Goal: Task Accomplishment & Management: Manage account settings

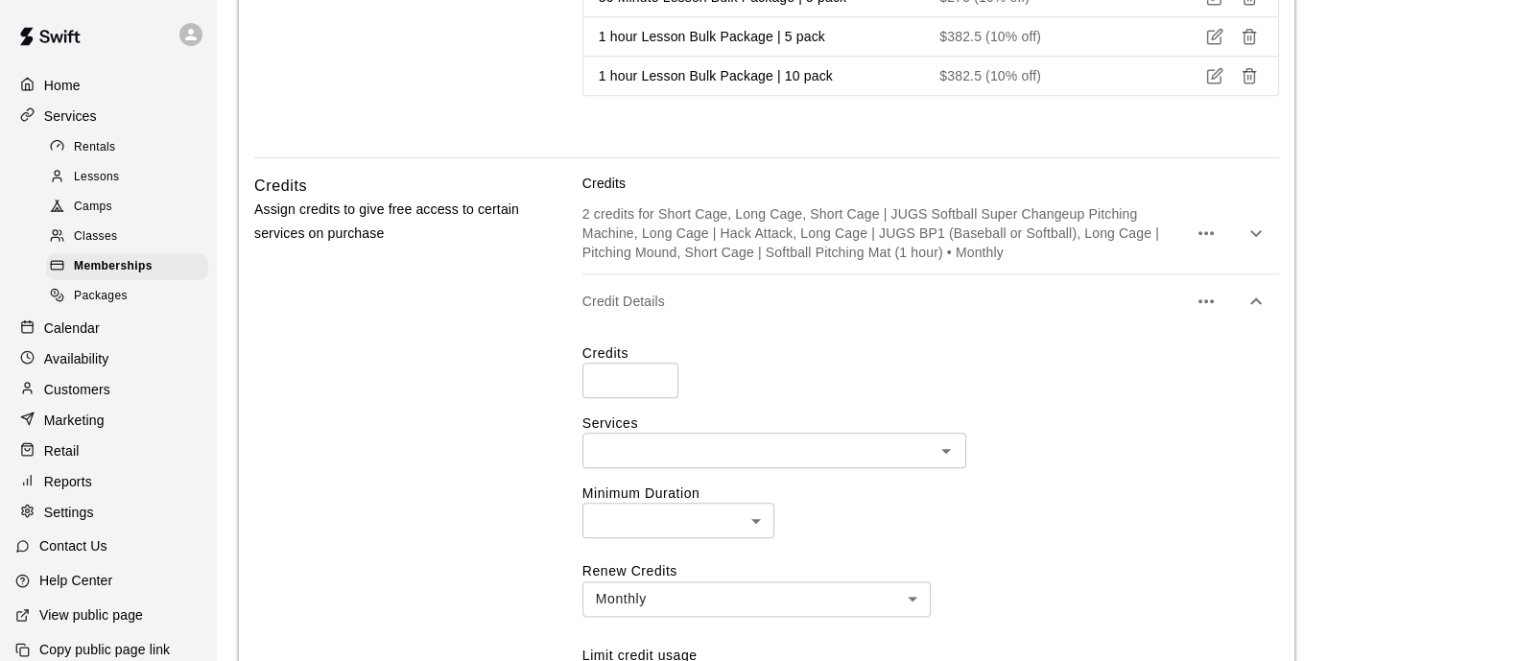
scroll to position [2556, 0]
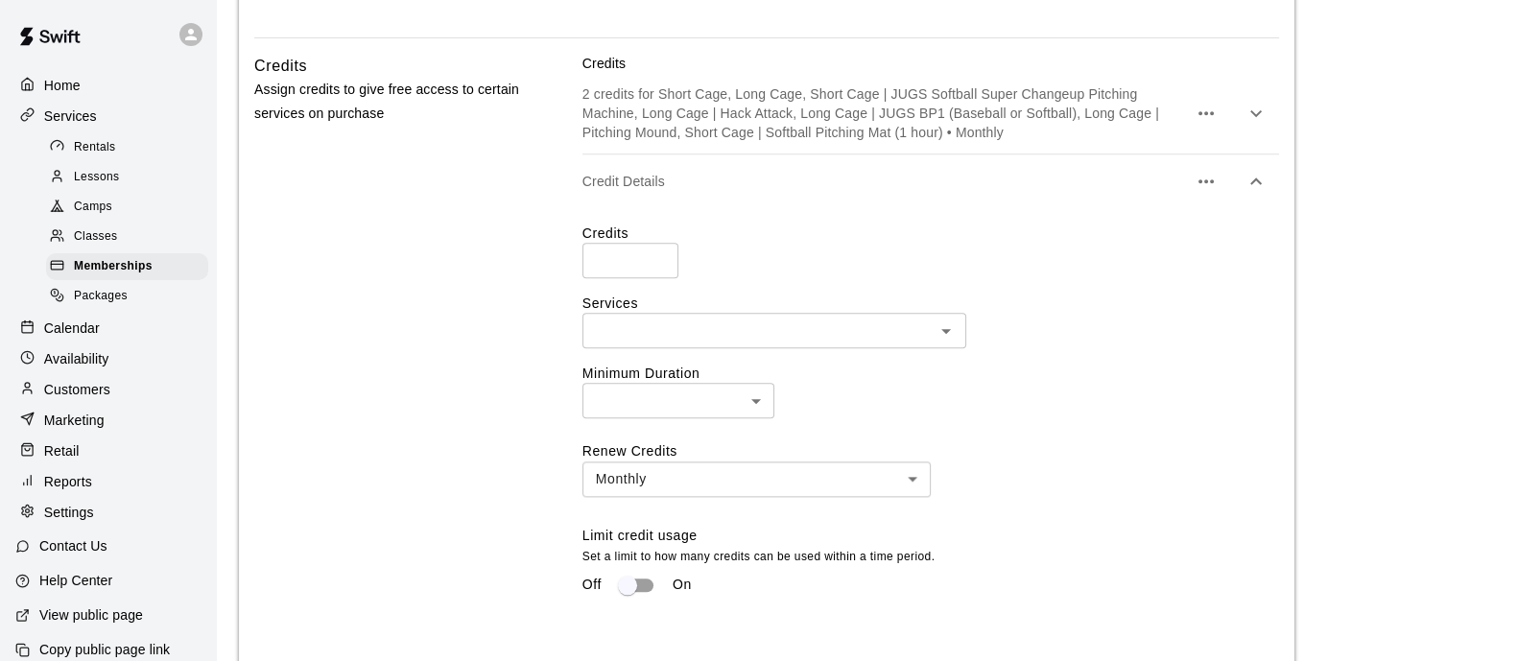
click at [840, 262] on div "Credits * ​ Services ​ Minimum Duration ​ ​ Renew Credits Monthly ******* ​ Lim…" at bounding box center [931, 421] width 697 height 395
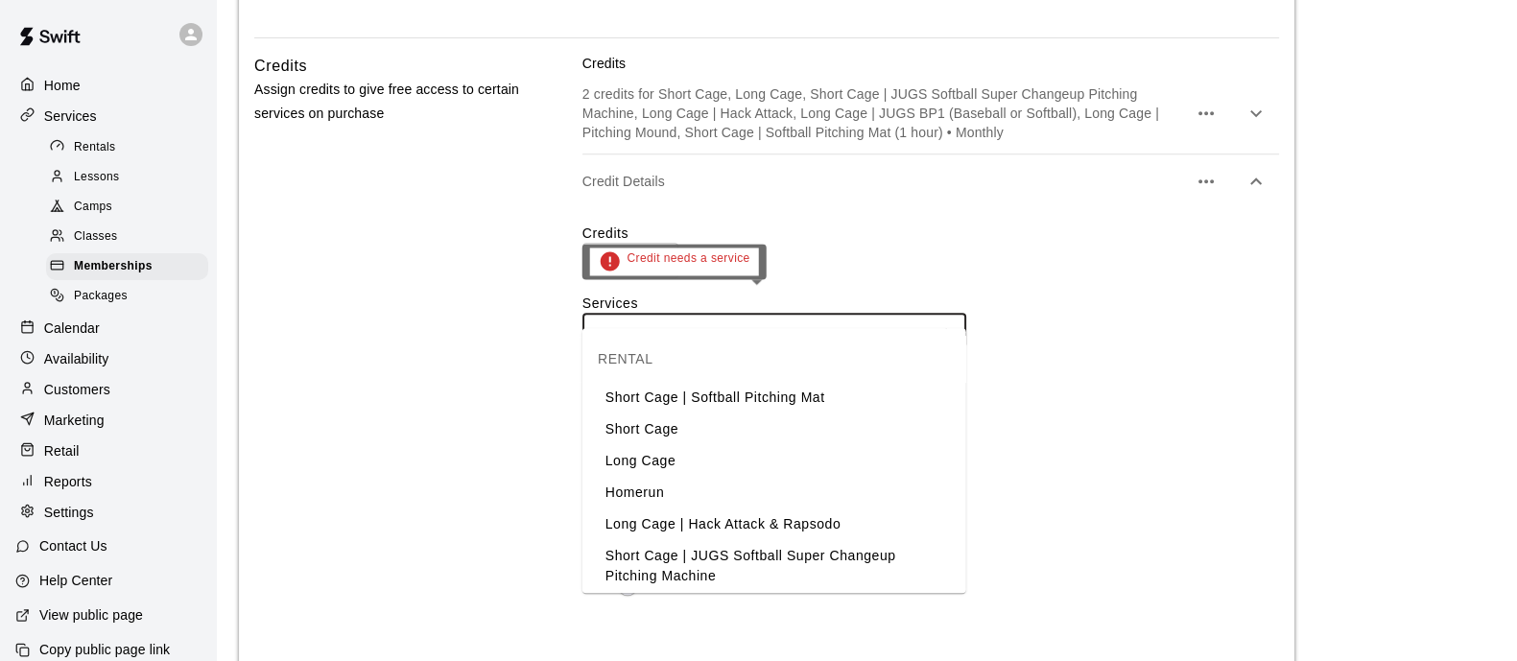
click at [854, 319] on input "text" at bounding box center [758, 331] width 341 height 24
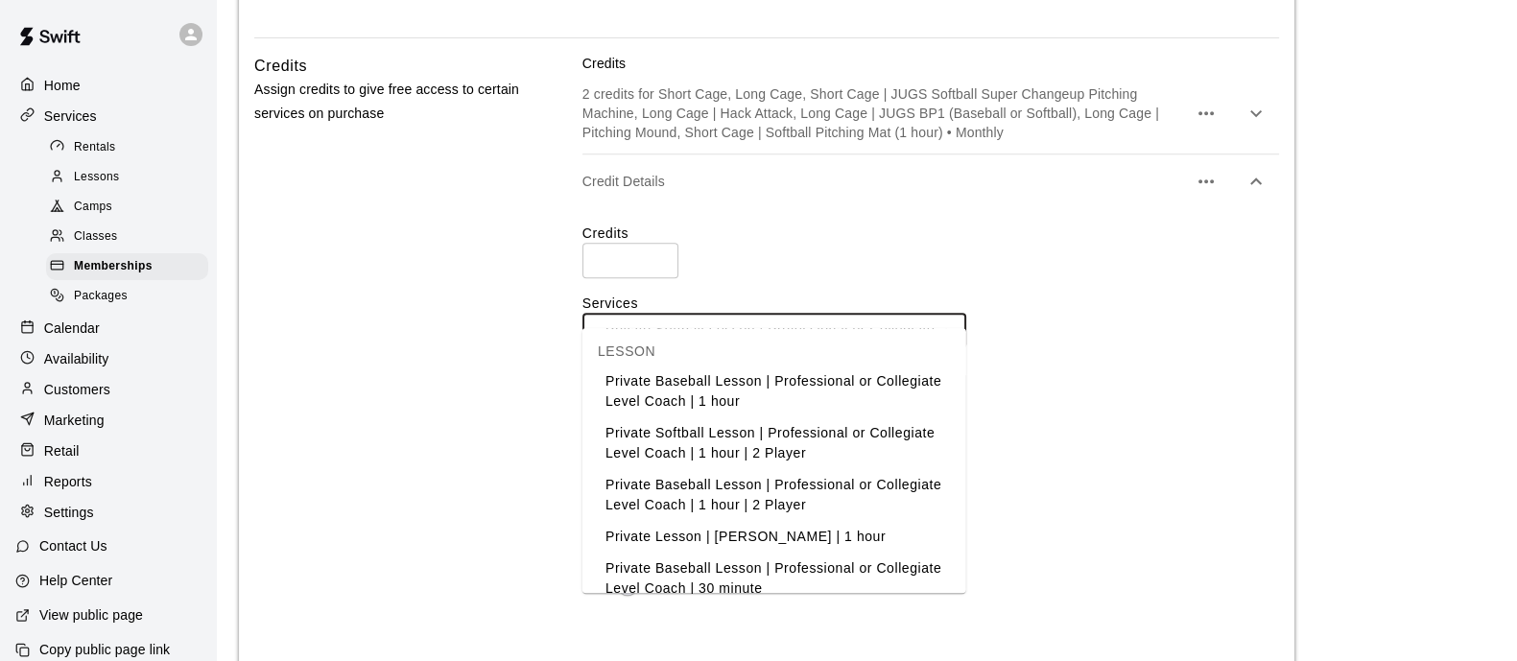
scroll to position [600, 0]
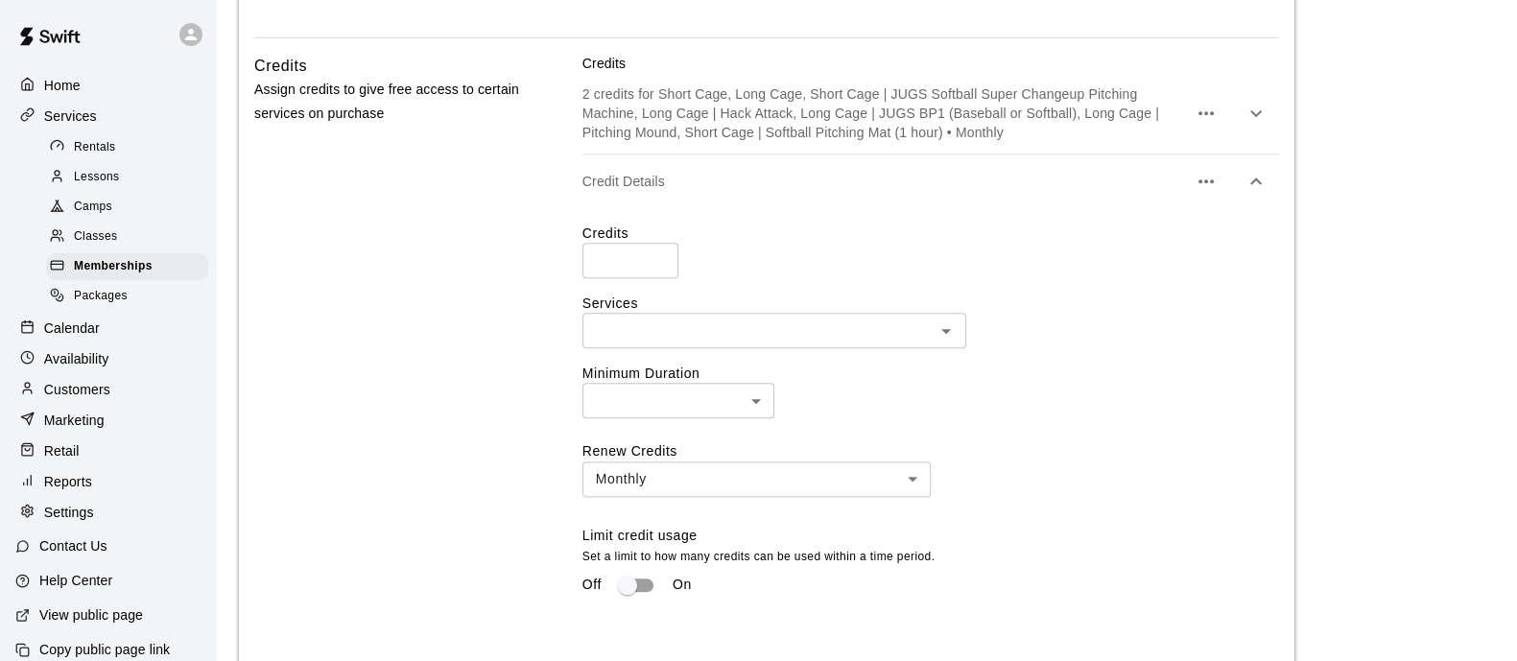
click at [883, 319] on input "text" at bounding box center [758, 331] width 341 height 24
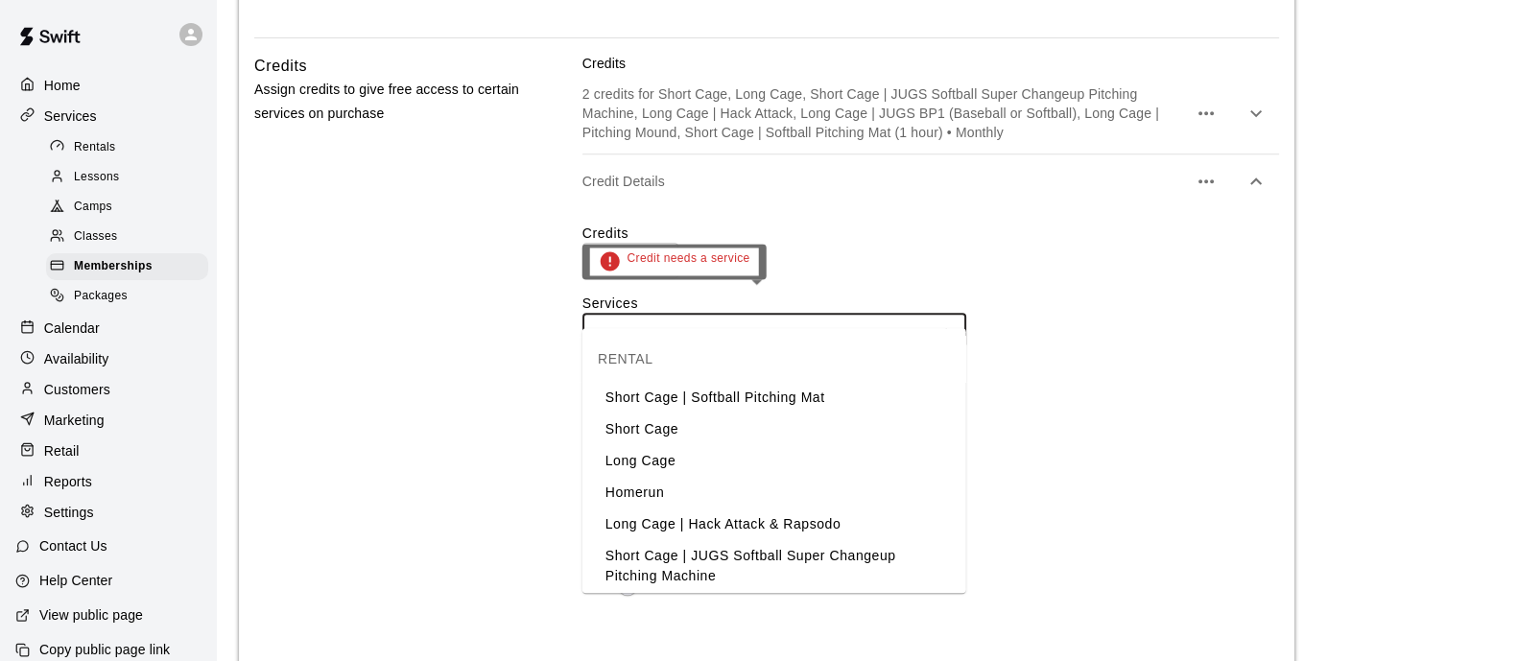
click at [949, 320] on icon "Close" at bounding box center [946, 331] width 23 height 23
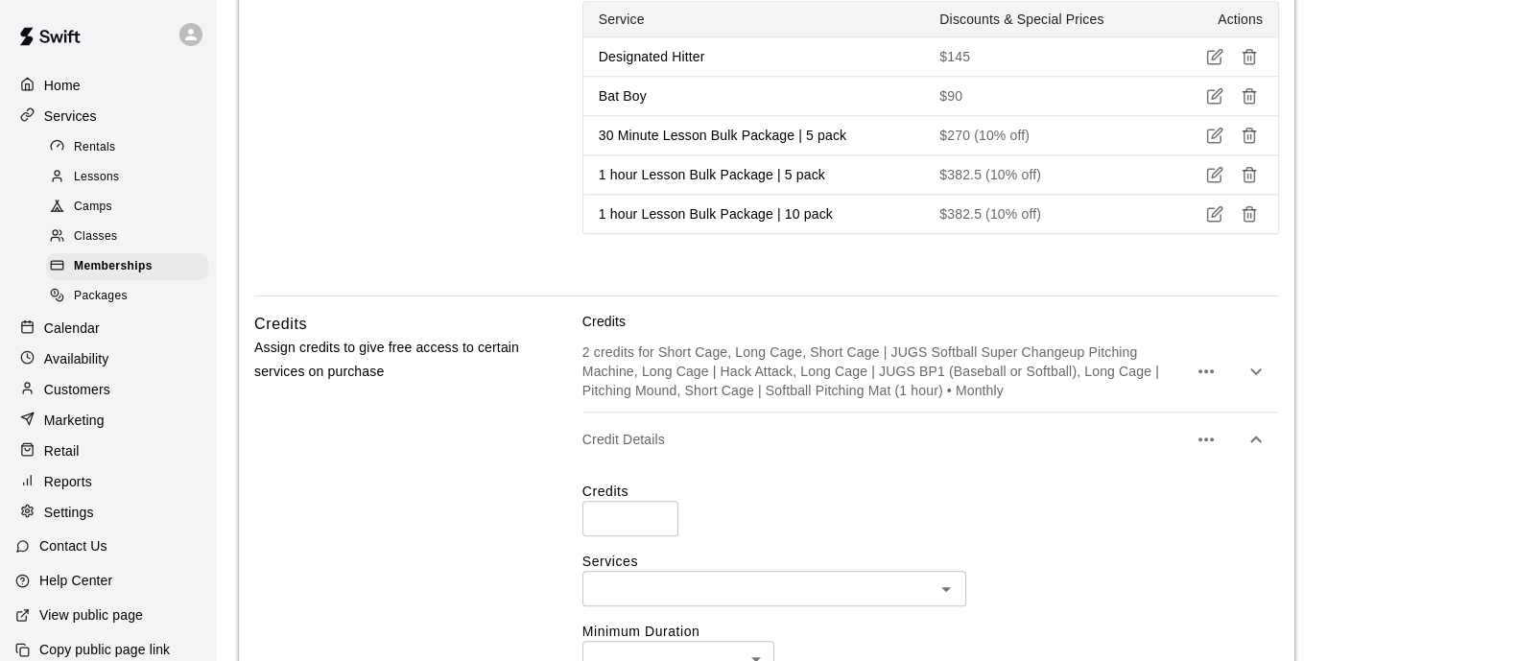
scroll to position [2436, 0]
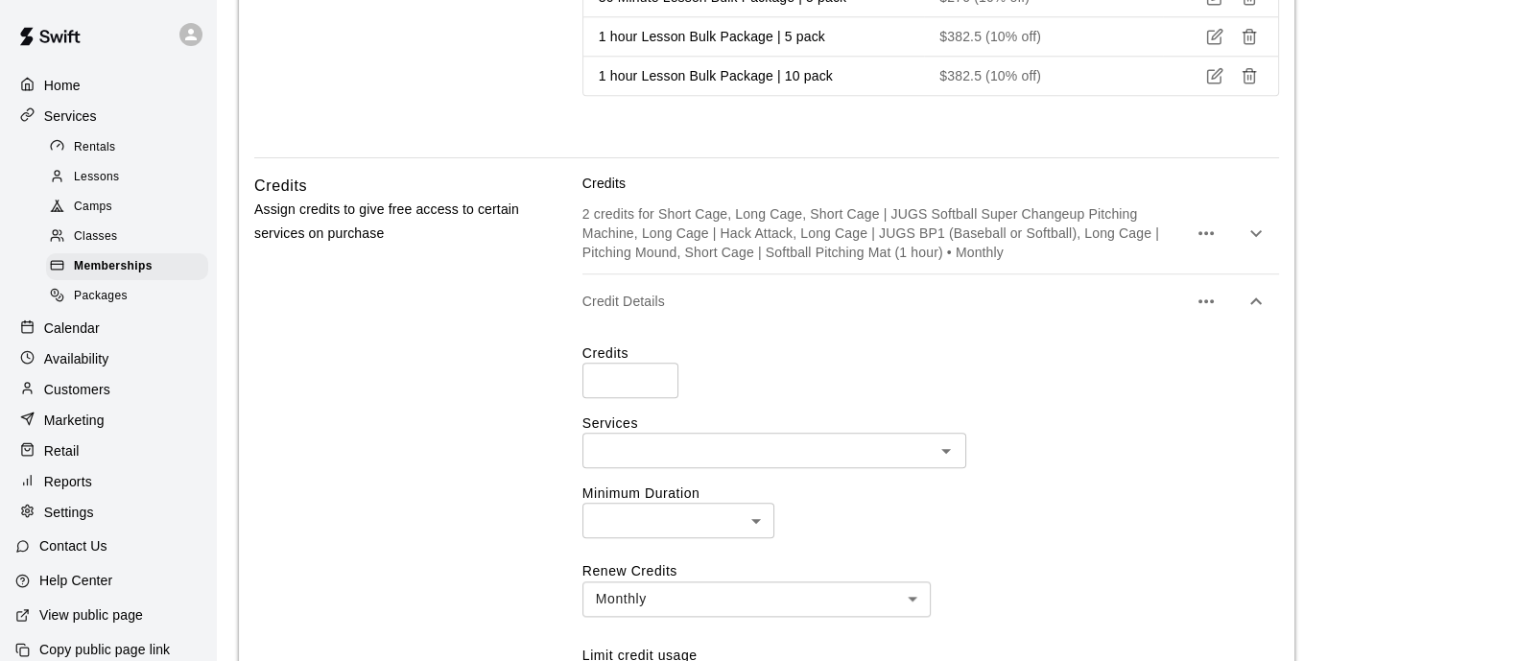
click at [1257, 290] on icon "button" at bounding box center [1256, 301] width 23 height 23
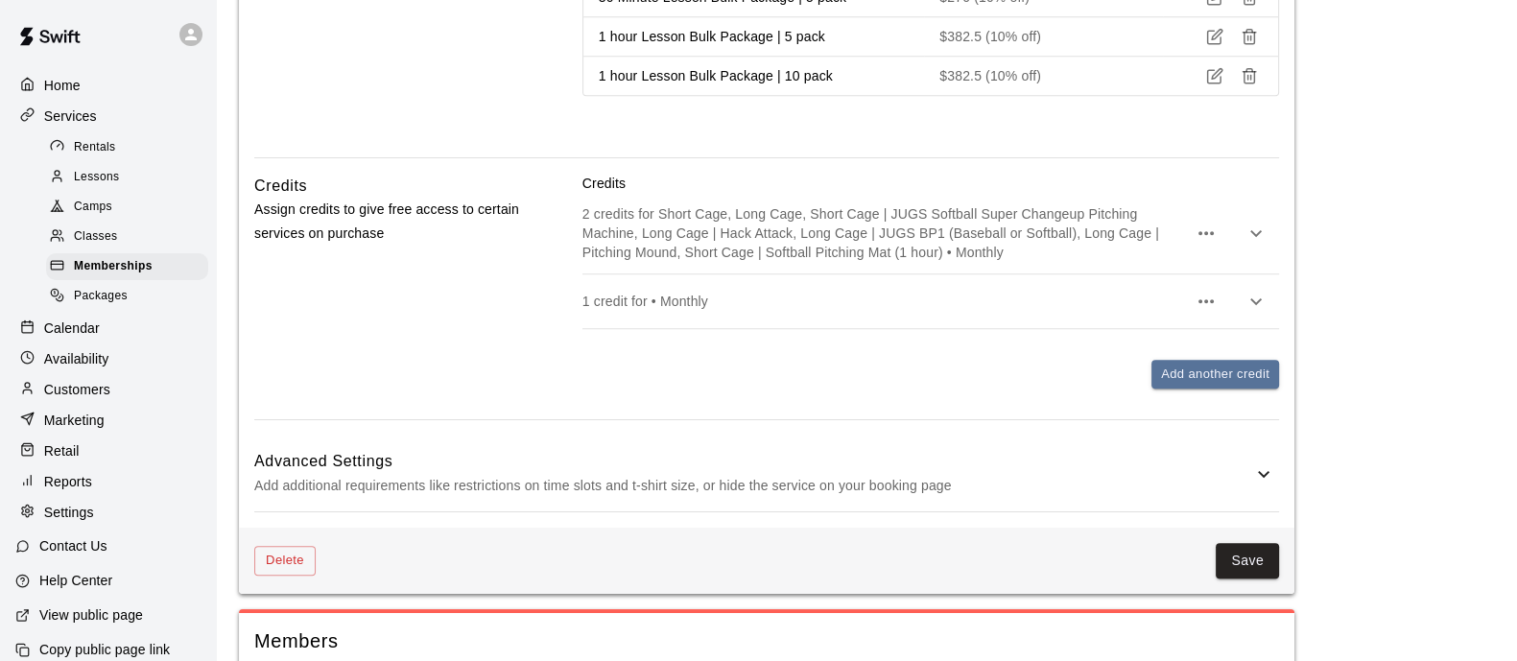
click at [1251, 290] on icon "button" at bounding box center [1256, 301] width 23 height 23
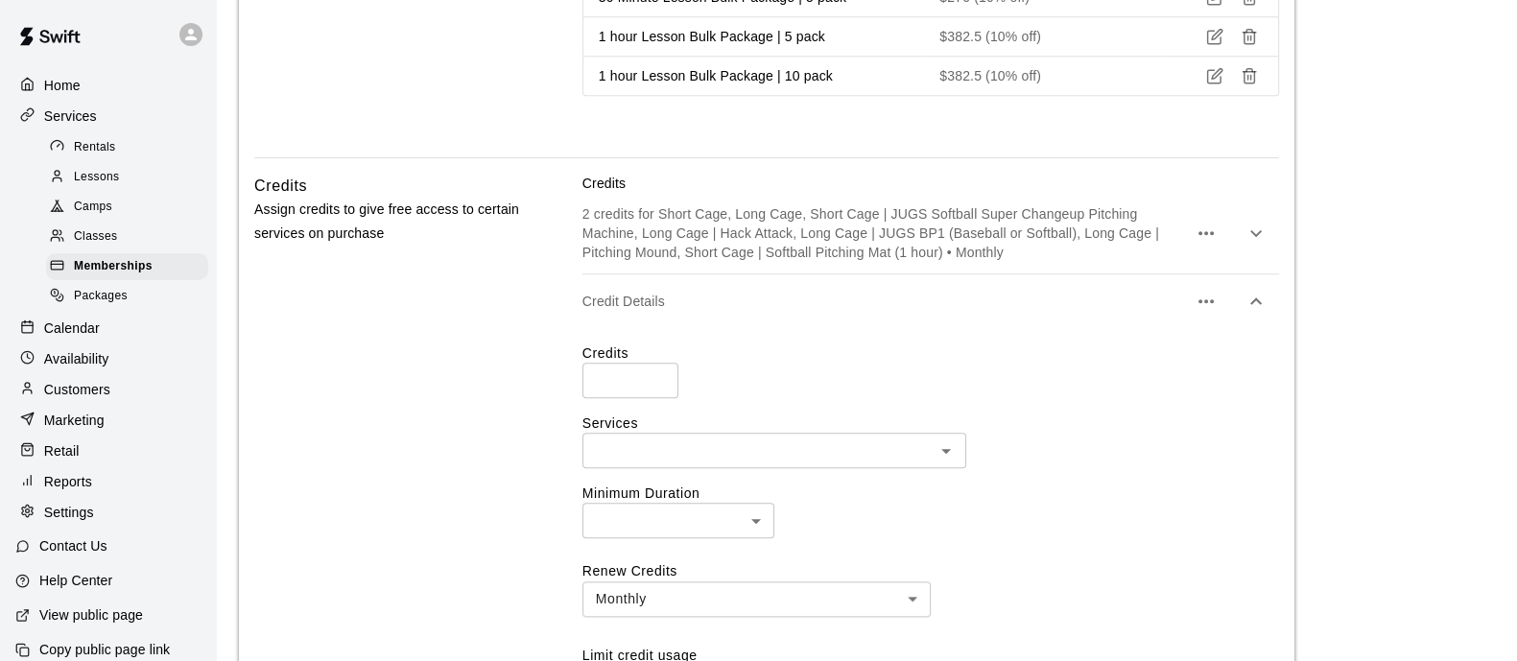
click at [1200, 299] on icon "button" at bounding box center [1206, 301] width 15 height 4
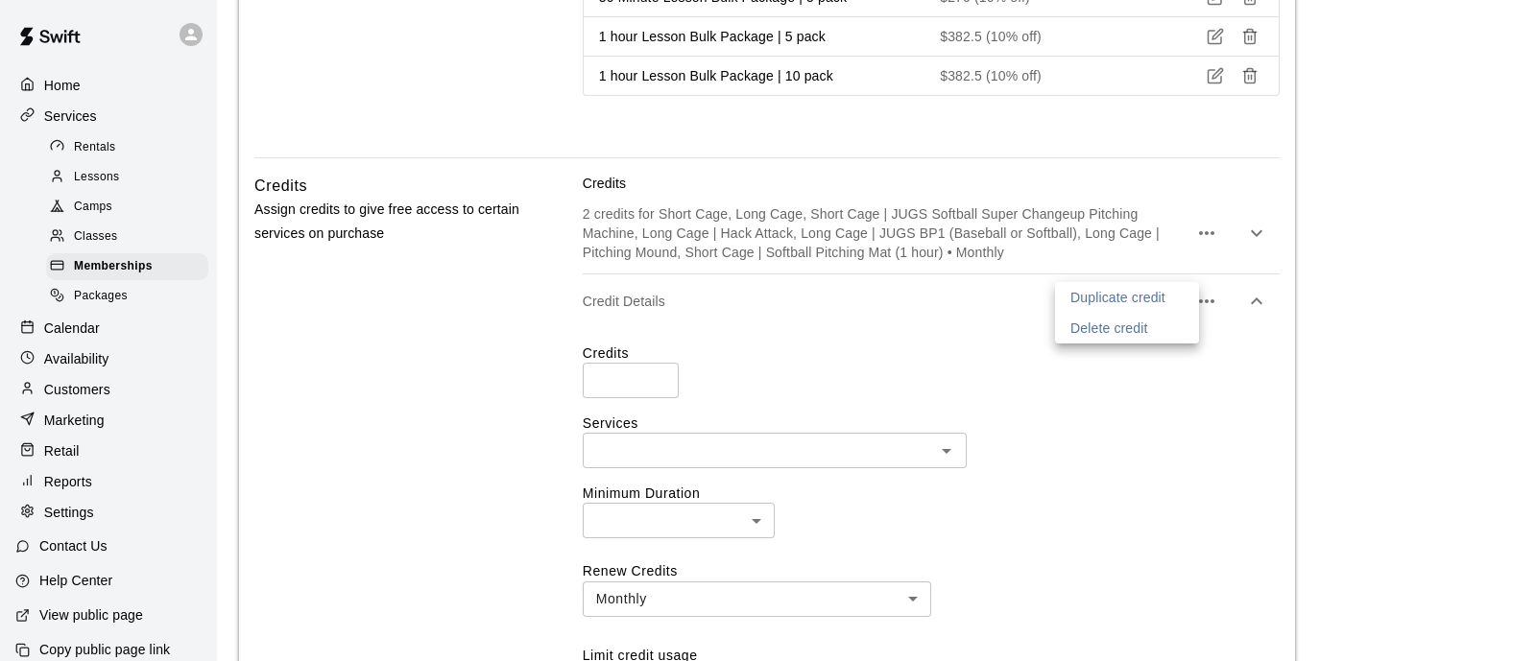
click at [1130, 328] on p "Delete credit" at bounding box center [1109, 328] width 78 height 19
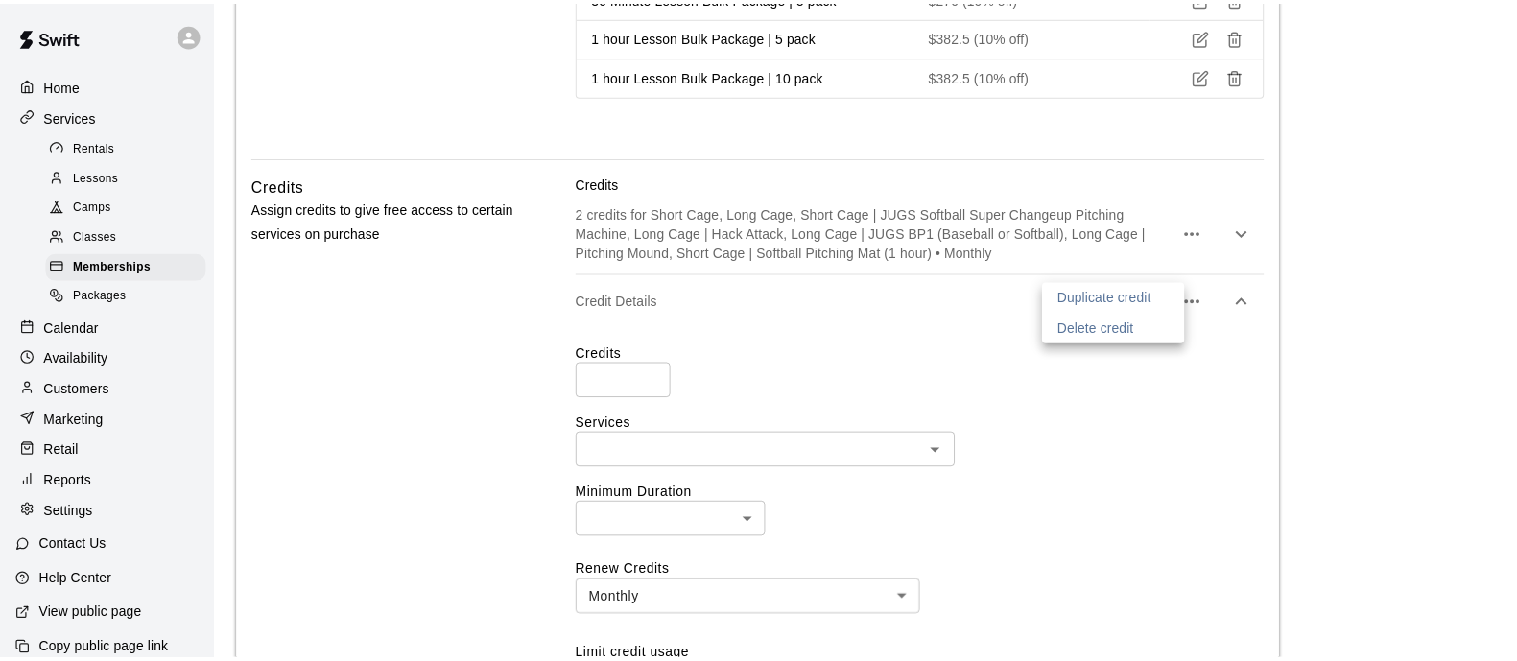
scroll to position [2429, 0]
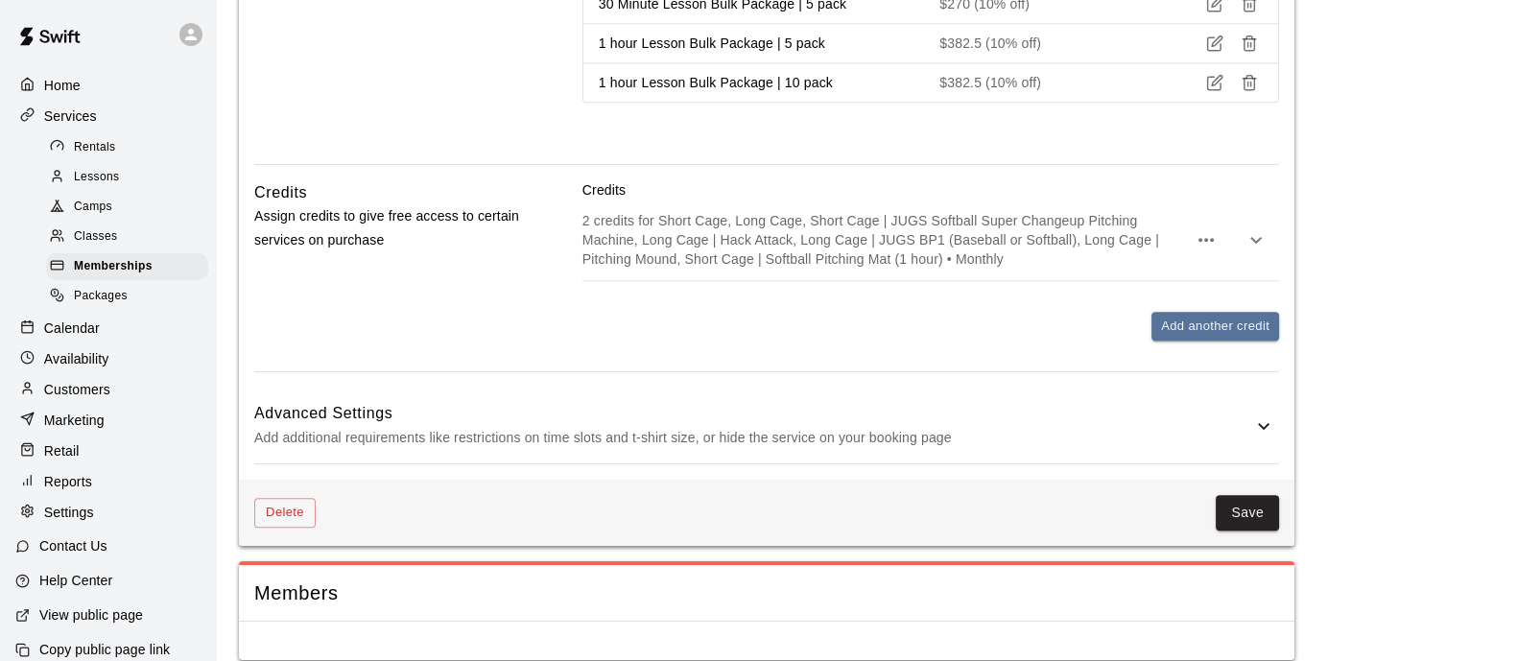
click at [1256, 228] on icon "button" at bounding box center [1256, 239] width 23 height 23
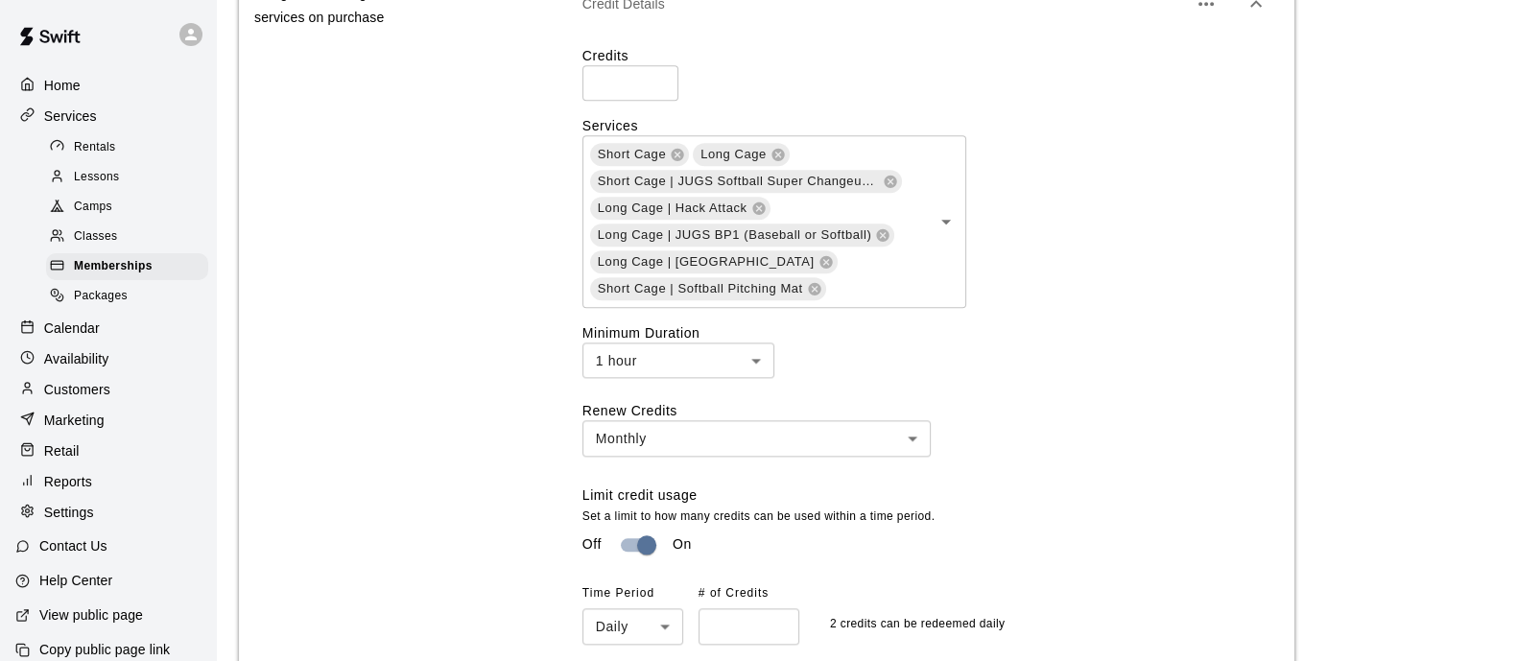
scroll to position [2549, 0]
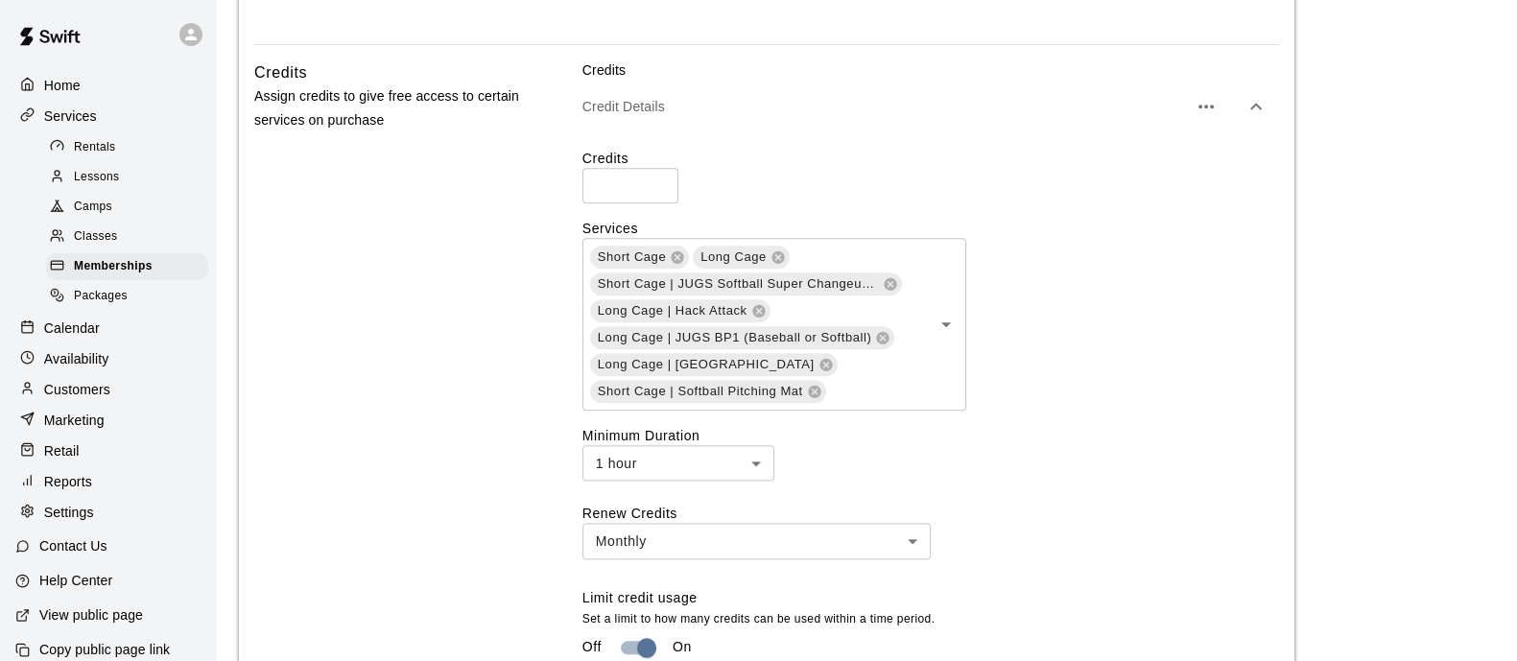
click at [888, 379] on input "text" at bounding box center [866, 391] width 76 height 24
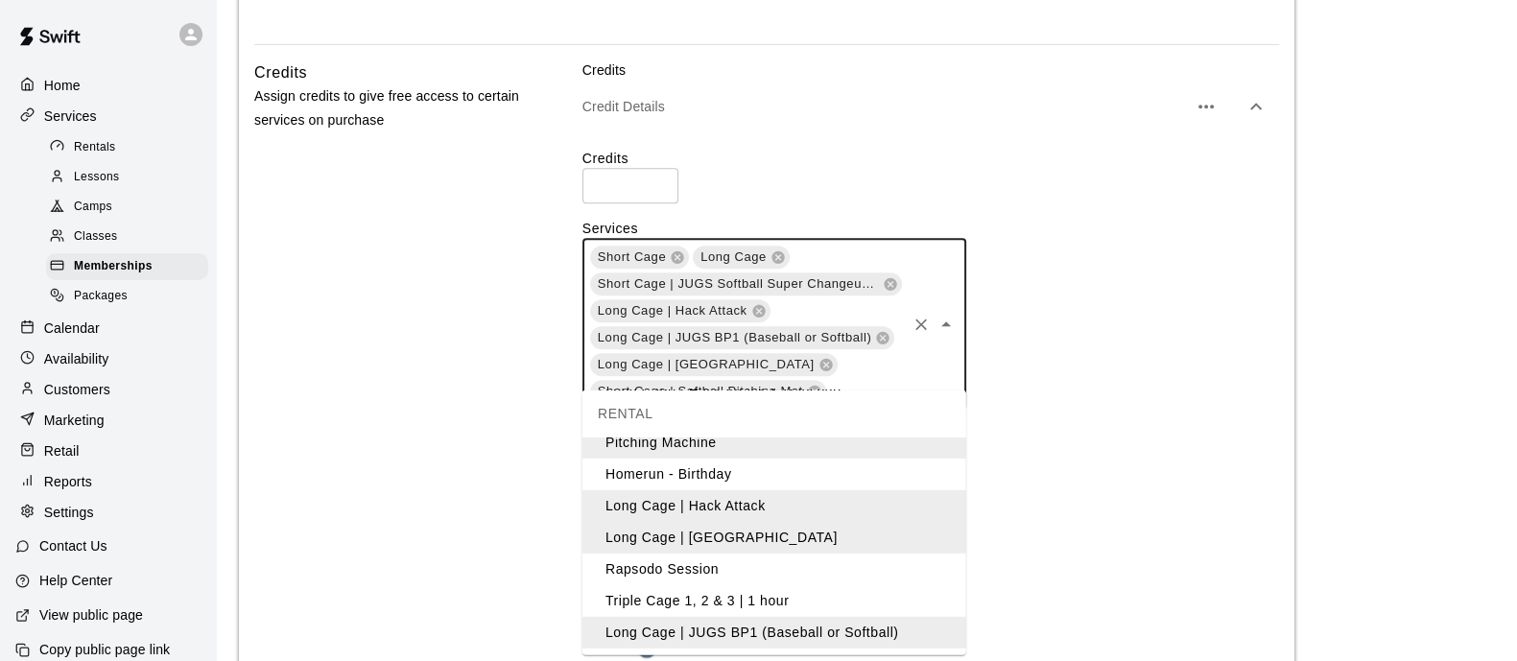
scroll to position [227, 0]
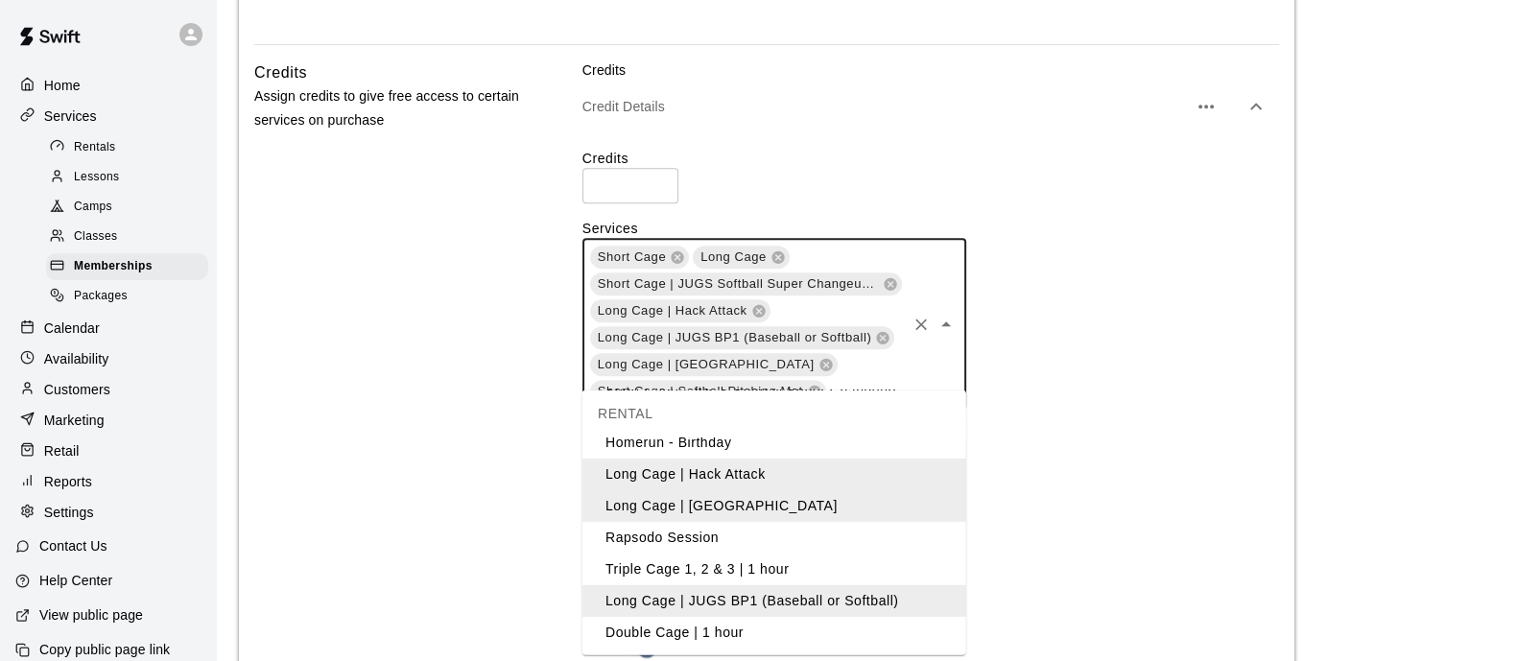
click at [665, 537] on li "Rapsodo Session" at bounding box center [775, 538] width 384 height 32
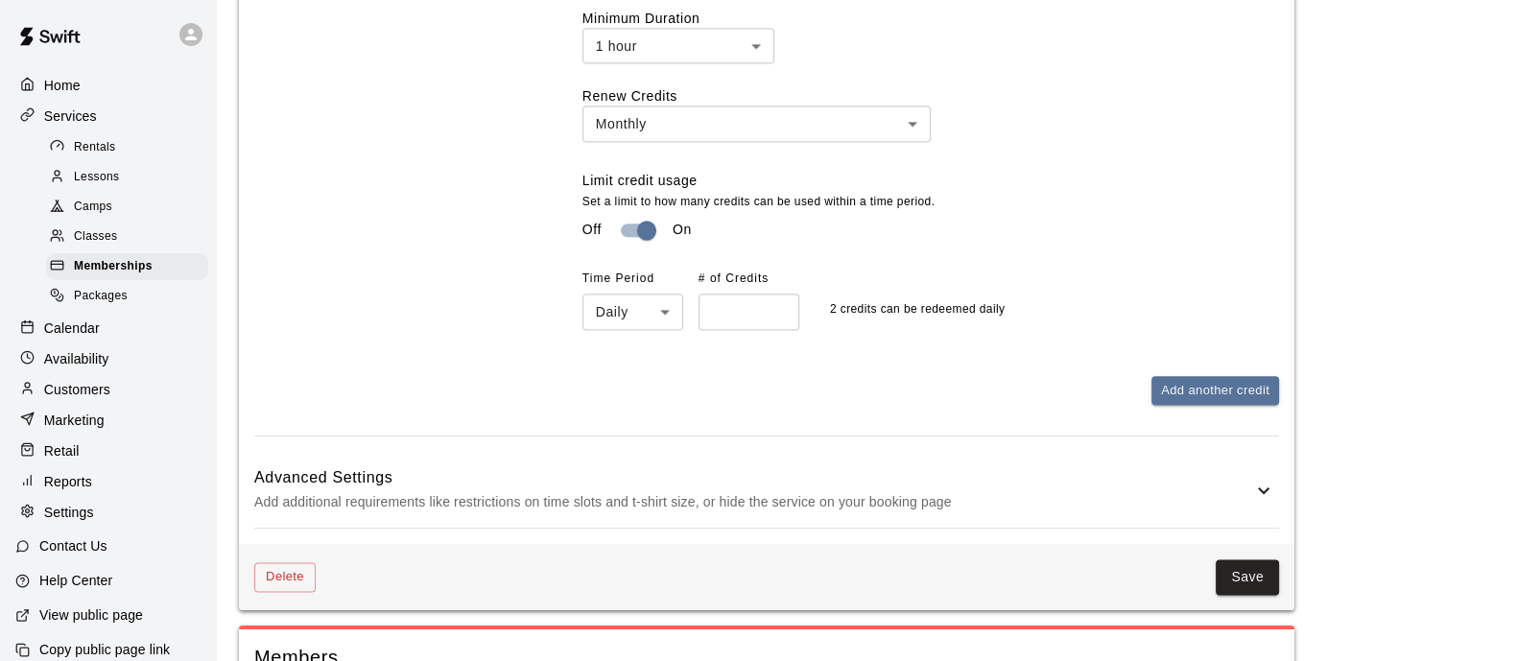
scroll to position [3065, 0]
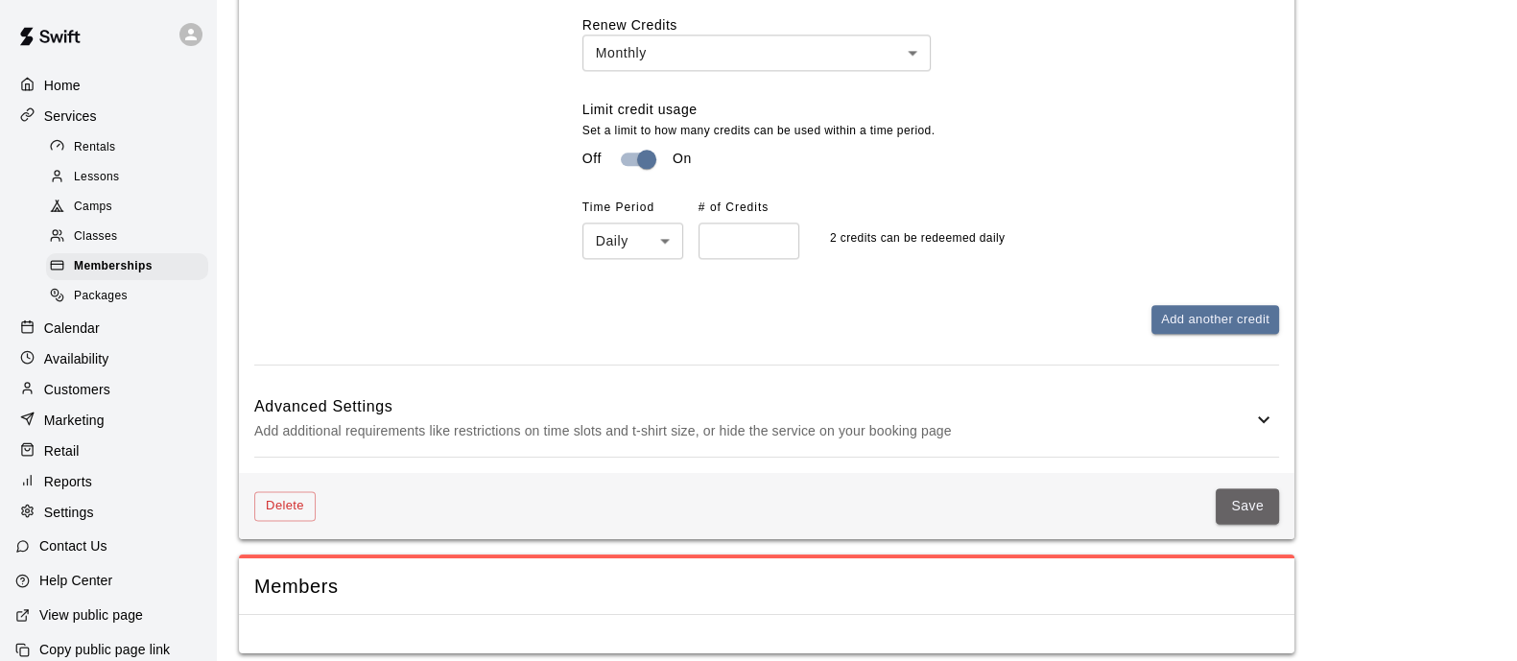
click at [1250, 490] on button "Save" at bounding box center [1247, 507] width 63 height 36
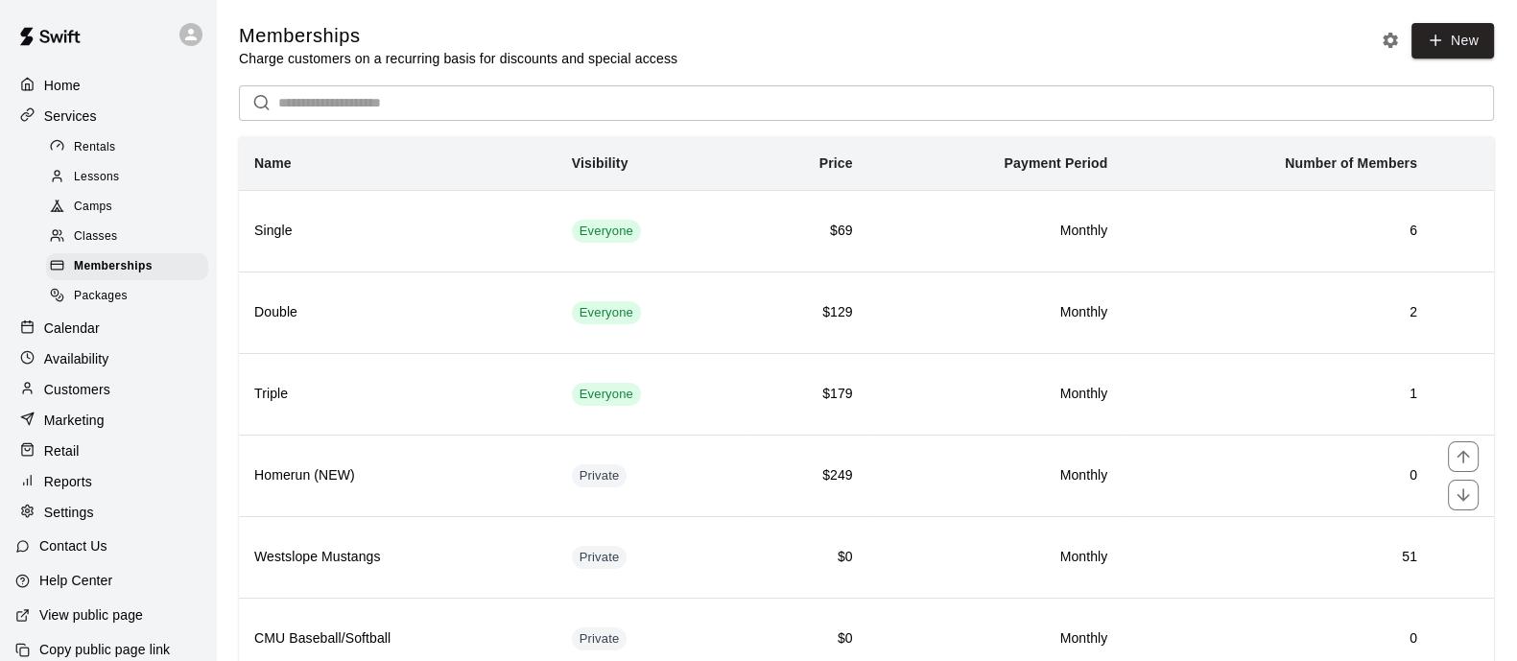
scroll to position [151, 0]
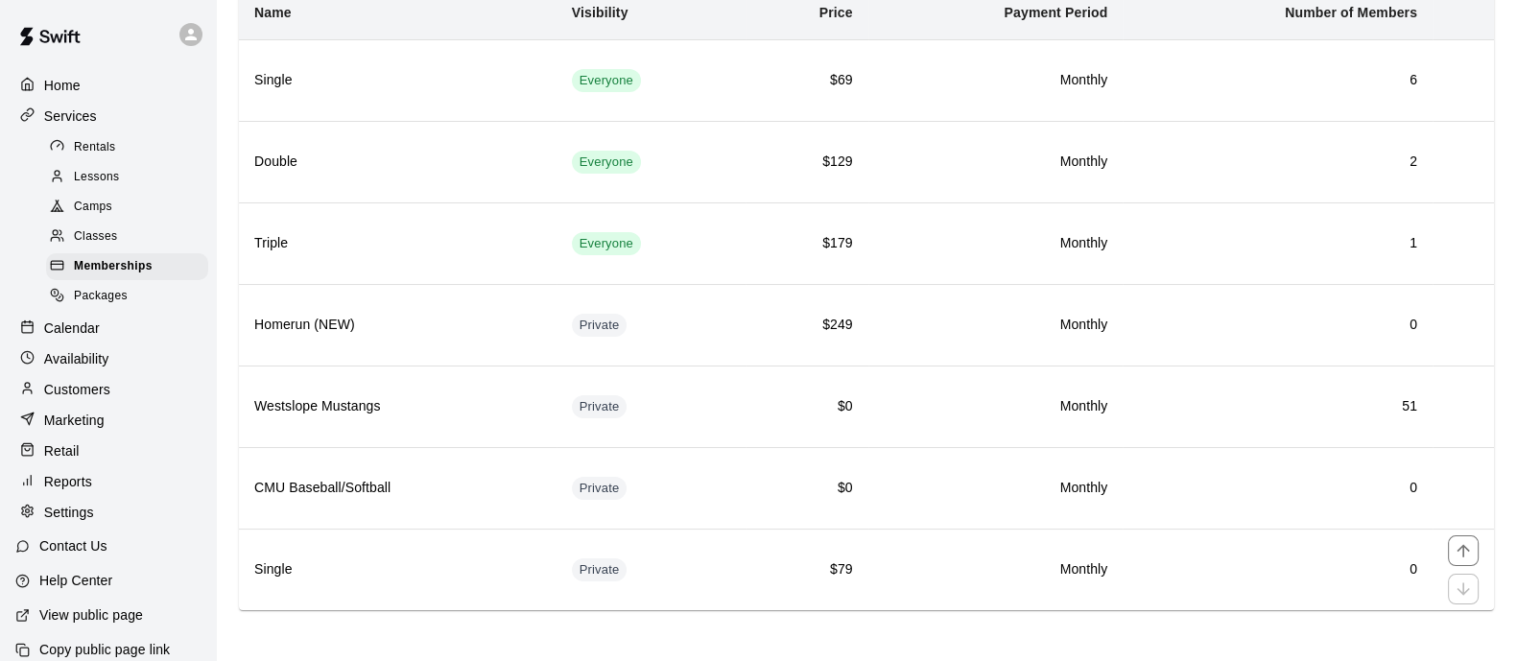
click at [864, 549] on td "$79" at bounding box center [807, 570] width 122 height 82
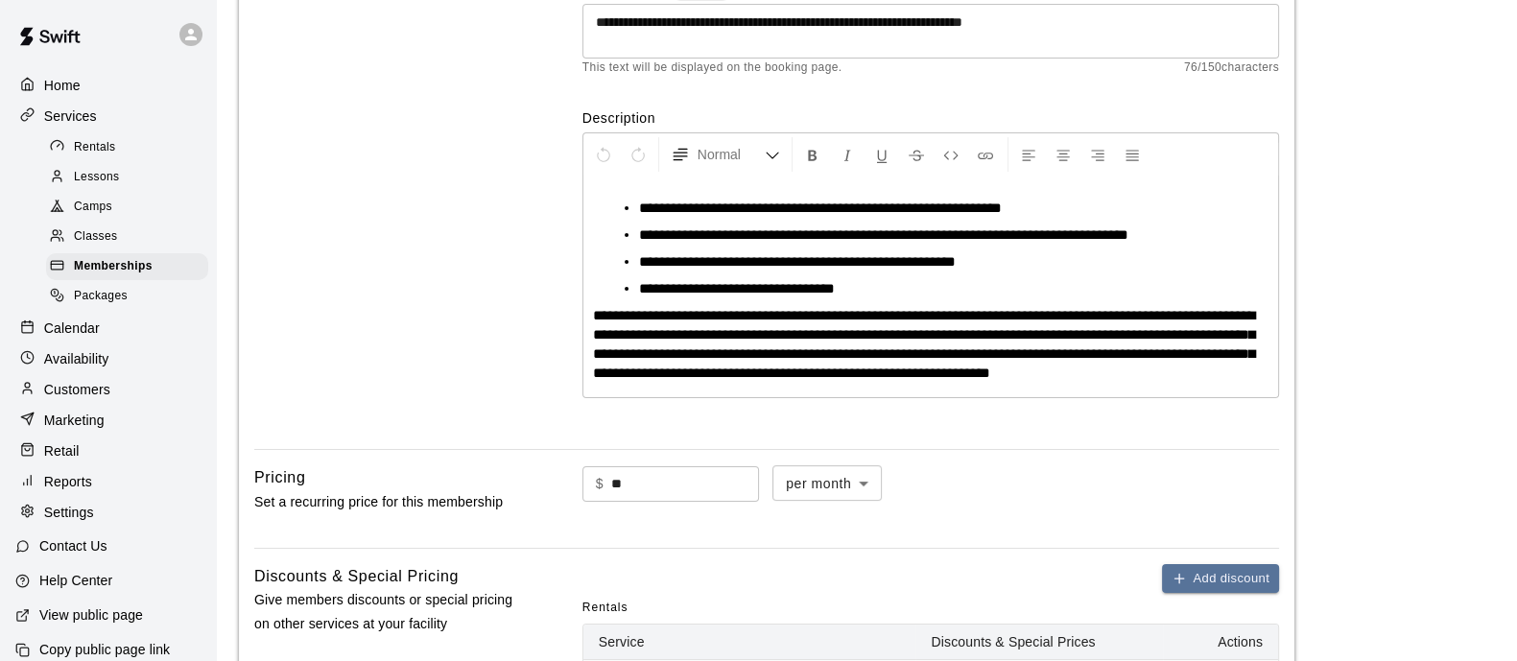
scroll to position [239, 0]
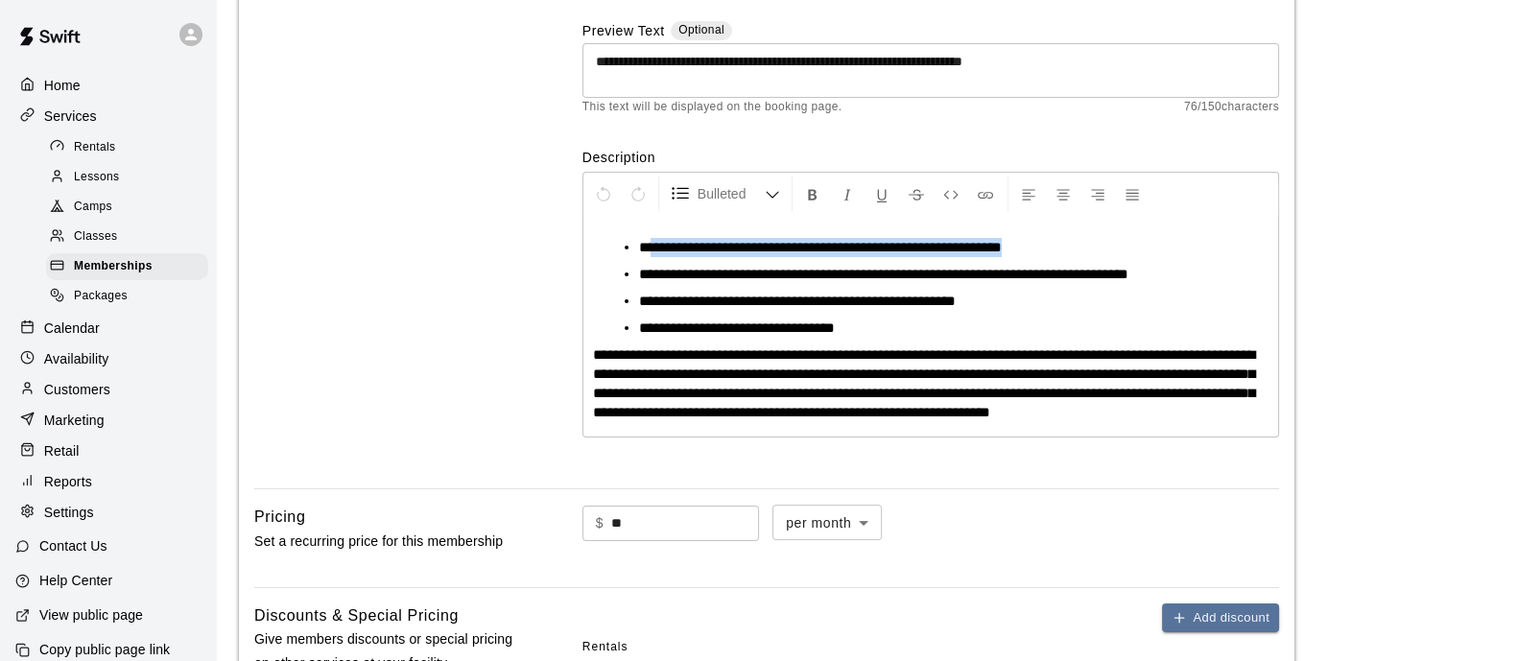
drag, startPoint x: 1044, startPoint y: 243, endPoint x: 655, endPoint y: 231, distance: 389.9
click at [653, 231] on div "**********" at bounding box center [931, 326] width 695 height 221
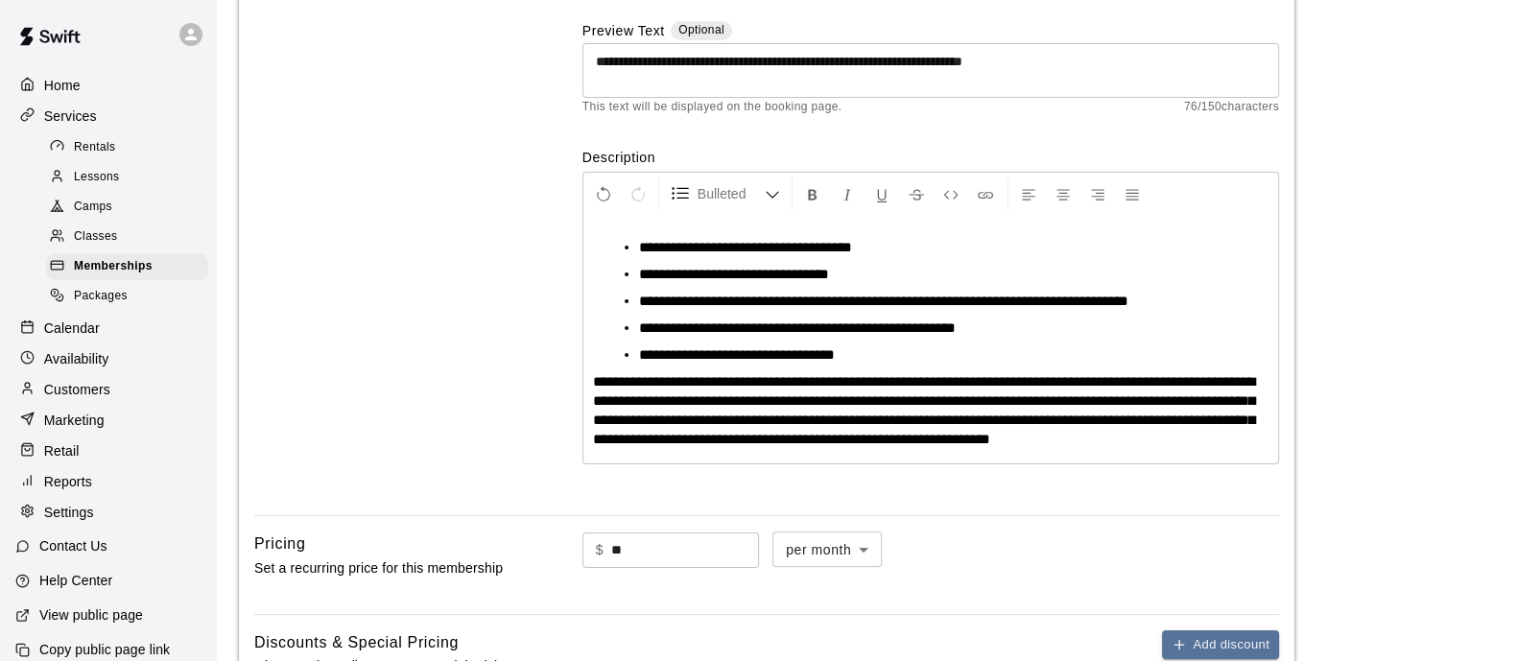
click at [897, 367] on div "**********" at bounding box center [931, 340] width 695 height 248
click at [894, 351] on li "**********" at bounding box center [938, 355] width 599 height 19
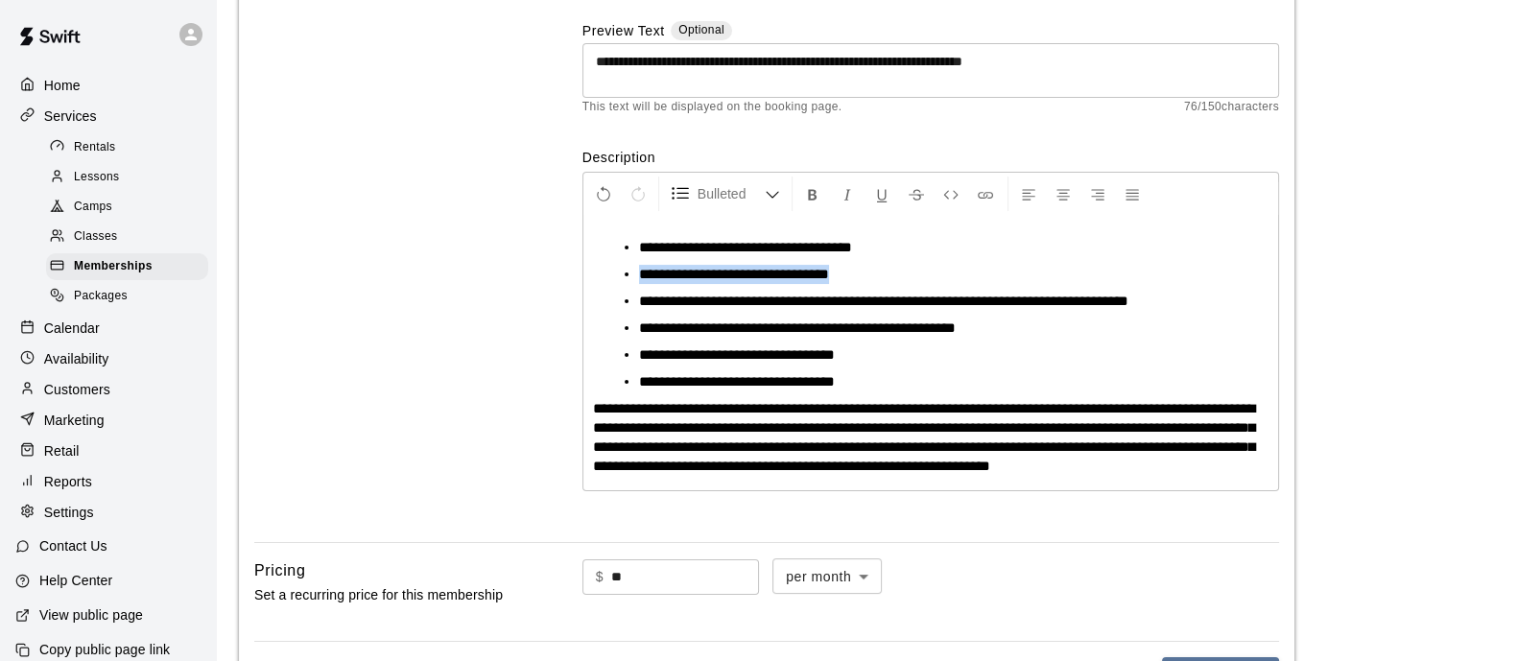
drag, startPoint x: 845, startPoint y: 269, endPoint x: 477, endPoint y: 268, distance: 367.6
click at [477, 268] on div "**********" at bounding box center [766, 232] width 1025 height 592
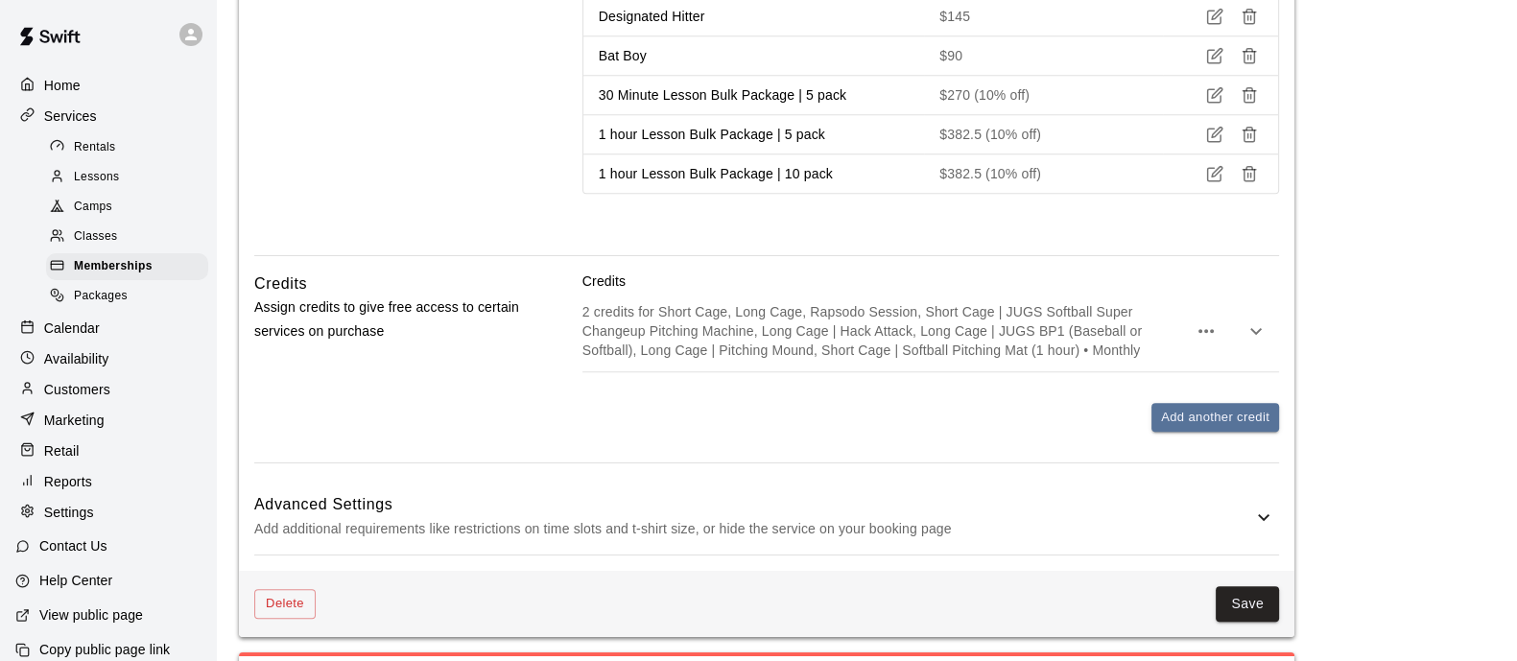
scroll to position [2457, 0]
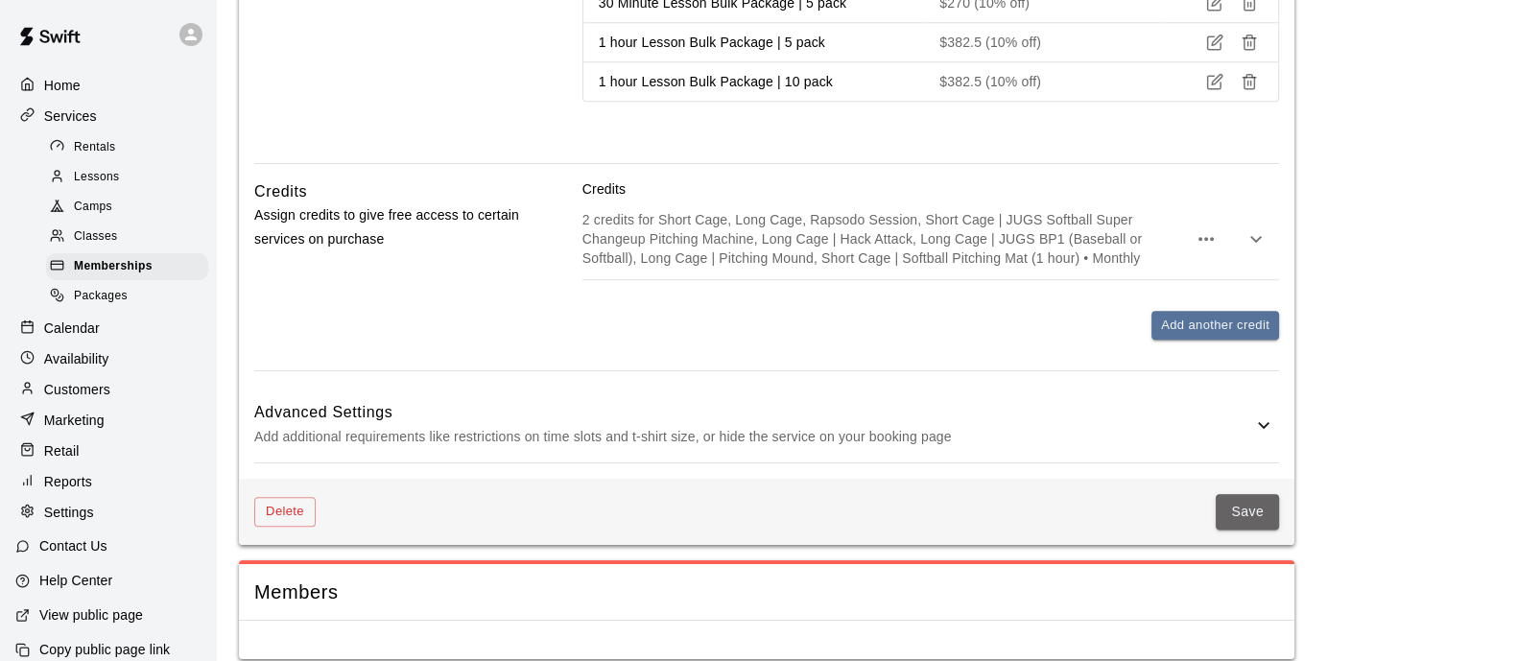
drag, startPoint x: 1236, startPoint y: 505, endPoint x: 1244, endPoint y: 498, distance: 10.2
click at [1244, 498] on button "Save" at bounding box center [1247, 512] width 63 height 36
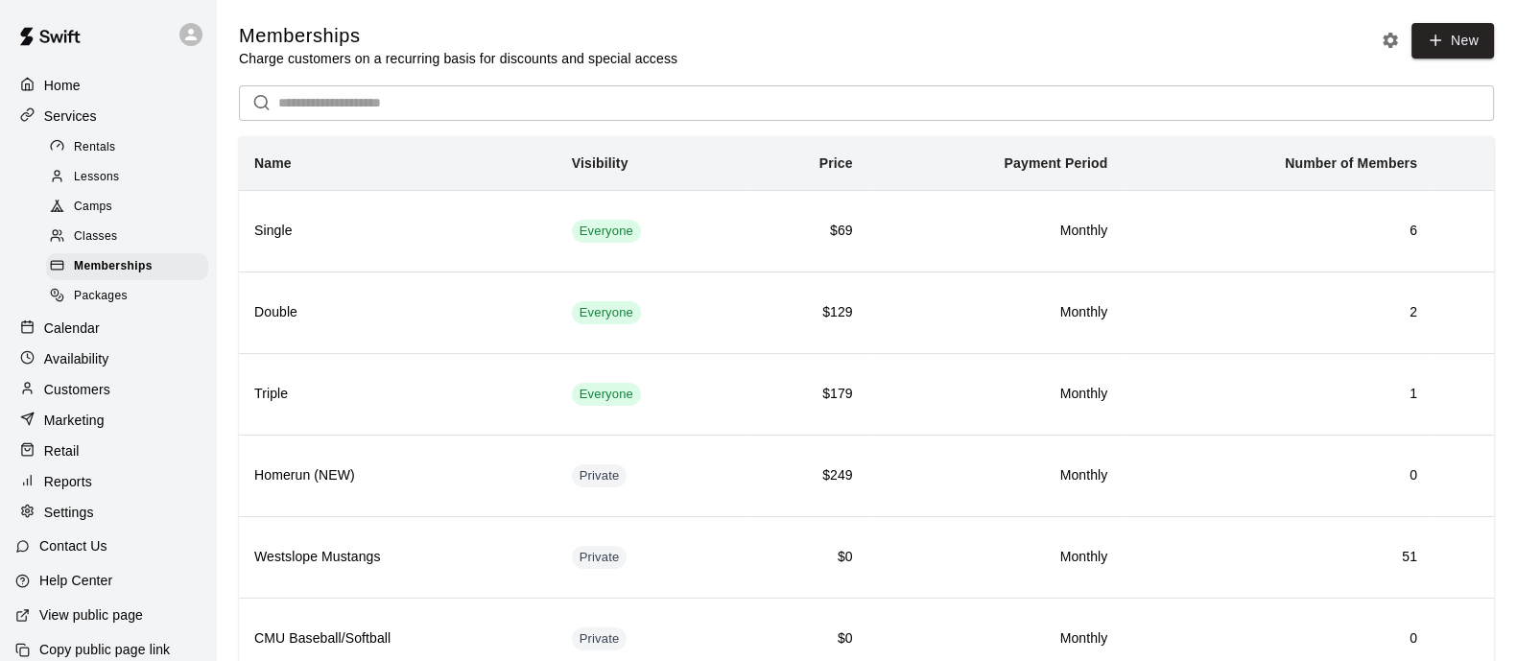
scroll to position [41, 0]
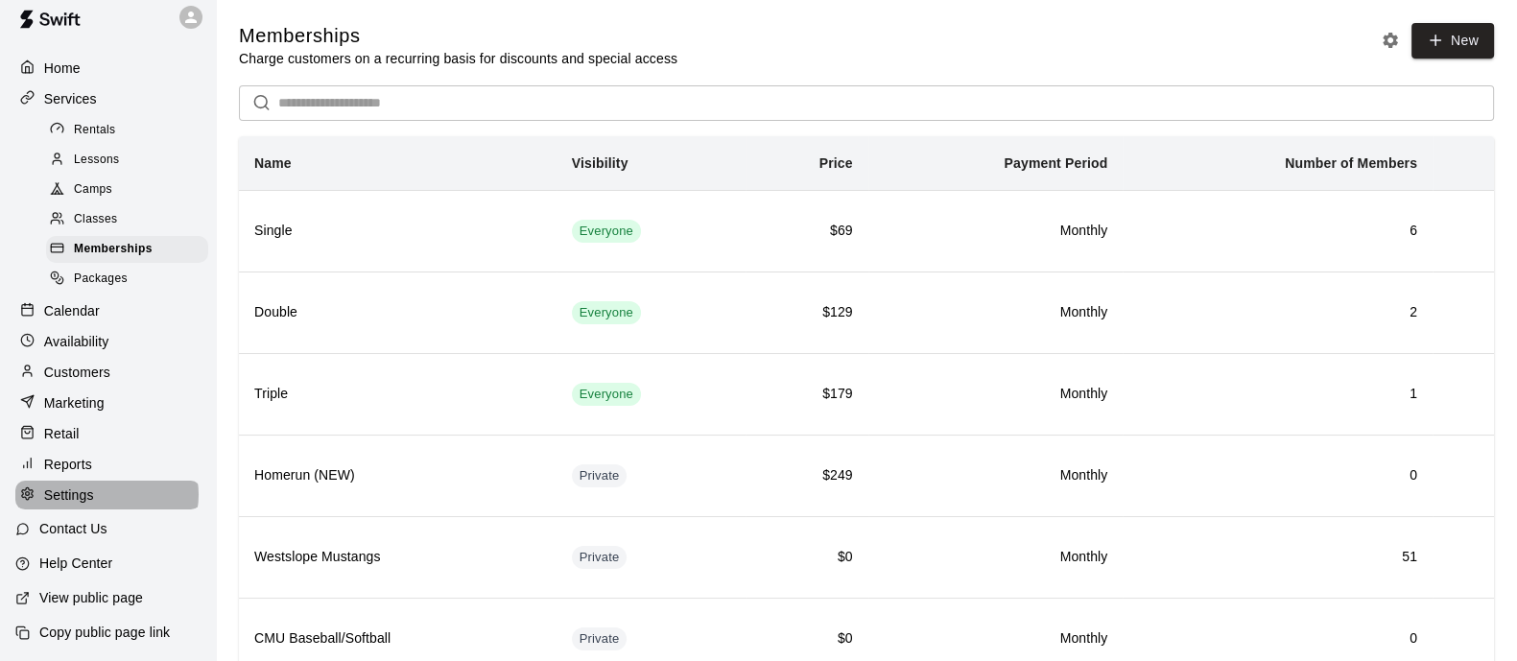
click at [106, 493] on div "Settings" at bounding box center [107, 495] width 185 height 29
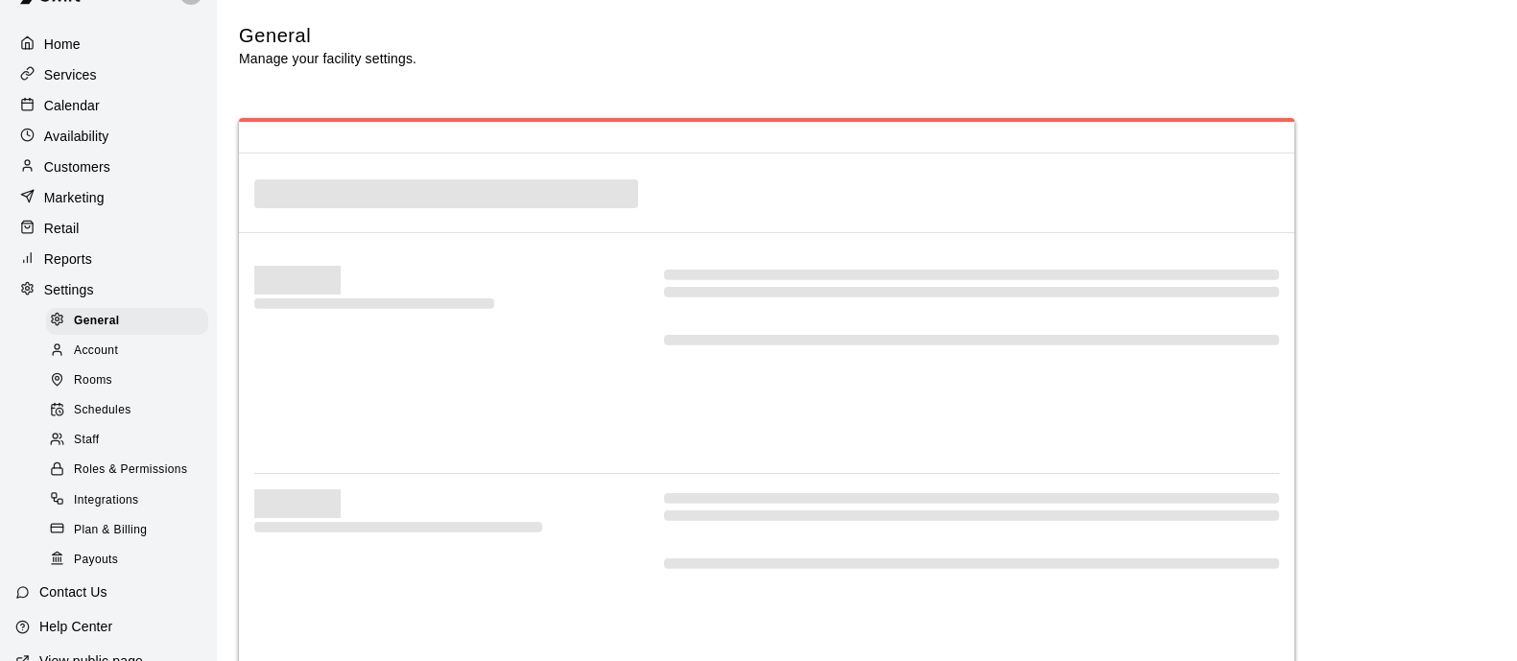
select select "**"
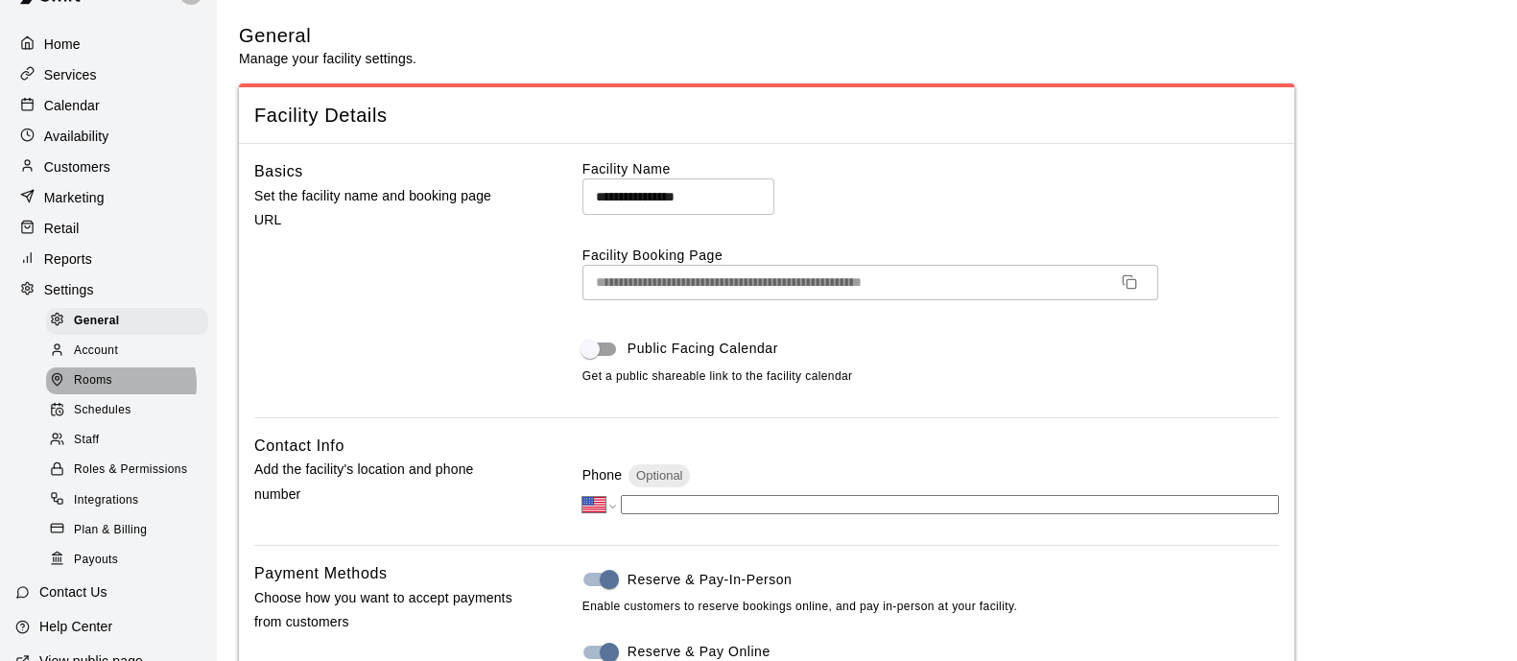
click at [119, 394] on div "Rooms" at bounding box center [127, 381] width 162 height 27
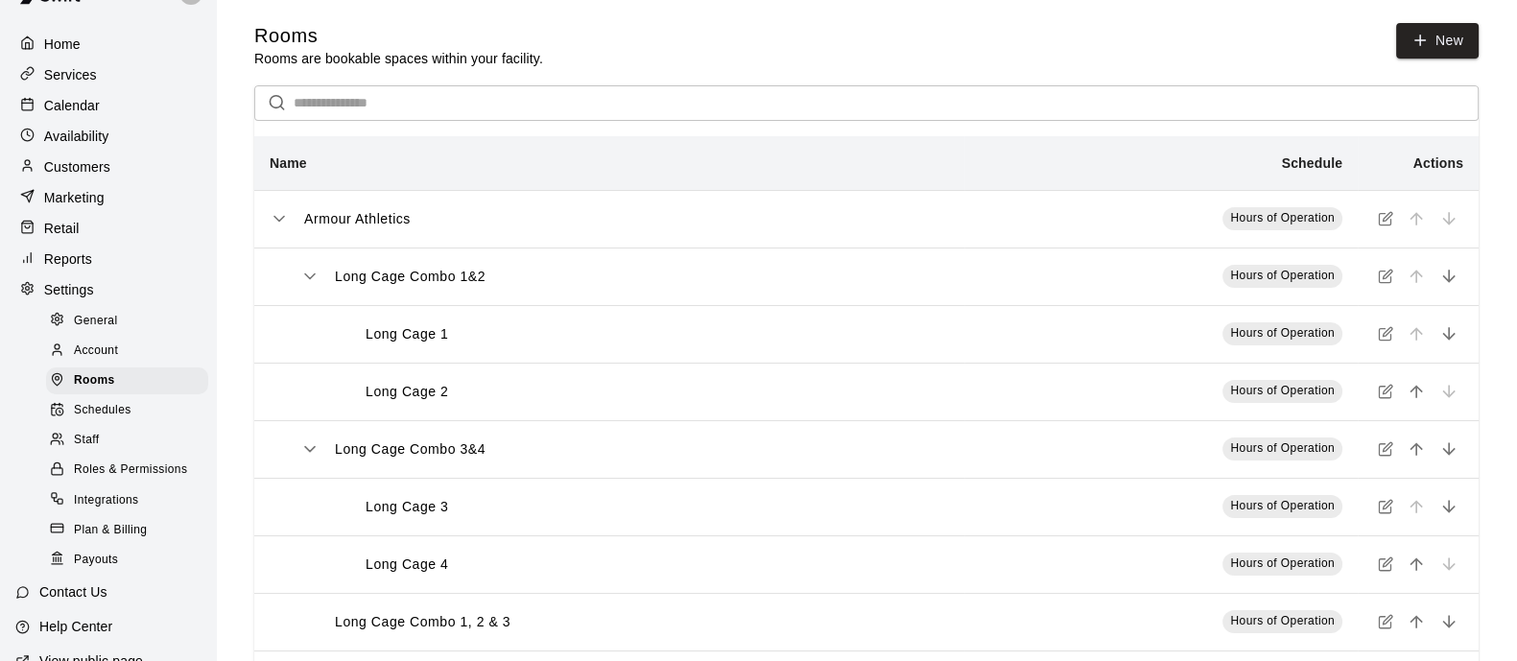
click at [1427, 32] on icon at bounding box center [1420, 40] width 17 height 17
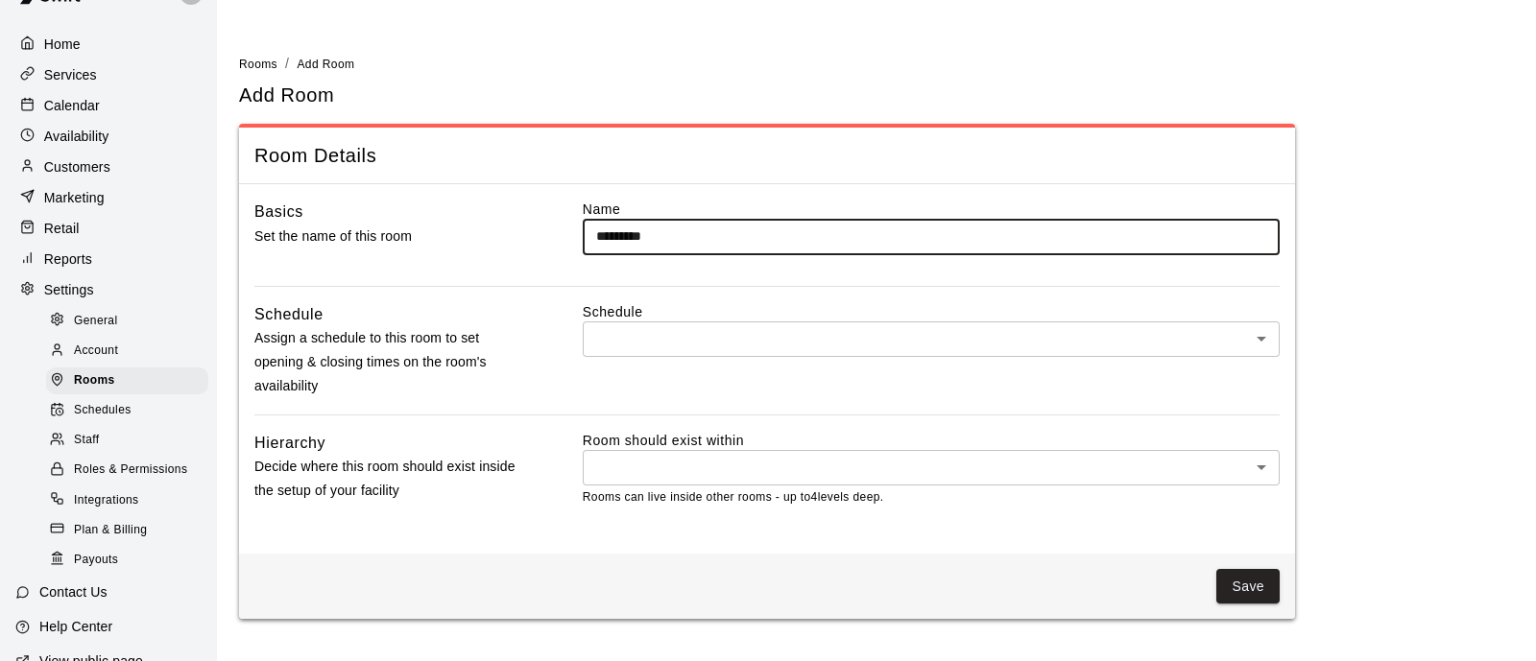
type input "*********"
click at [679, 333] on body "Home Services Calendar Availability Customers Marketing Retail Reports Settings…" at bounding box center [768, 321] width 1536 height 642
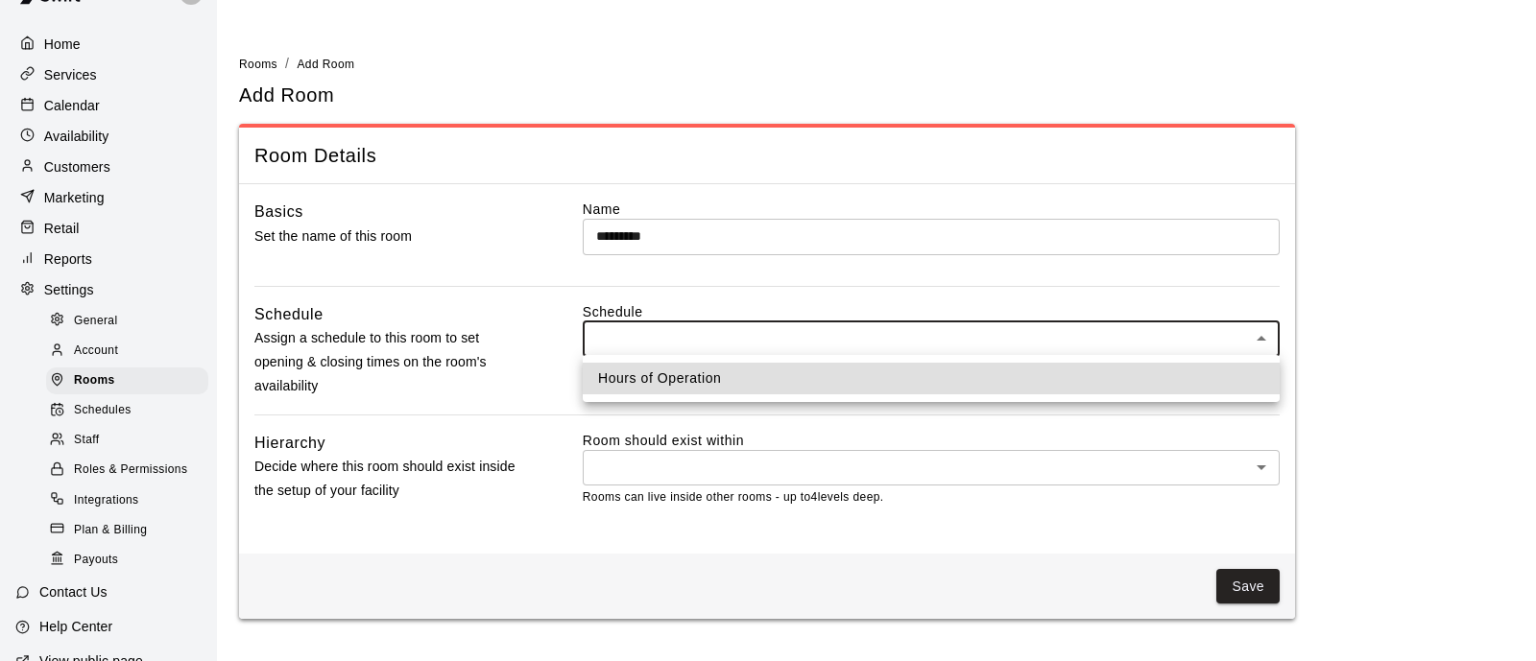
click at [689, 381] on li "Hours of Operation" at bounding box center [931, 379] width 697 height 32
type input "***"
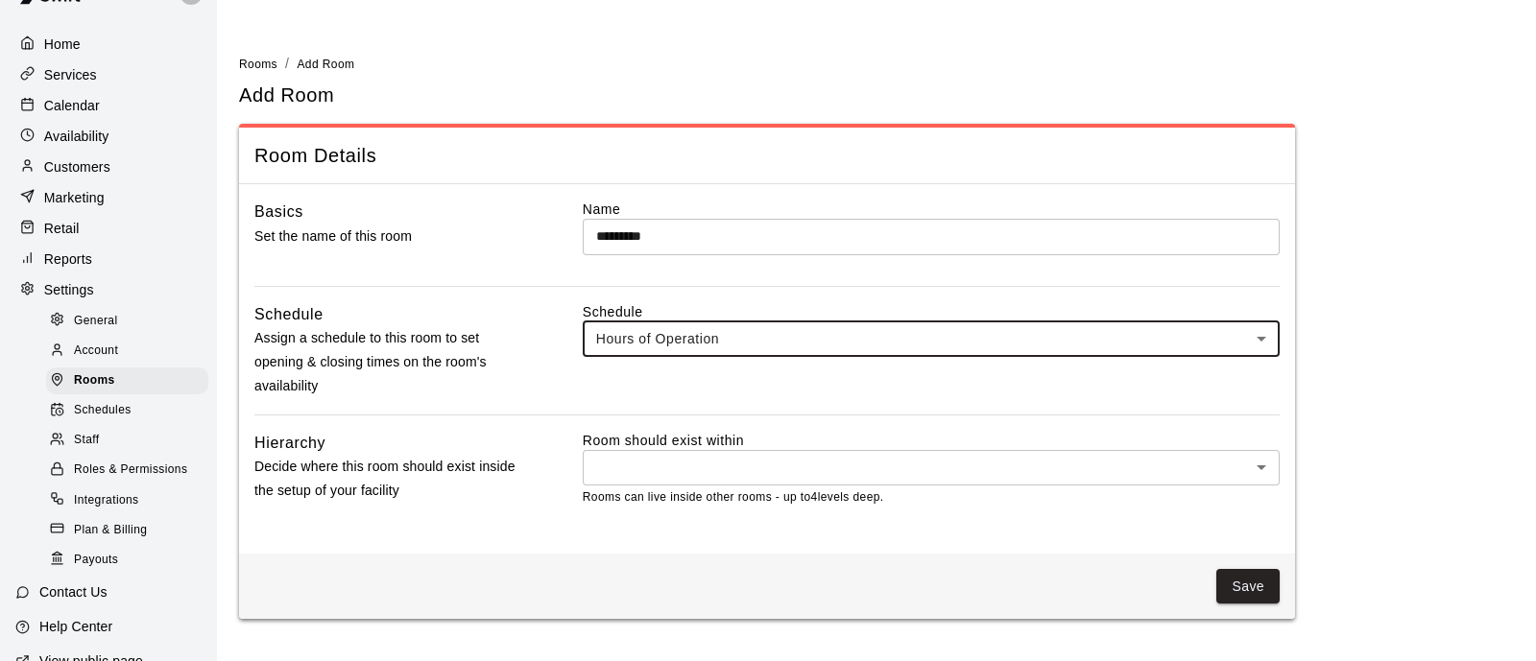
click at [672, 476] on body "Home Services Calendar Availability Customers Marketing Retail Reports Settings…" at bounding box center [768, 321] width 1536 height 642
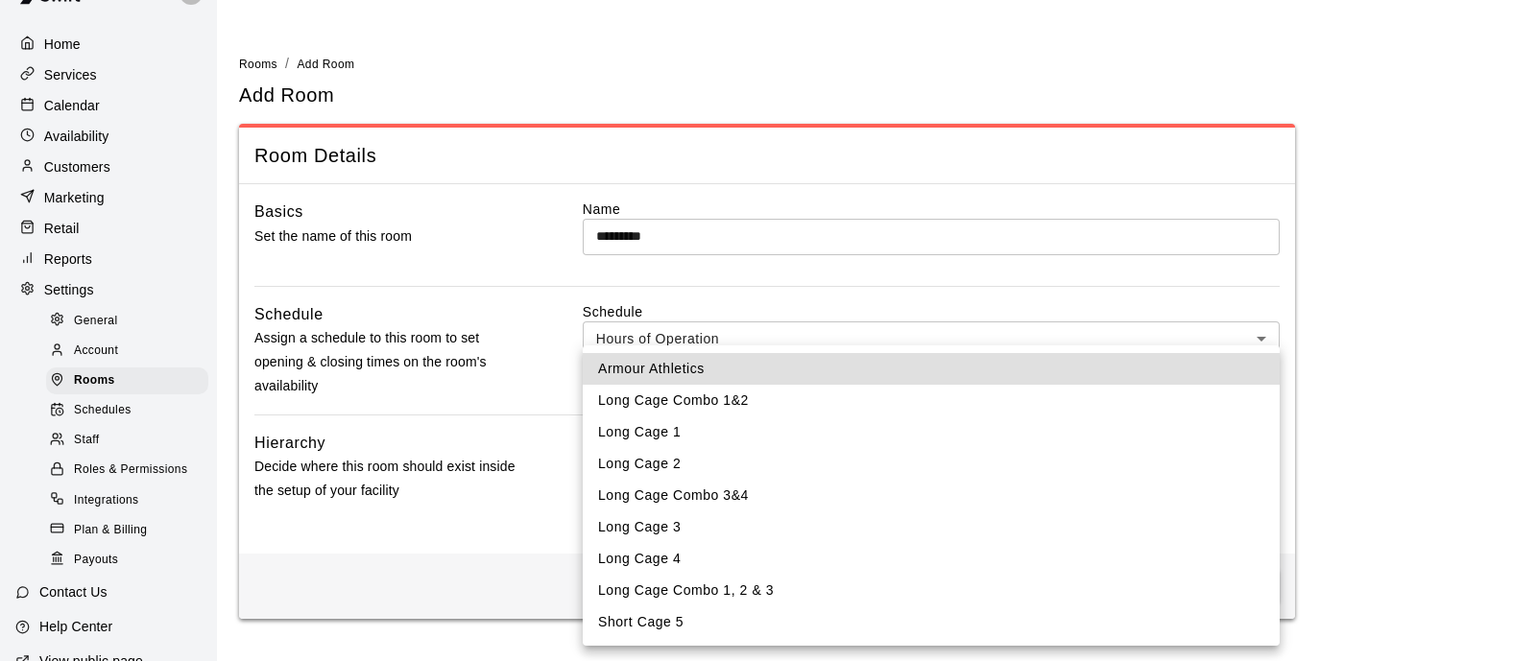
click at [714, 367] on li "Armour Athletics" at bounding box center [931, 369] width 697 height 32
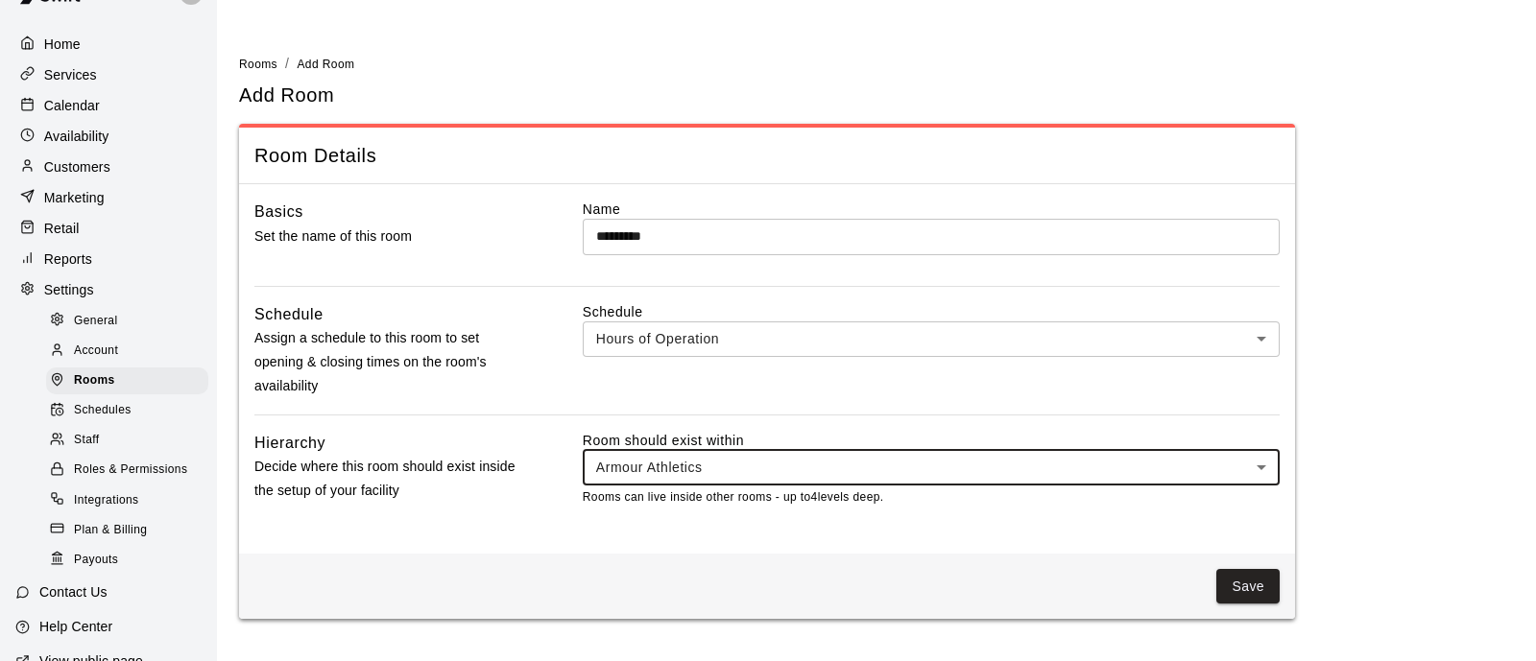
click at [1046, 460] on body "Home Services Calendar Availability Customers Marketing Retail Reports Settings…" at bounding box center [768, 321] width 1536 height 642
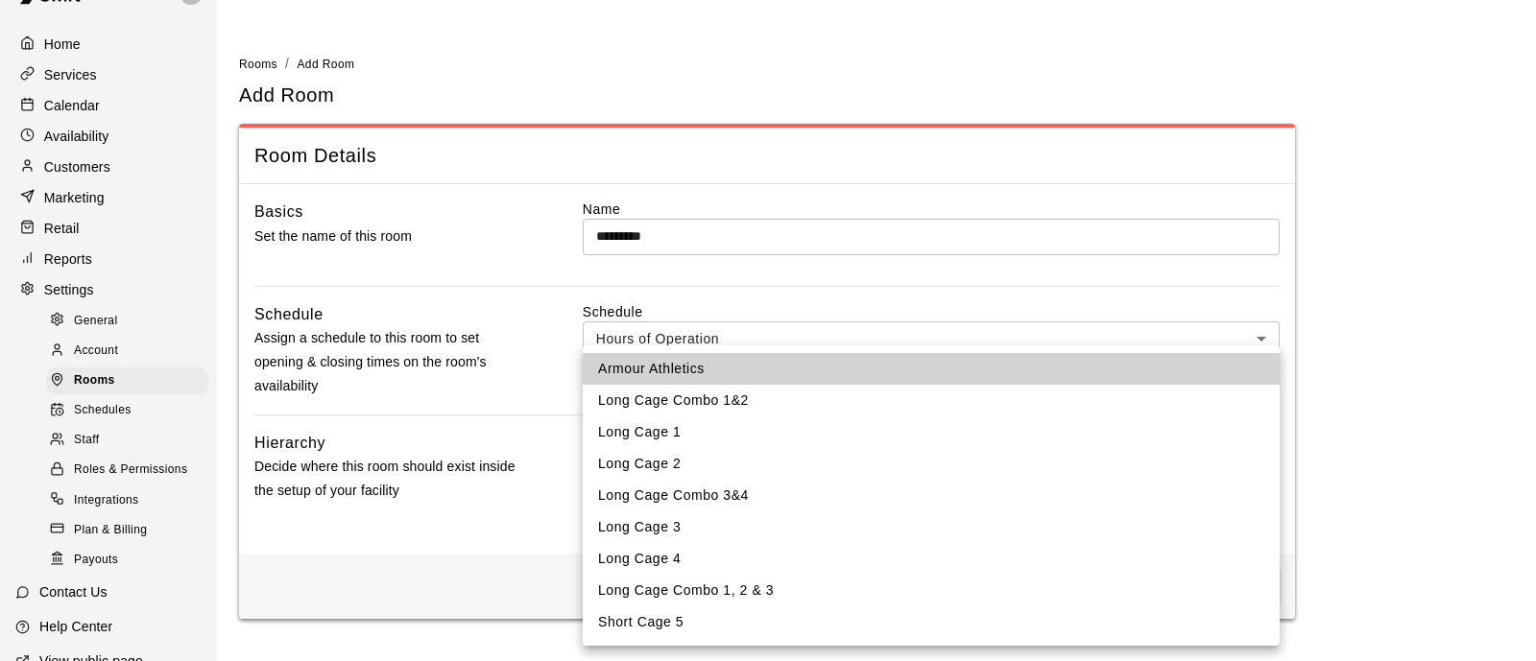
click at [724, 624] on li "Short Cage 5" at bounding box center [931, 623] width 697 height 32
type input "****"
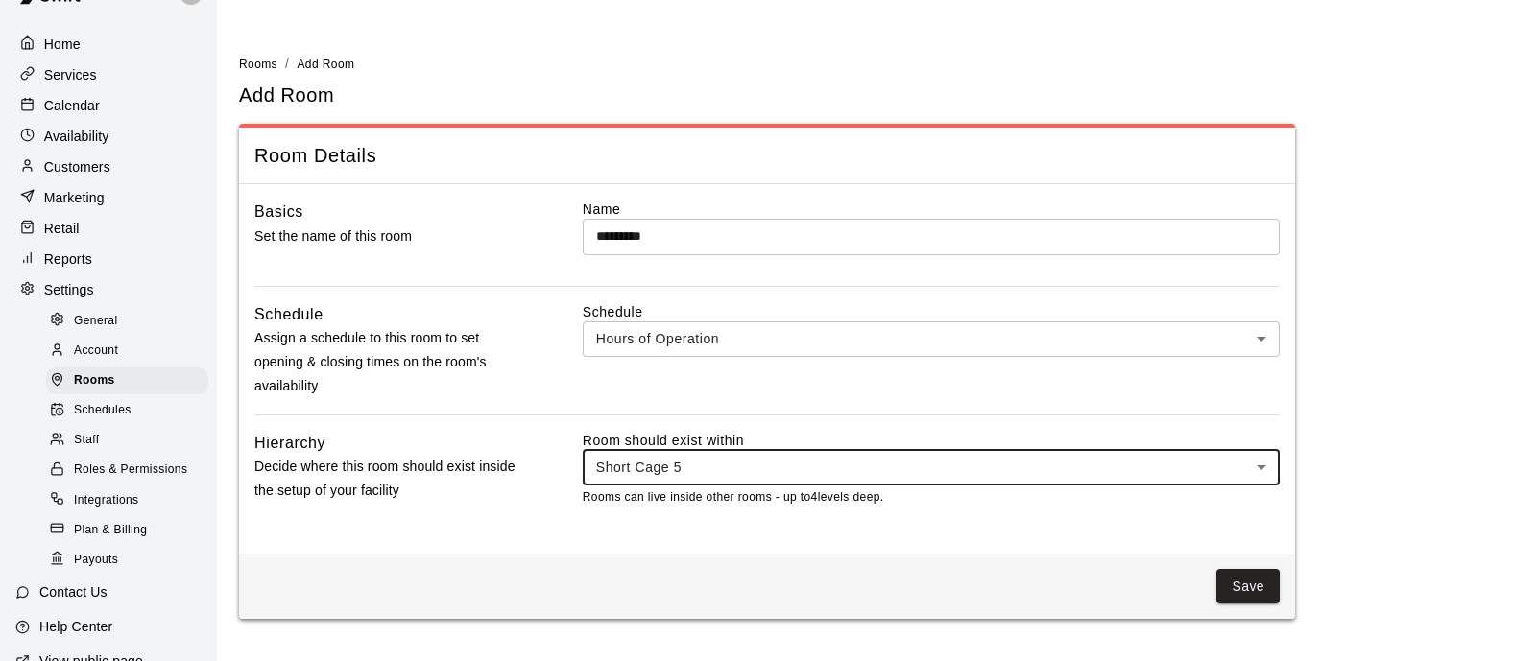
click at [1253, 583] on button "Save" at bounding box center [1247, 587] width 63 height 36
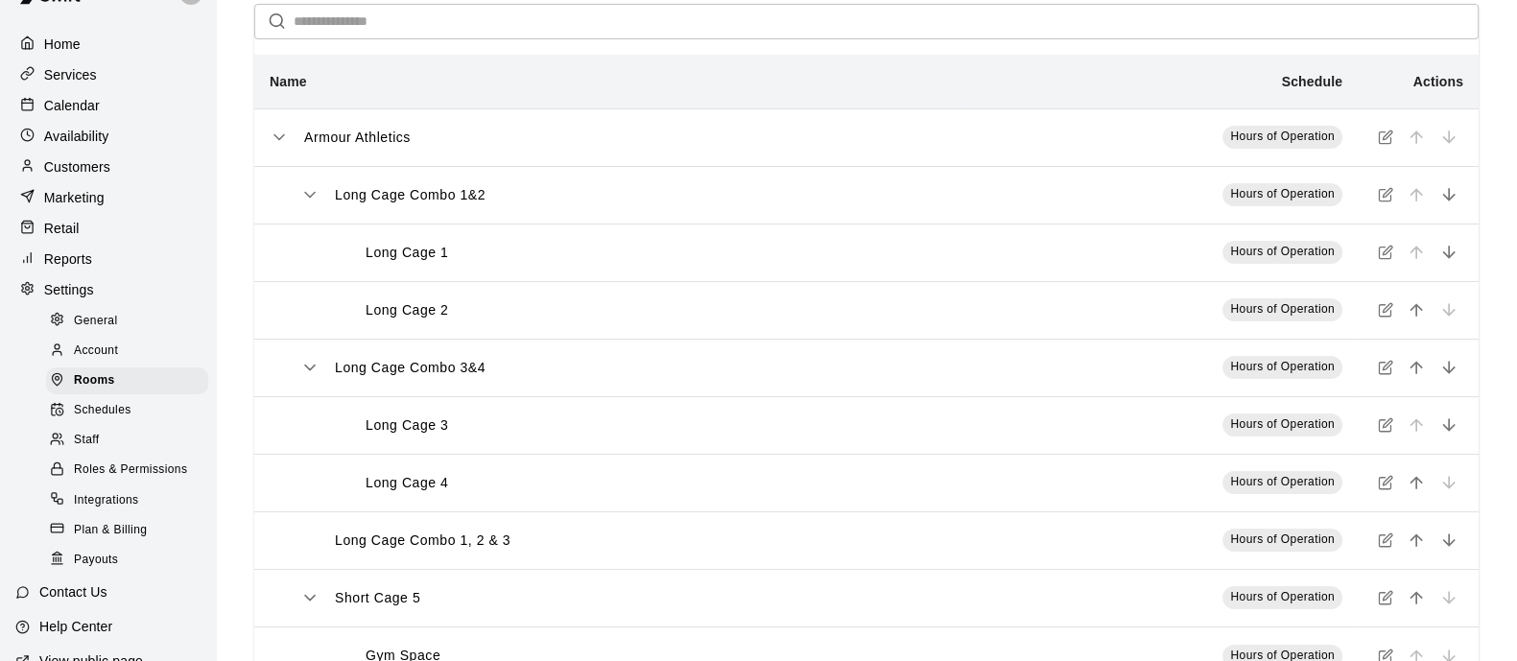
scroll to position [146, 0]
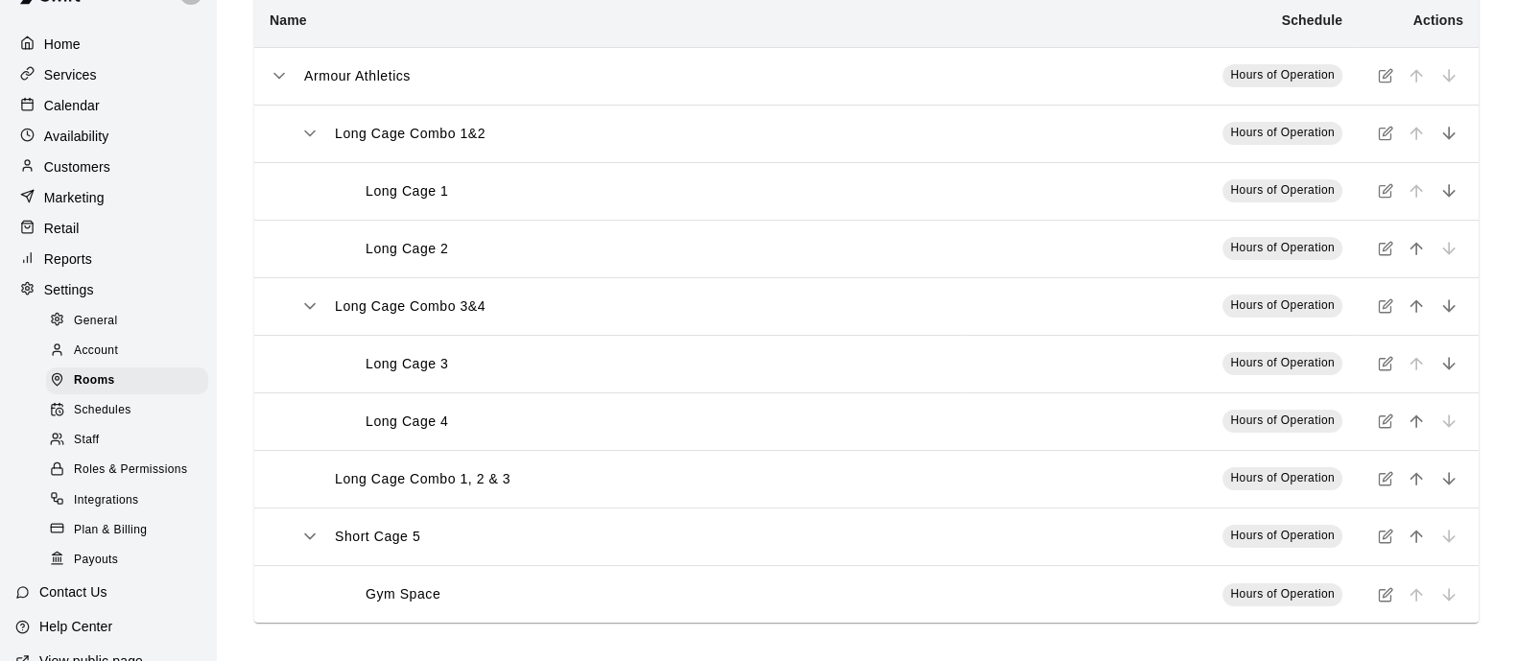
click at [92, 420] on span "Schedules" at bounding box center [103, 410] width 58 height 19
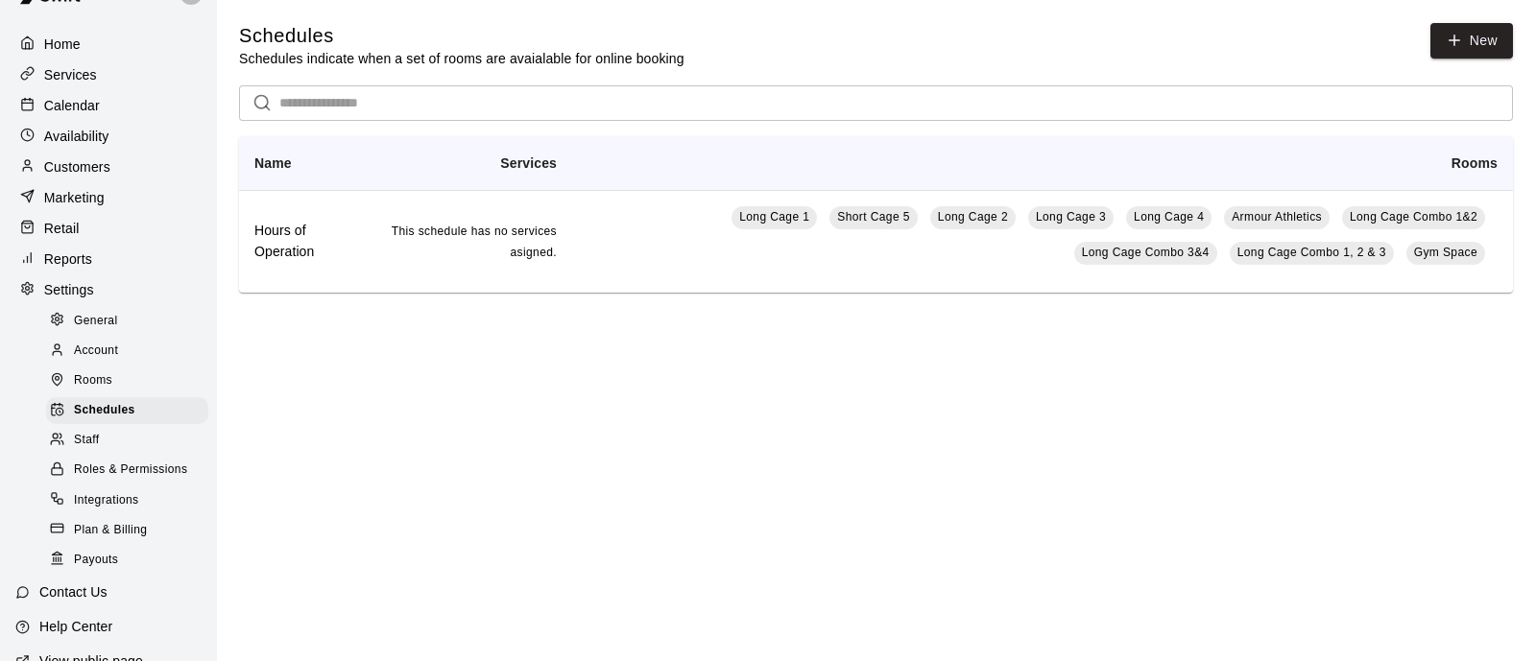
click at [94, 391] on span "Rooms" at bounding box center [93, 380] width 38 height 19
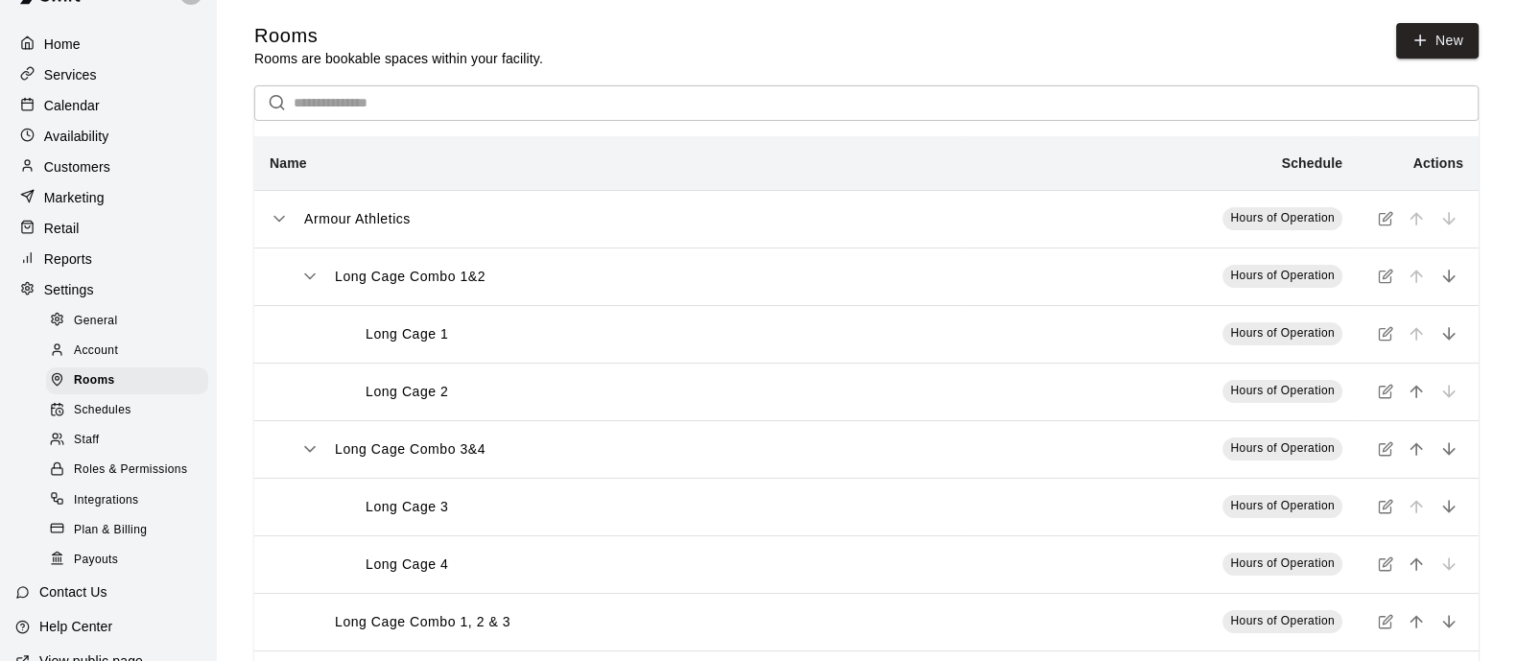
click at [107, 69] on div "Services" at bounding box center [107, 74] width 185 height 29
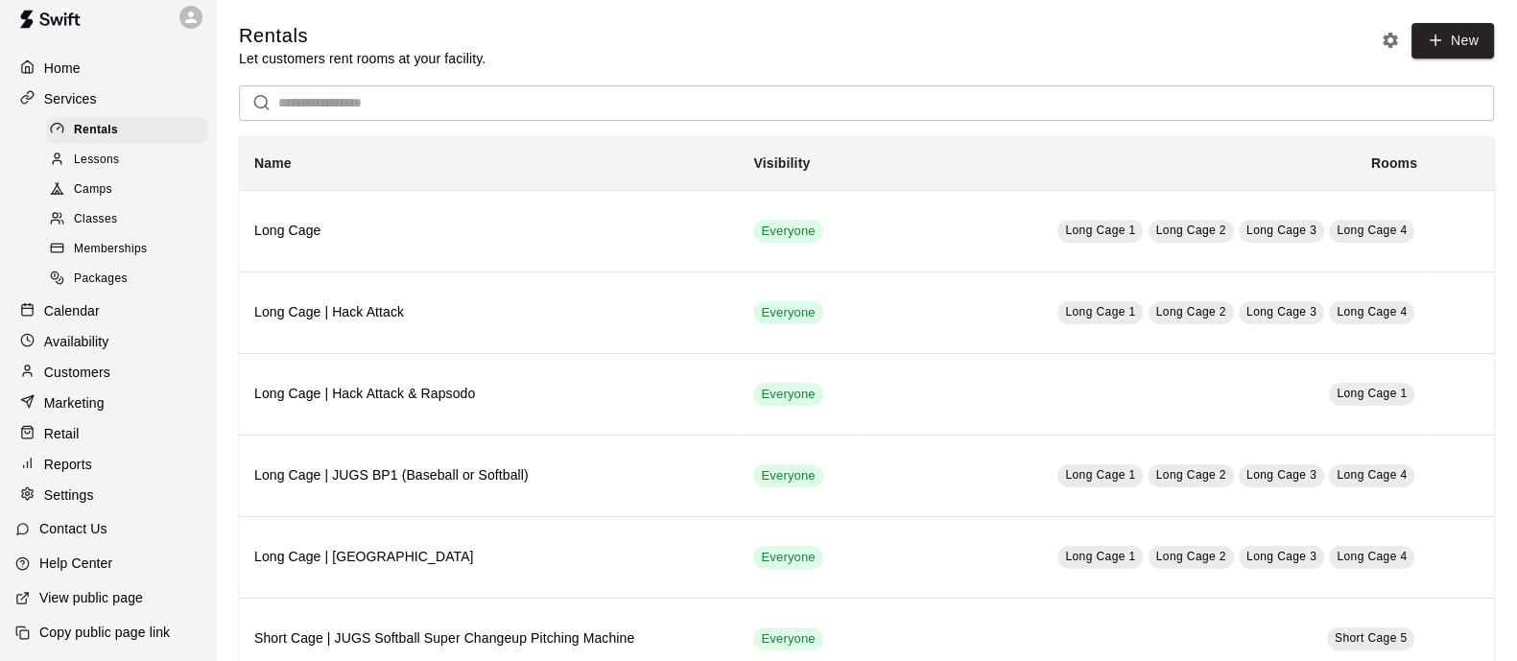
click at [1478, 24] on main "Rentals Let customers rent rooms at your facility. New ​ Name Visibility Rooms …" at bounding box center [867, 644] width 1302 height 1289
click at [1464, 42] on link "New" at bounding box center [1453, 41] width 83 height 36
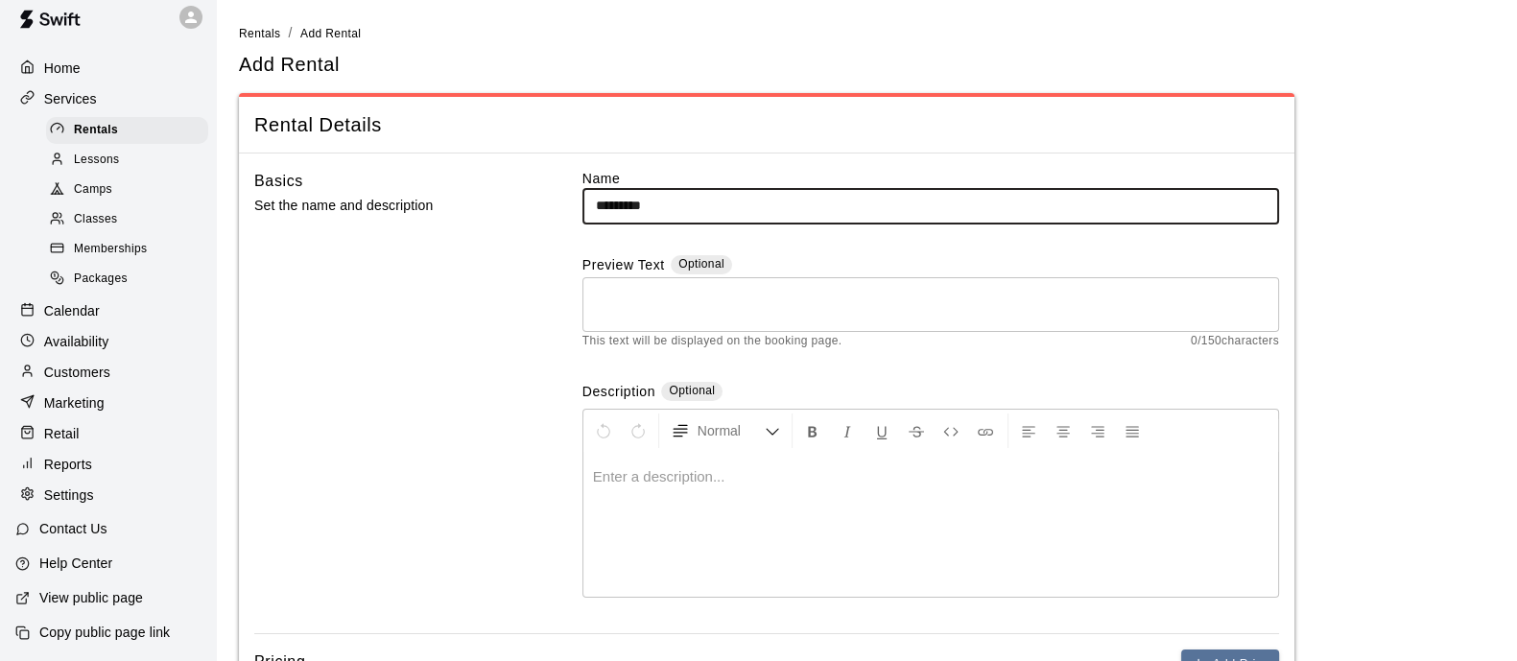
type input "*********"
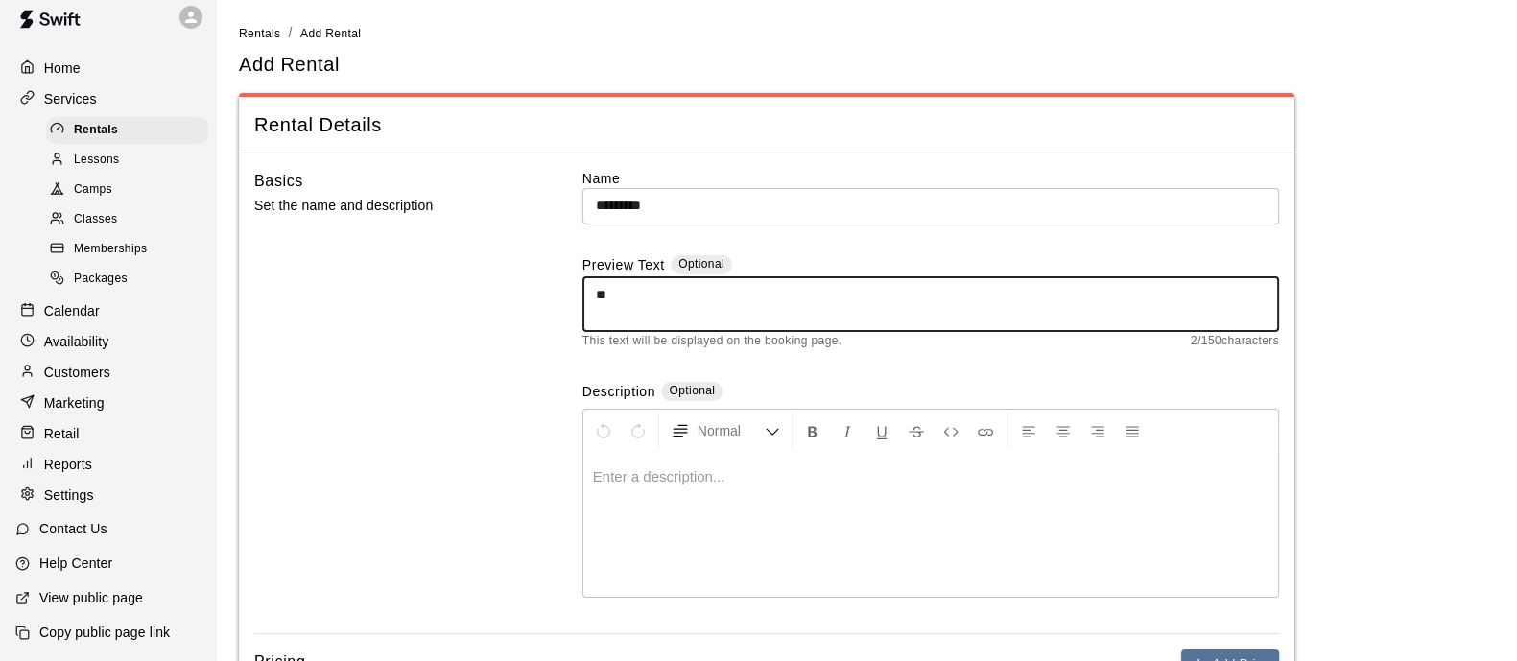
type textarea "*"
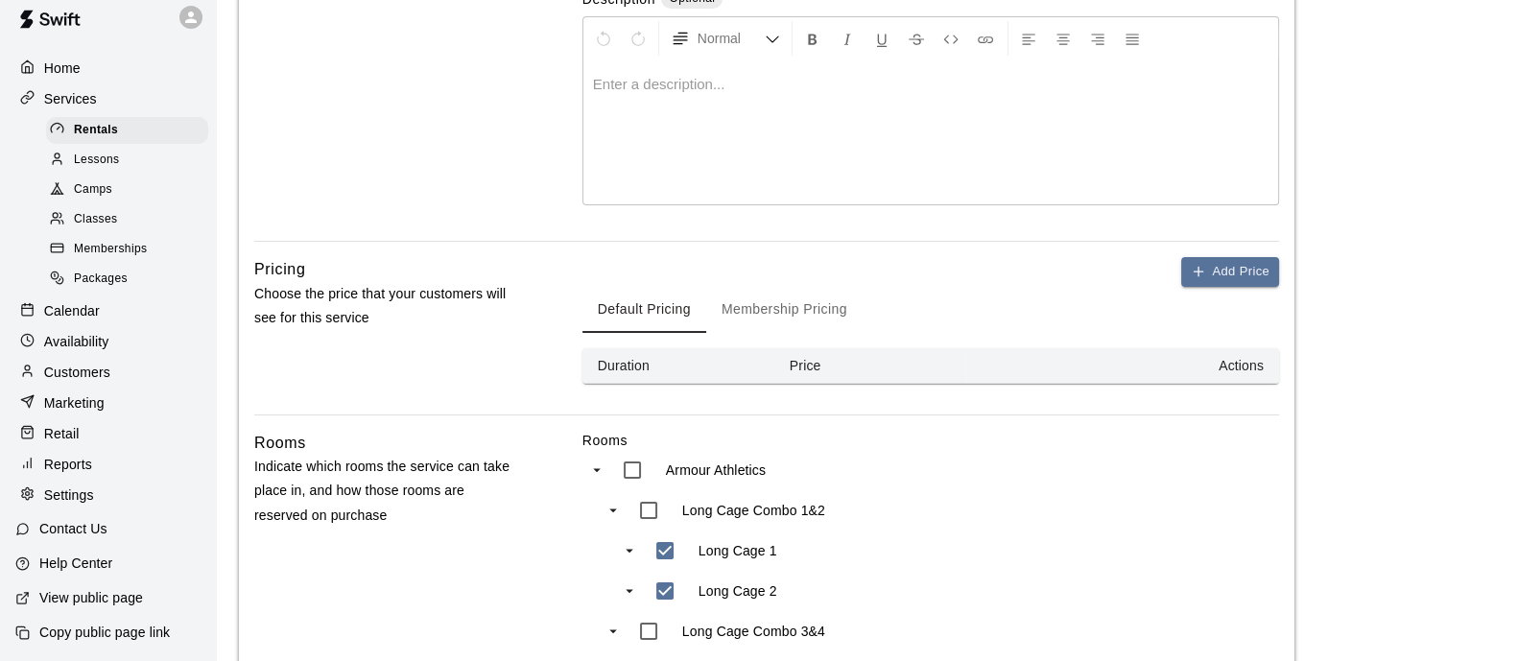
scroll to position [479, 0]
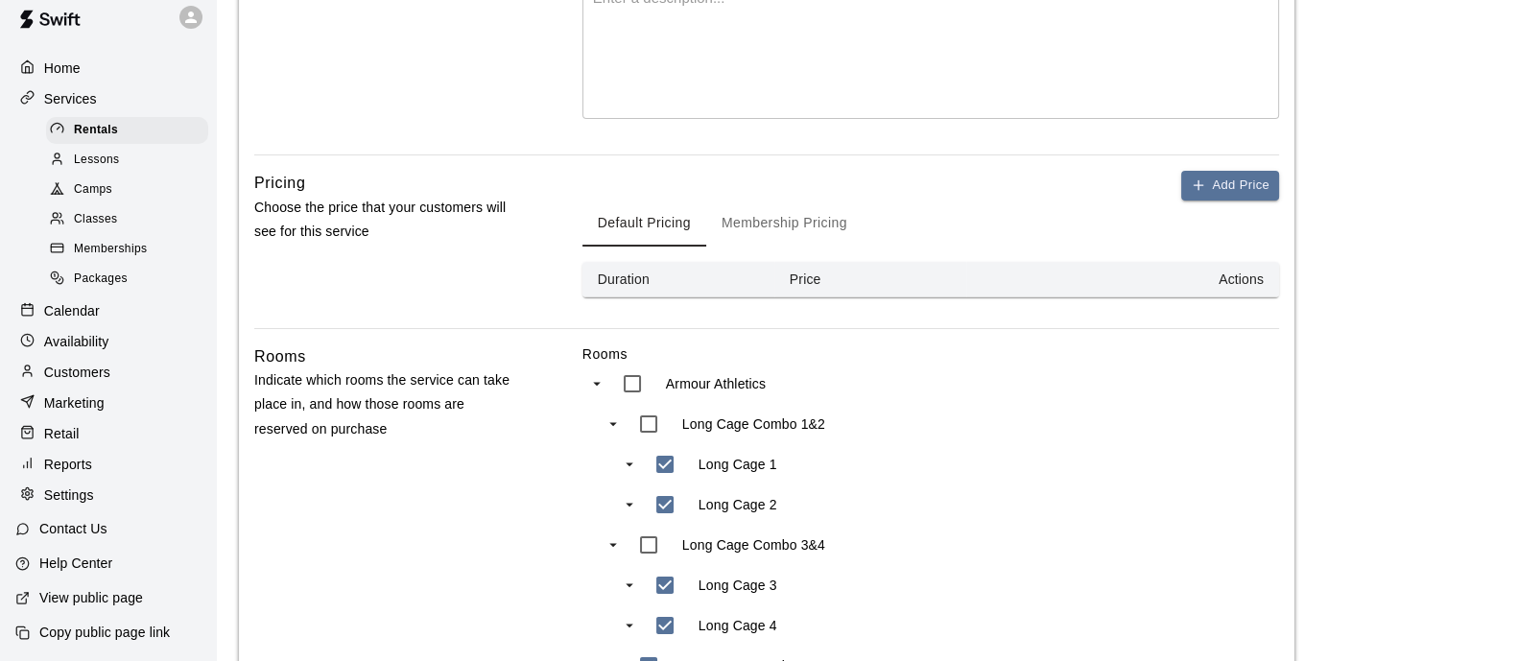
type input "**********"
click at [1204, 192] on button "Add Price" at bounding box center [1231, 186] width 98 height 30
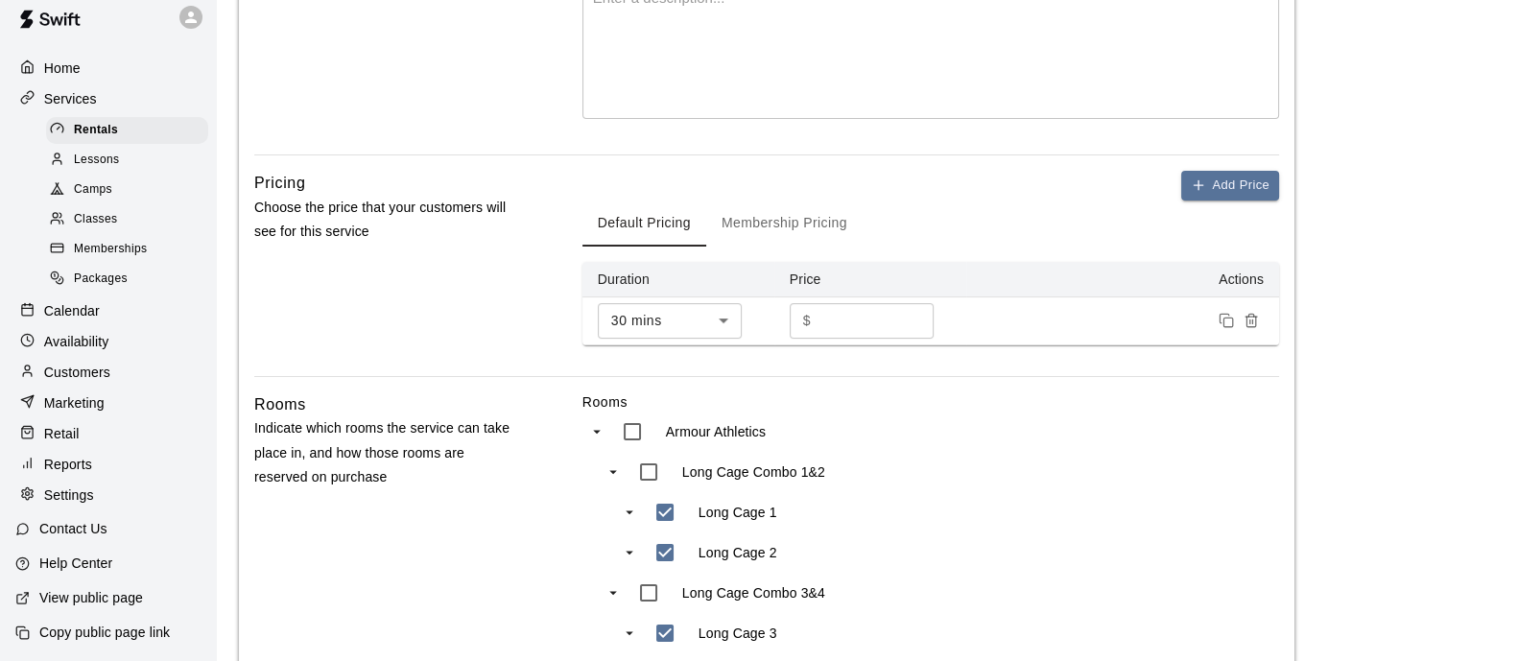
click at [718, 318] on body "**********" at bounding box center [758, 346] width 1517 height 1651
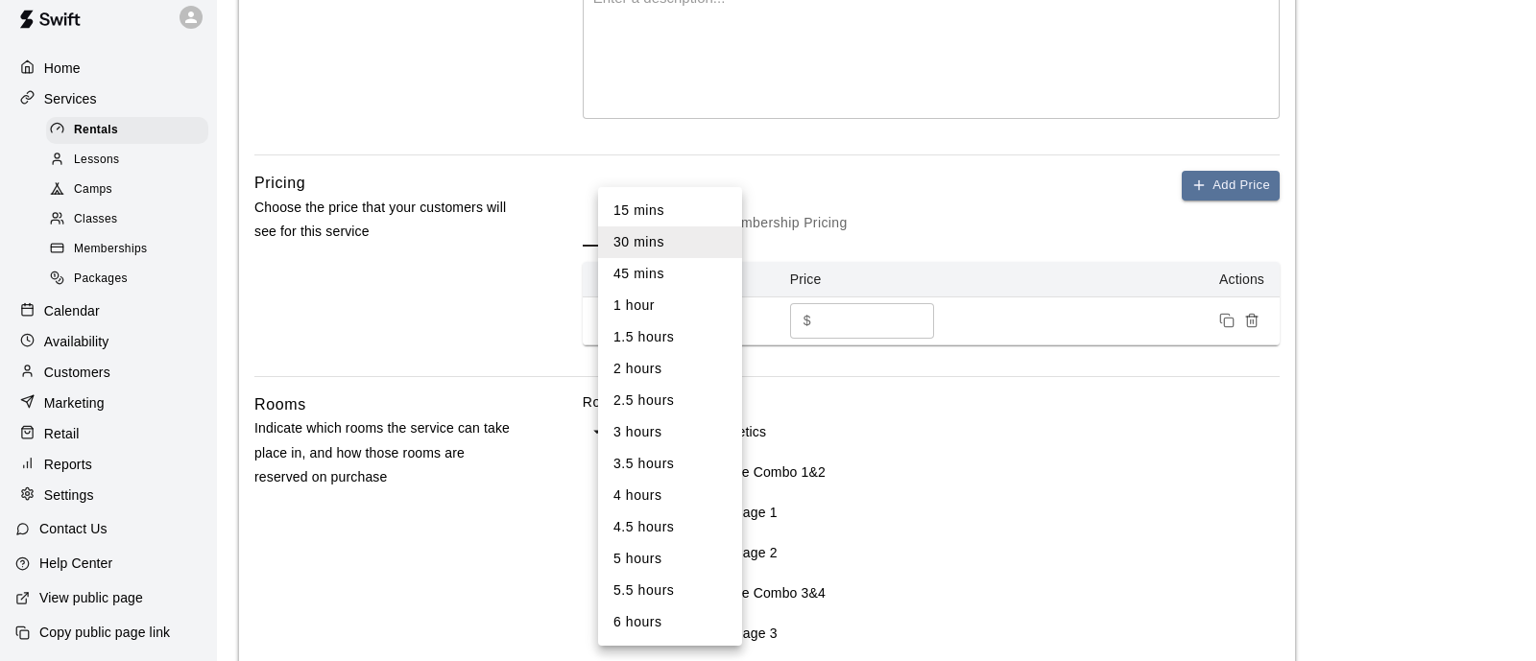
drag, startPoint x: 875, startPoint y: 289, endPoint x: 873, endPoint y: 307, distance: 18.3
click at [875, 290] on div at bounding box center [768, 330] width 1536 height 661
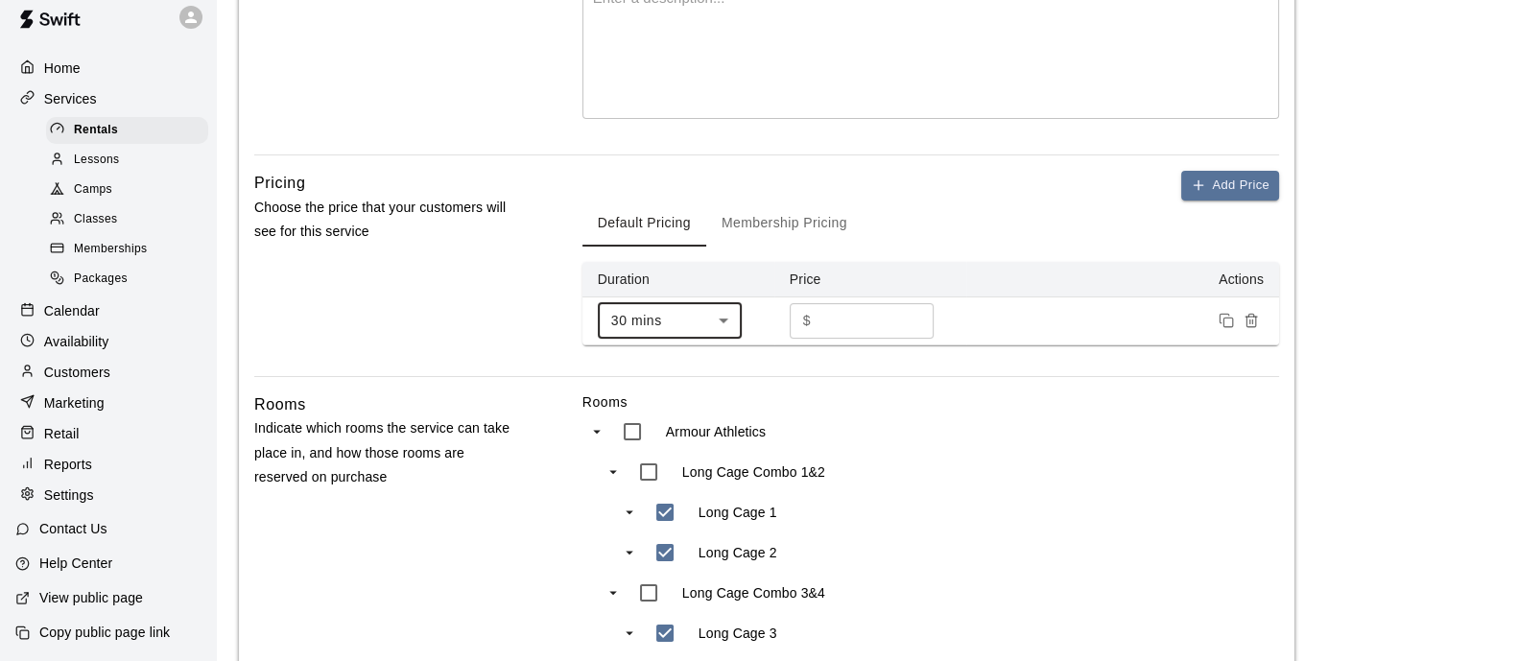
drag, startPoint x: 869, startPoint y: 309, endPoint x: 833, endPoint y: 316, distance: 36.1
click at [857, 310] on div "15 mins 30 mins 45 mins 1 hour 1.5 hours 2 hours 2.5 hours 3 hours 3.5 hours 4 …" at bounding box center [758, 330] width 1517 height 661
drag, startPoint x: 809, startPoint y: 323, endPoint x: 783, endPoint y: 338, distance: 29.6
click at [783, 338] on td "$ * ​" at bounding box center [871, 321] width 192 height 48
type input "*"
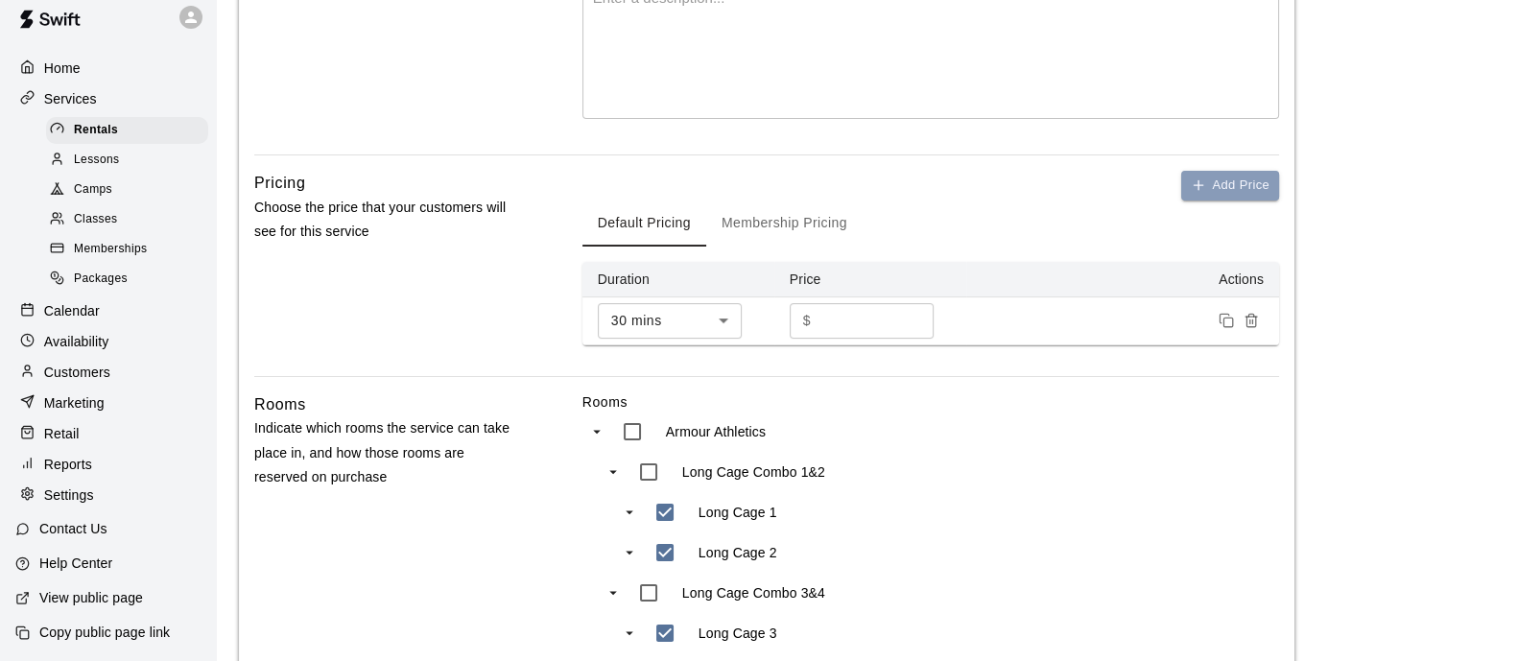
drag, startPoint x: 1241, startPoint y: 181, endPoint x: 1181, endPoint y: 230, distance: 77.8
click at [1241, 182] on button "Add Price" at bounding box center [1231, 186] width 98 height 30
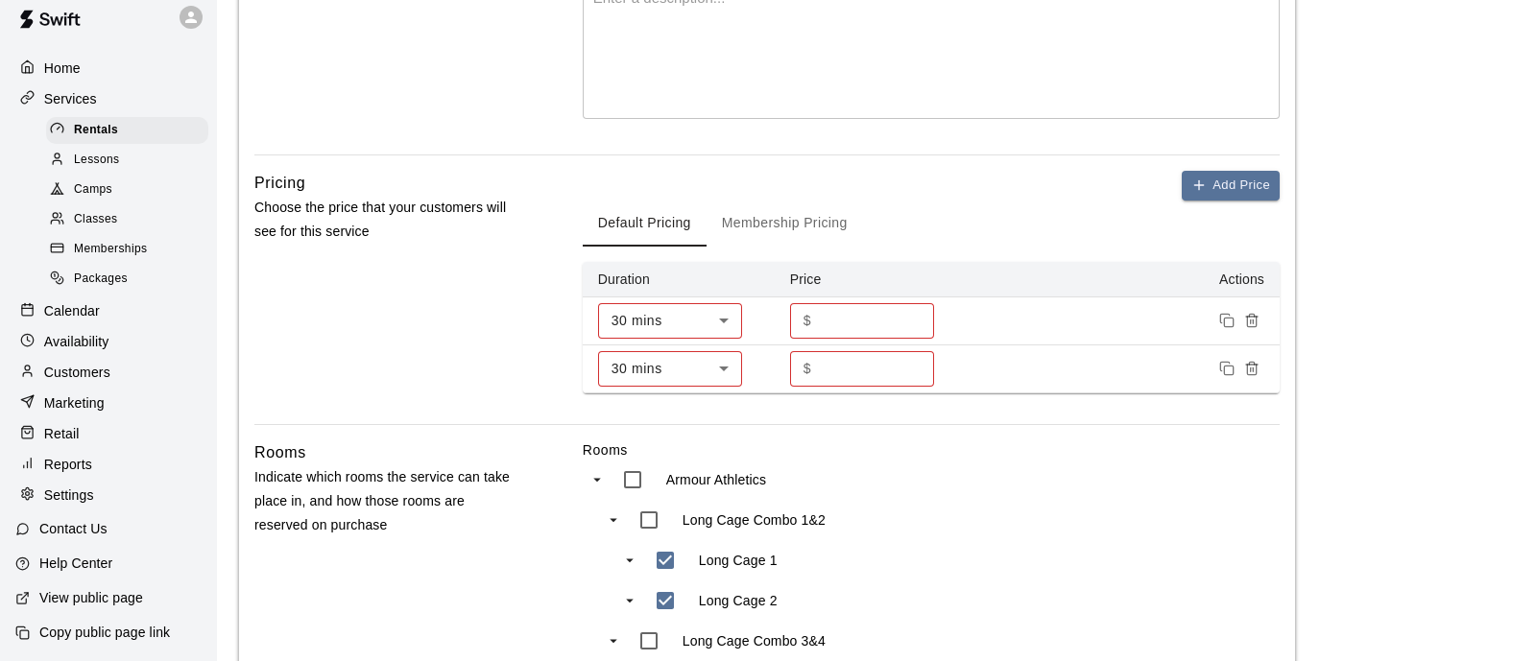
click at [696, 375] on body "**********" at bounding box center [768, 370] width 1536 height 1699
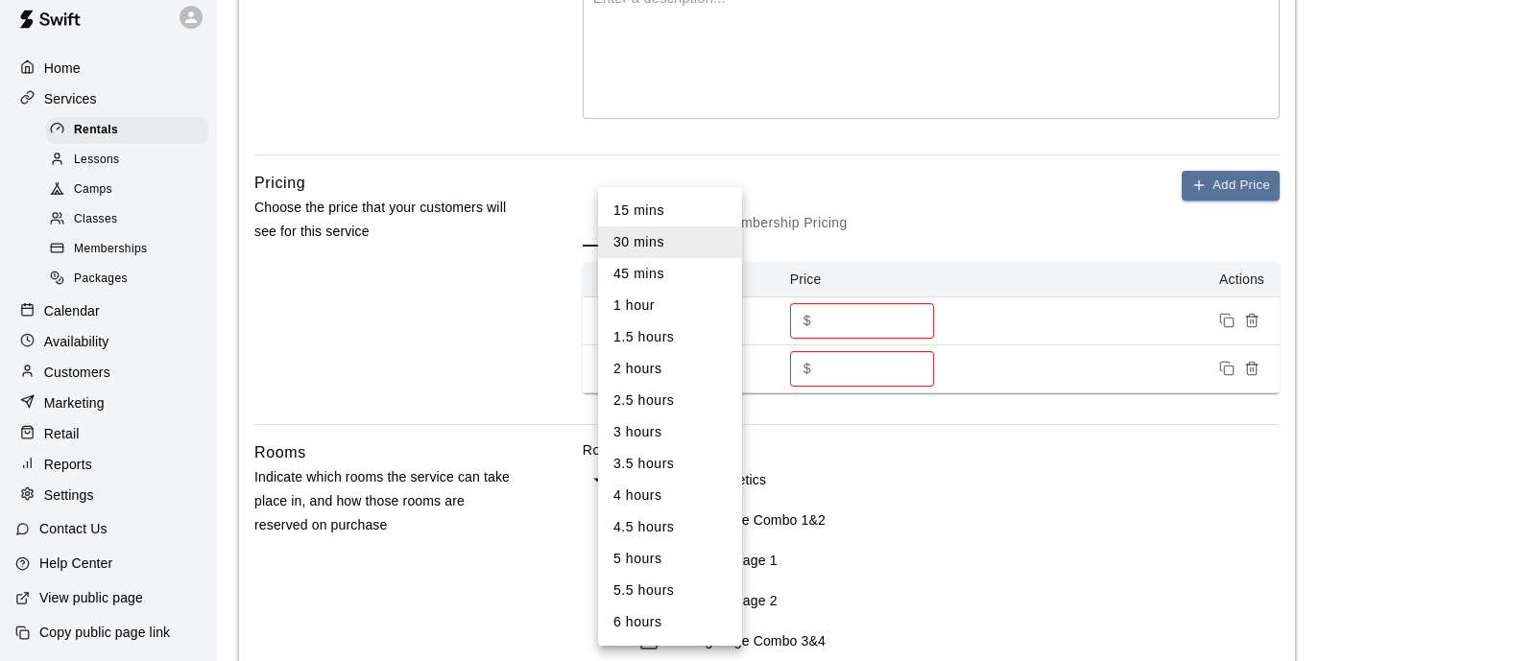
click at [662, 303] on li "1 hour" at bounding box center [670, 306] width 144 height 32
type input "**"
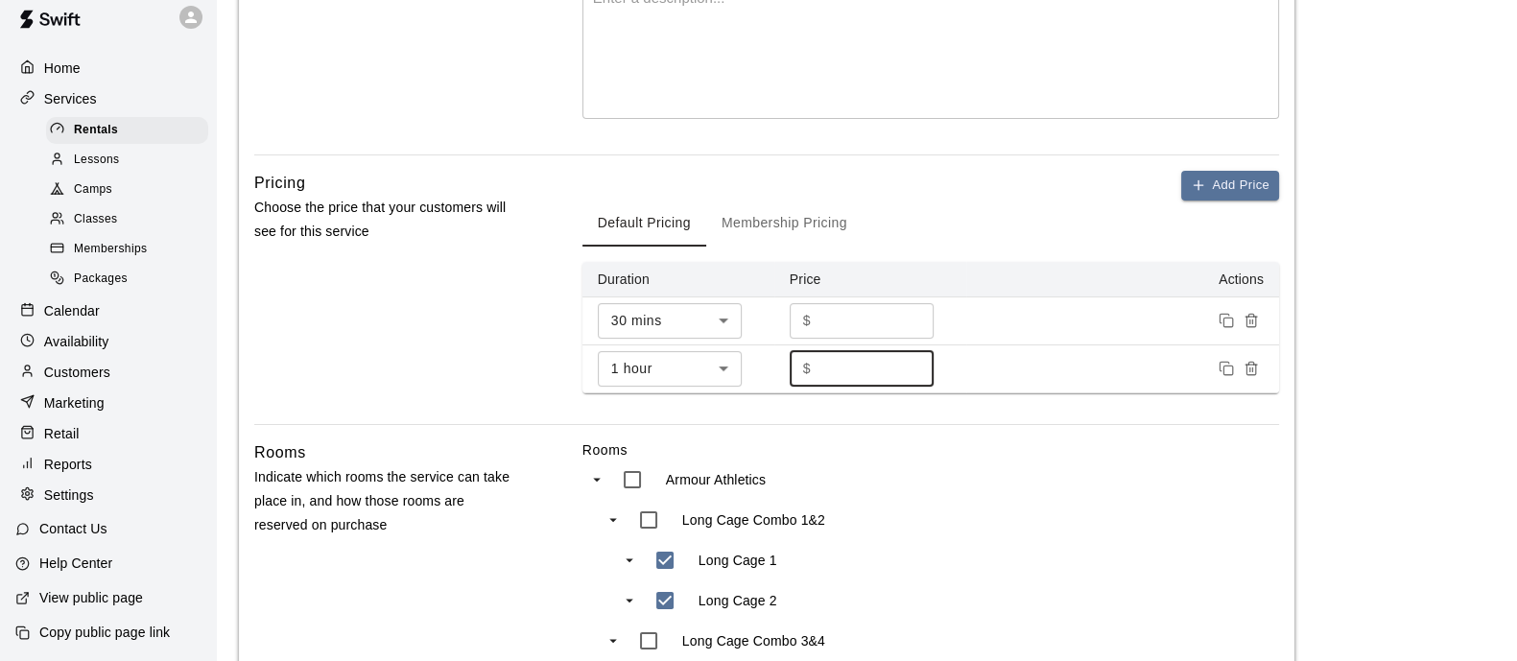
drag, startPoint x: 912, startPoint y: 351, endPoint x: 797, endPoint y: 371, distance: 116.9
click at [879, 360] on input "*" at bounding box center [876, 369] width 115 height 36
type input "**"
click at [1353, 288] on main "**********" at bounding box center [866, 370] width 1255 height 1653
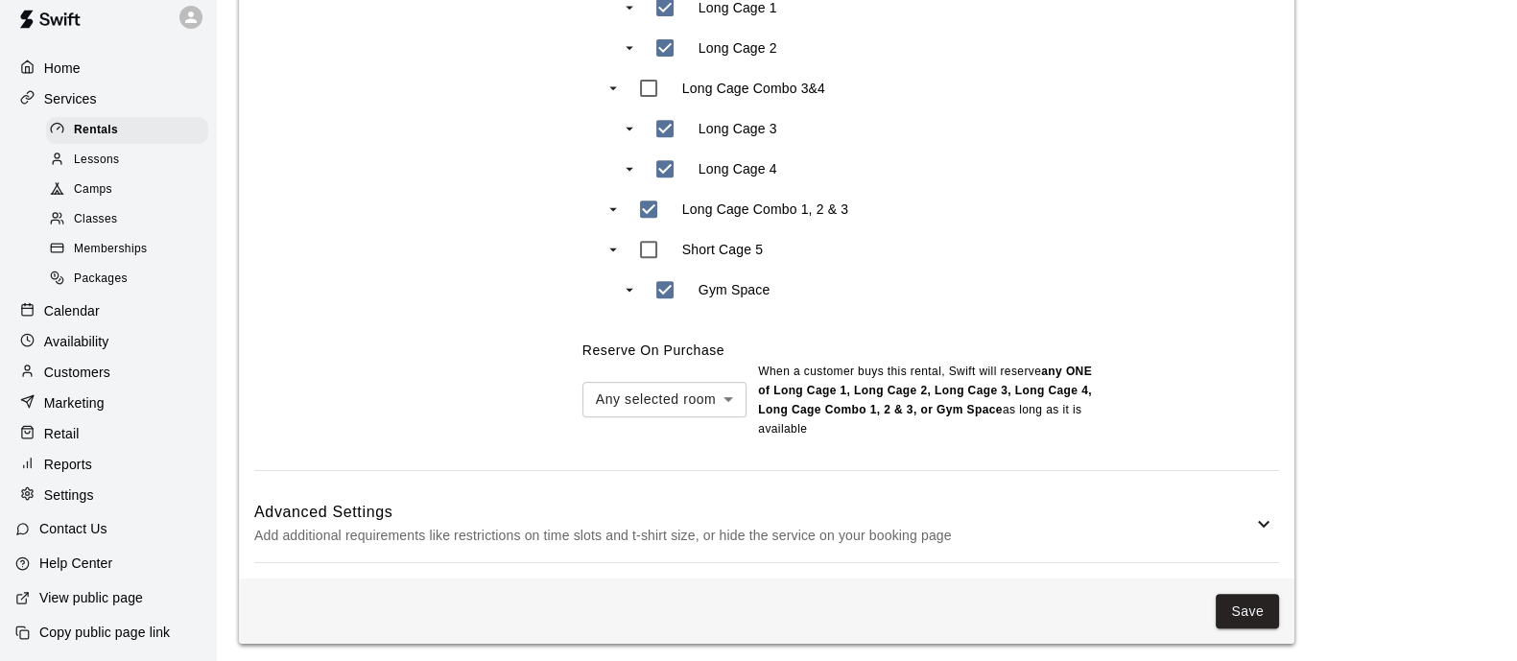
scroll to position [1037, 0]
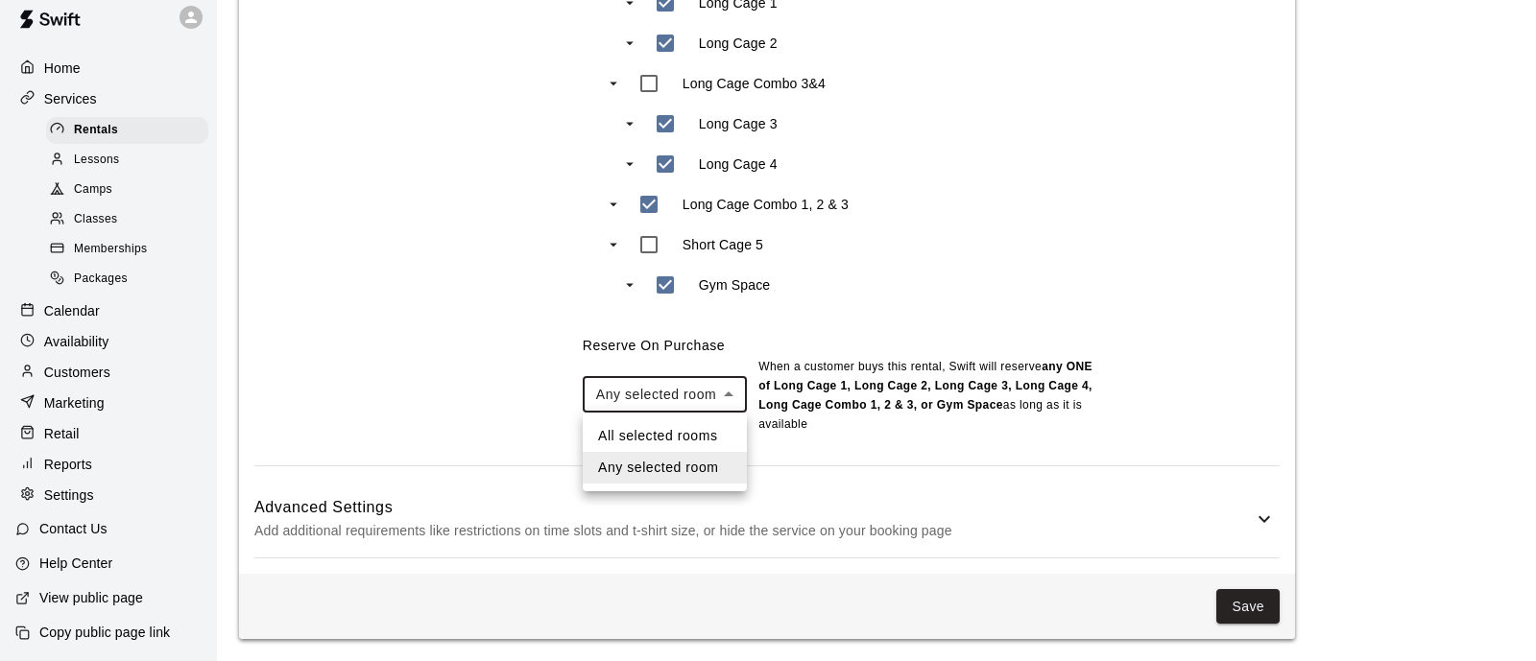
click at [906, 450] on div at bounding box center [768, 330] width 1536 height 661
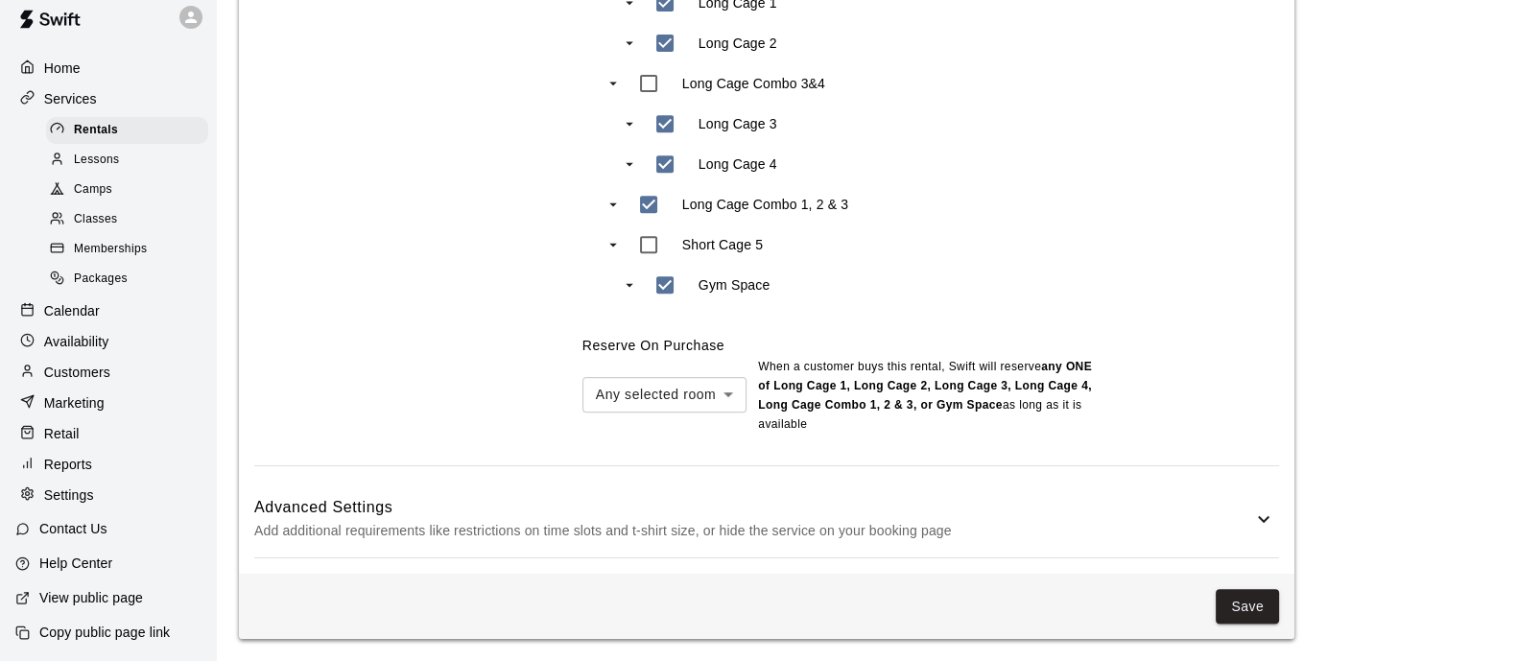
scroll to position [1017, 0]
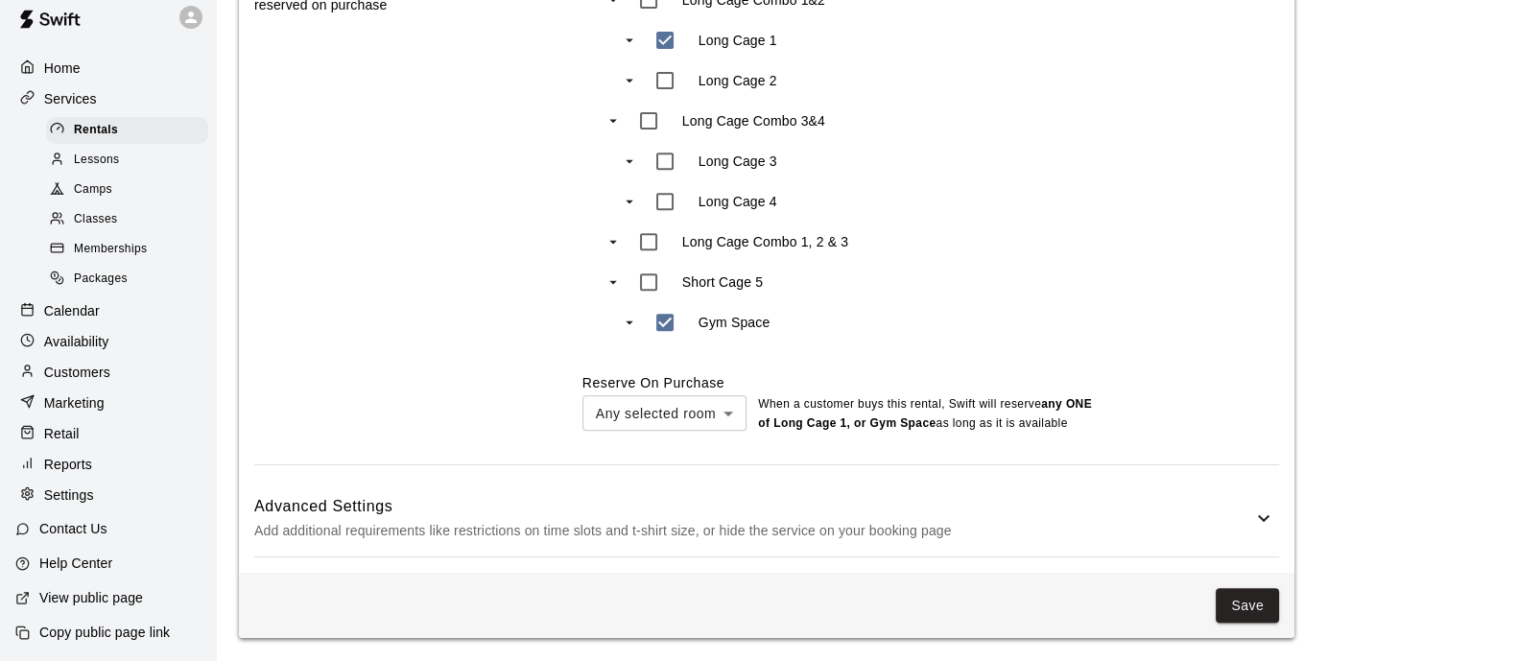
type input "***"
click at [1233, 541] on p "Add additional requirements like restrictions on time slots and t-shirt size, o…" at bounding box center [753, 531] width 998 height 24
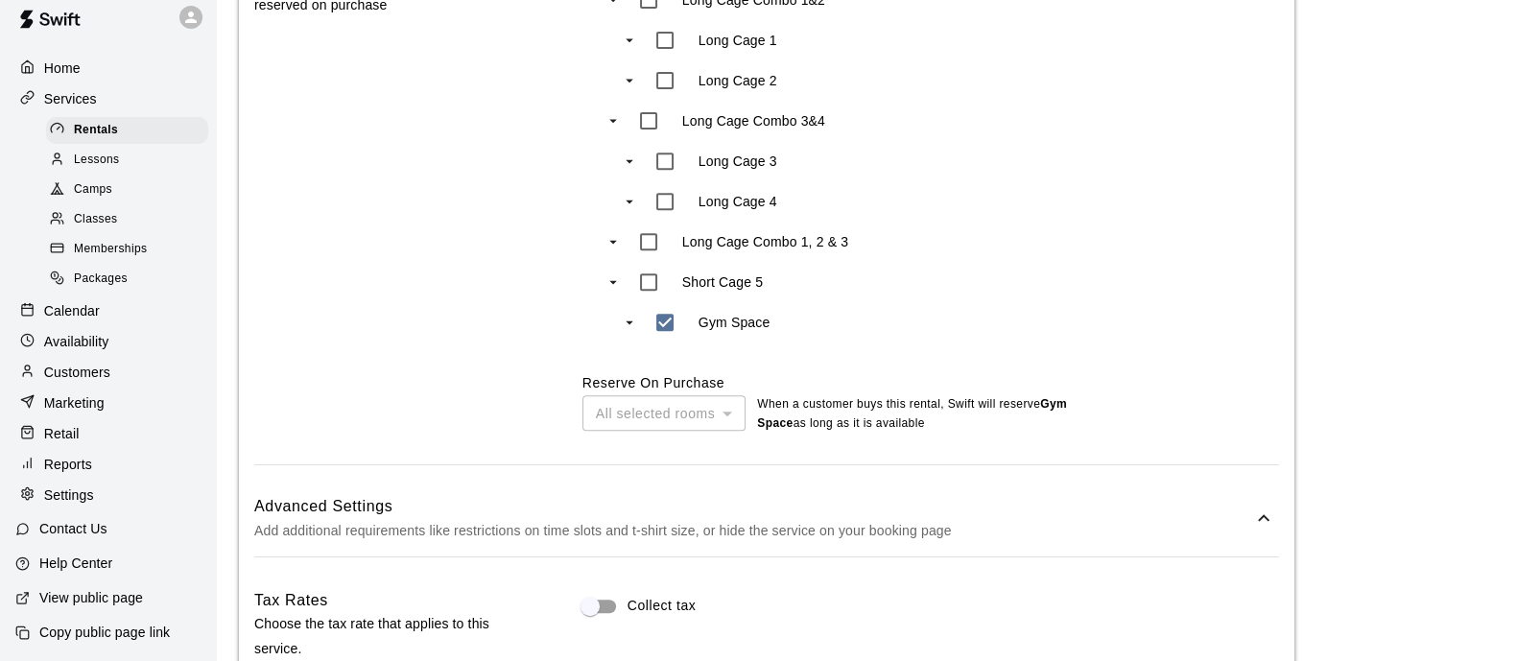
scroll to position [1719, 0]
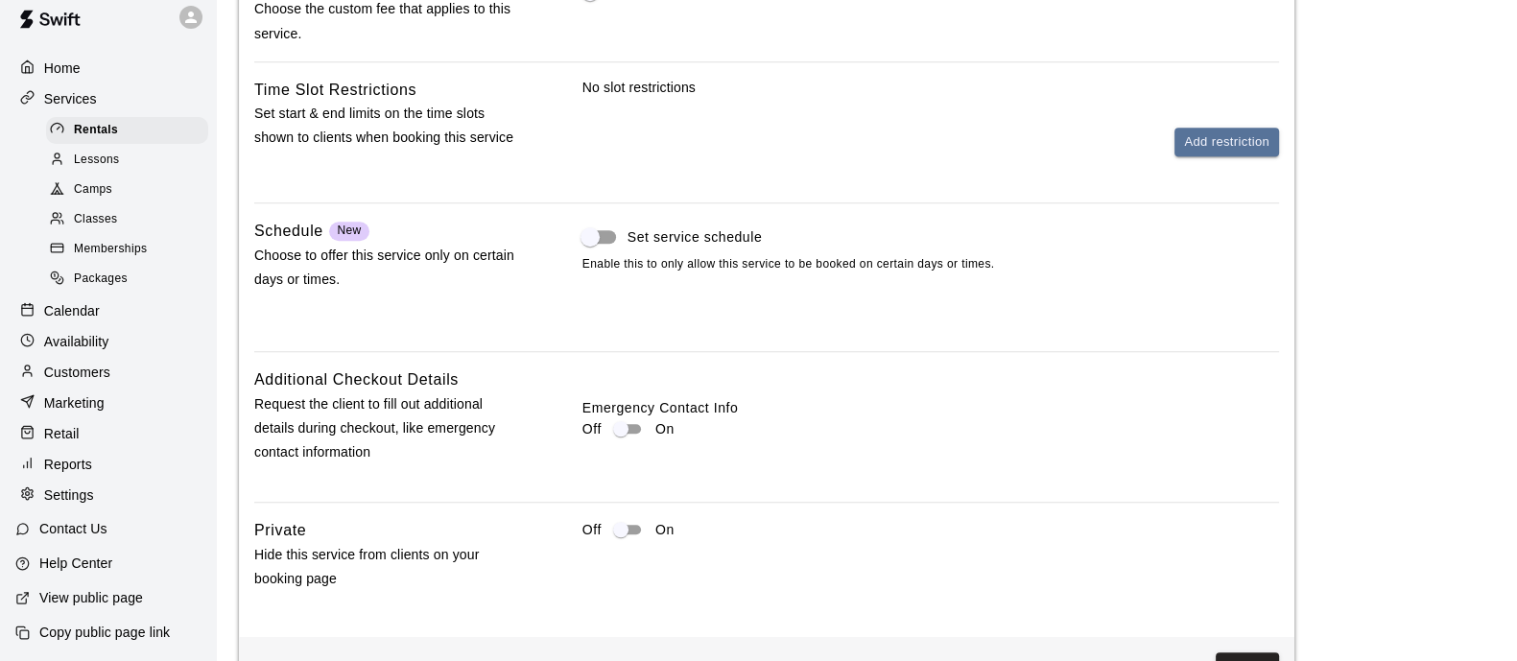
drag, startPoint x: 653, startPoint y: 418, endPoint x: 670, endPoint y: 433, distance: 23.1
click at [653, 419] on div "Off On" at bounding box center [931, 429] width 697 height 23
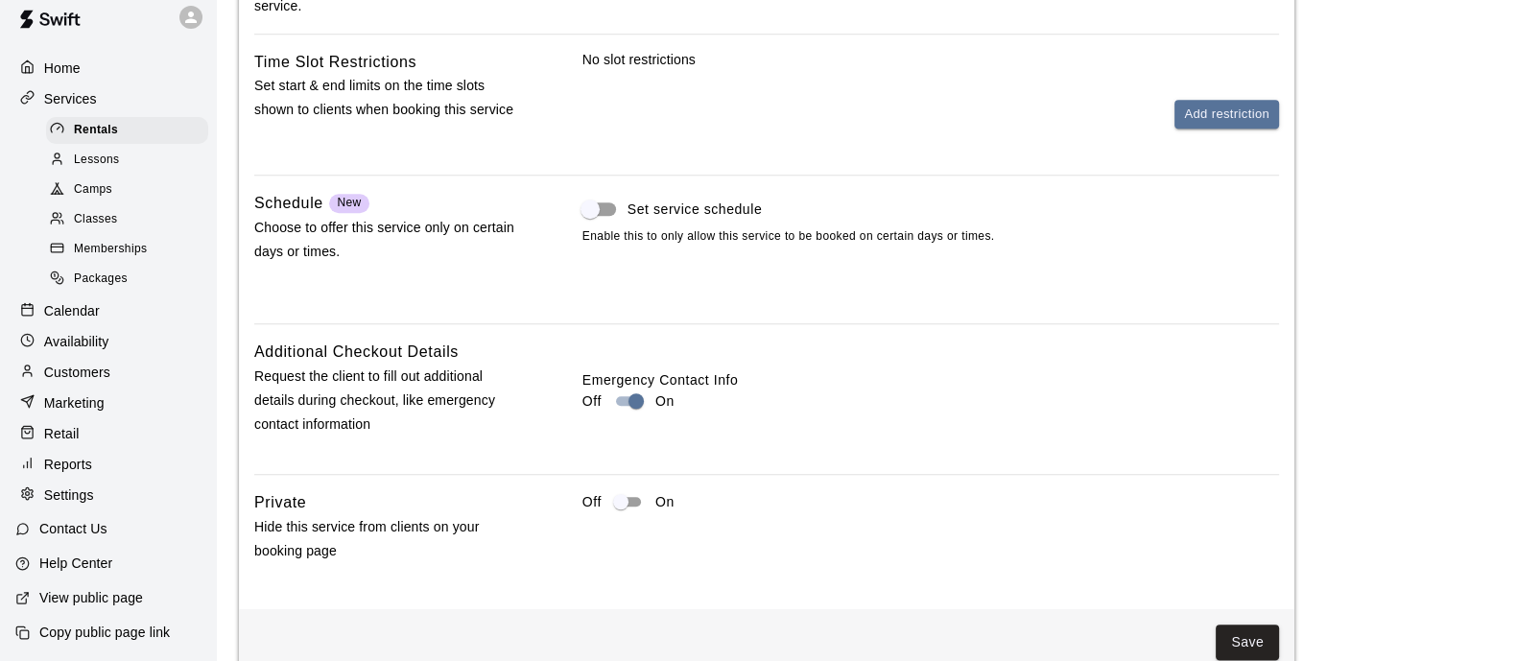
scroll to position [1783, 0]
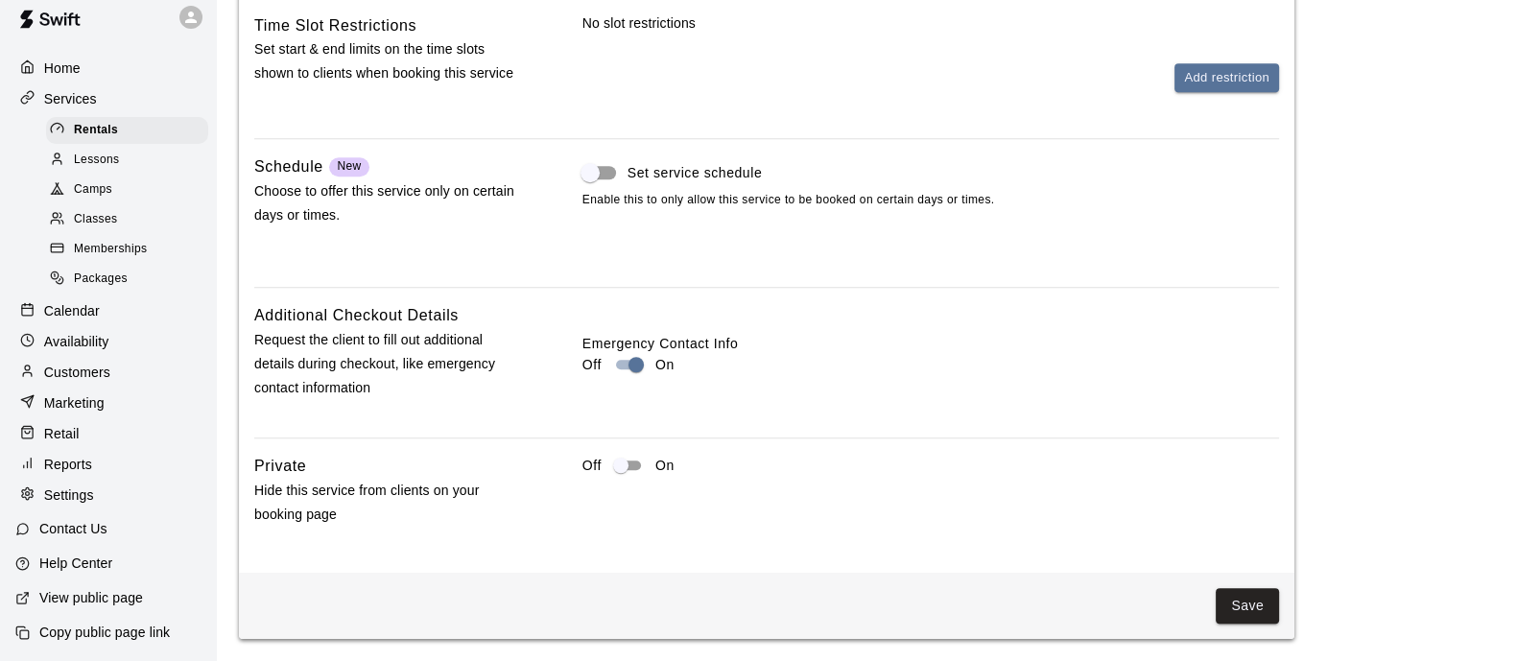
click at [630, 452] on div "Tax Rates Choose the tax rate that applies to this service. Collect tax Custom …" at bounding box center [766, 166] width 1025 height 724
click at [1271, 599] on button "Save" at bounding box center [1247, 606] width 63 height 36
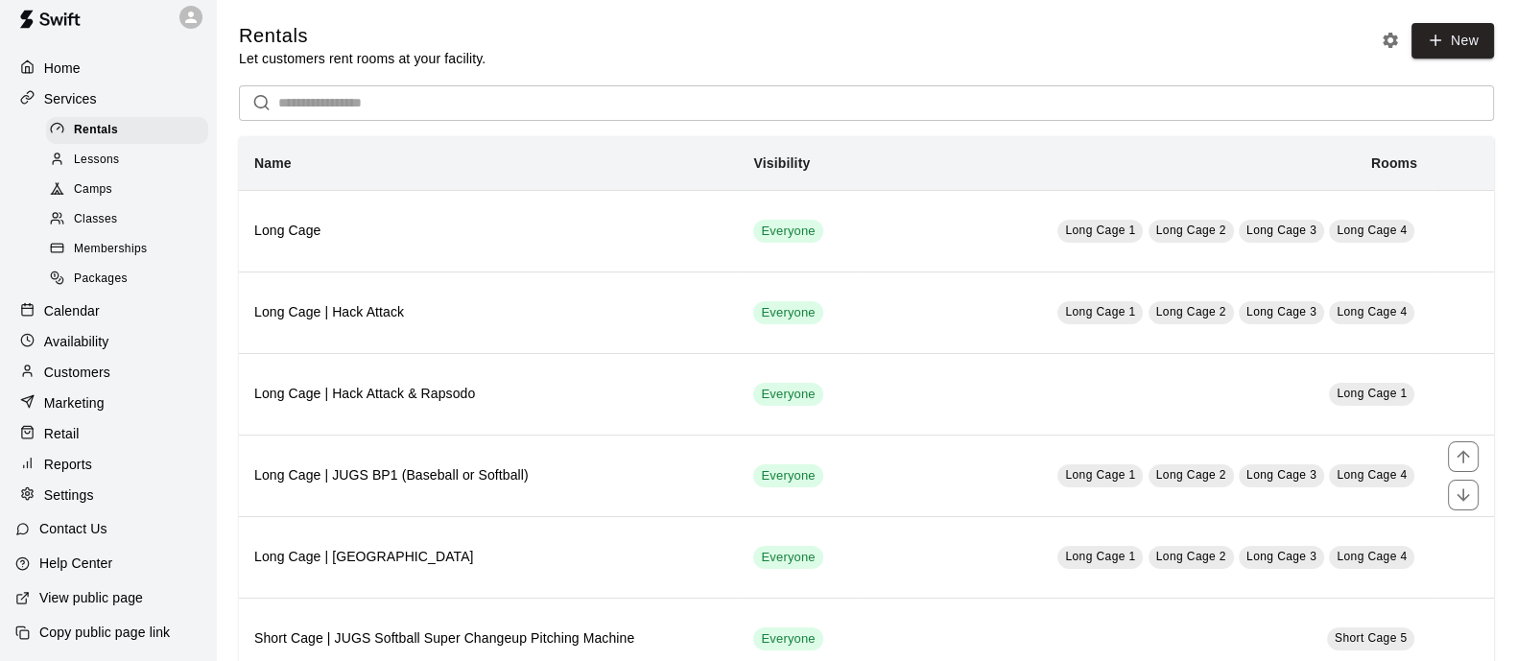
scroll to position [701, 0]
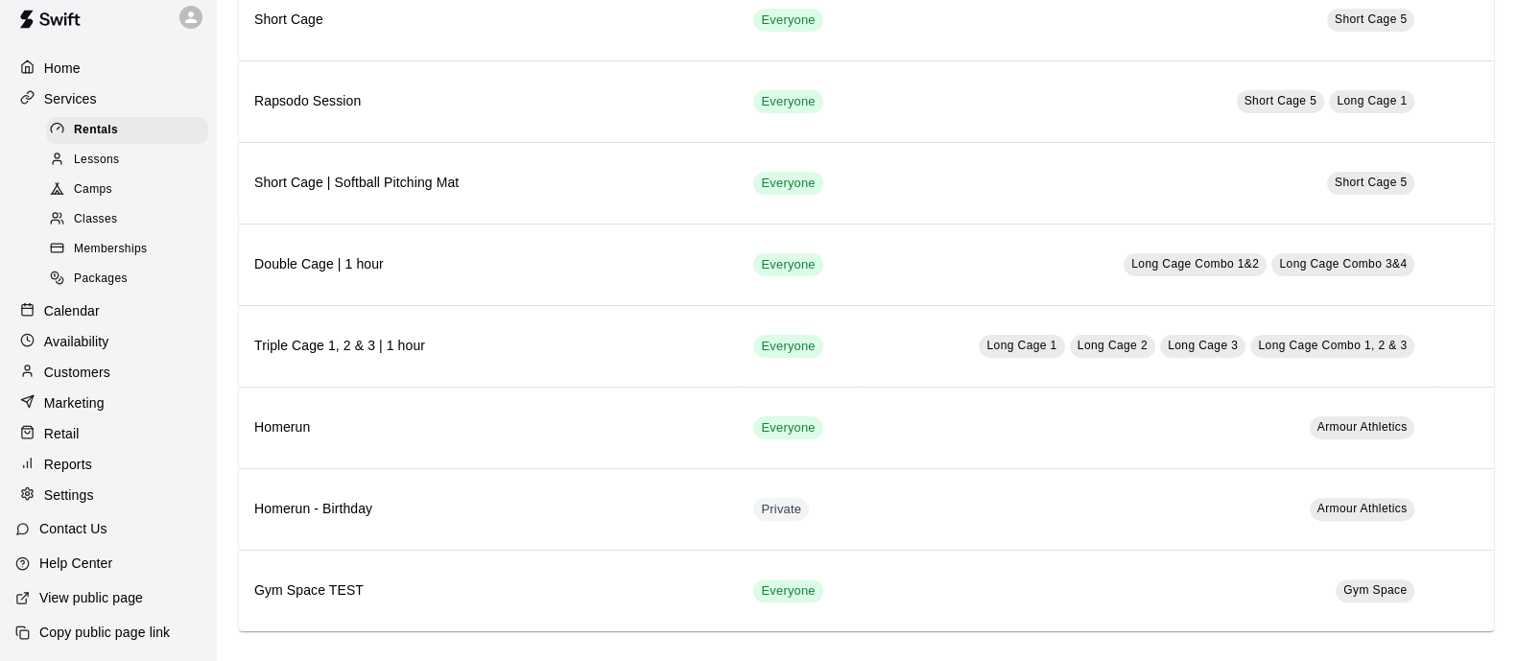
click at [111, 297] on div "Calendar" at bounding box center [107, 311] width 185 height 29
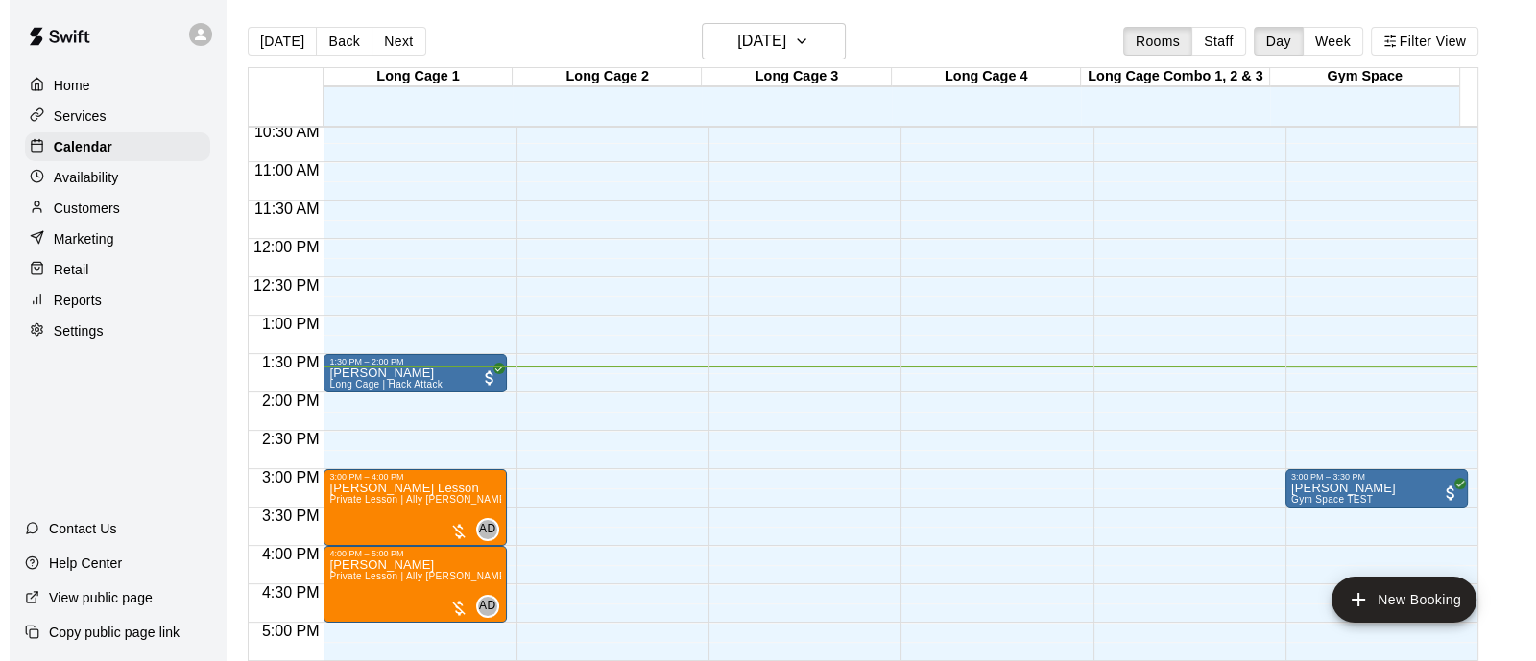
scroll to position [930, 0]
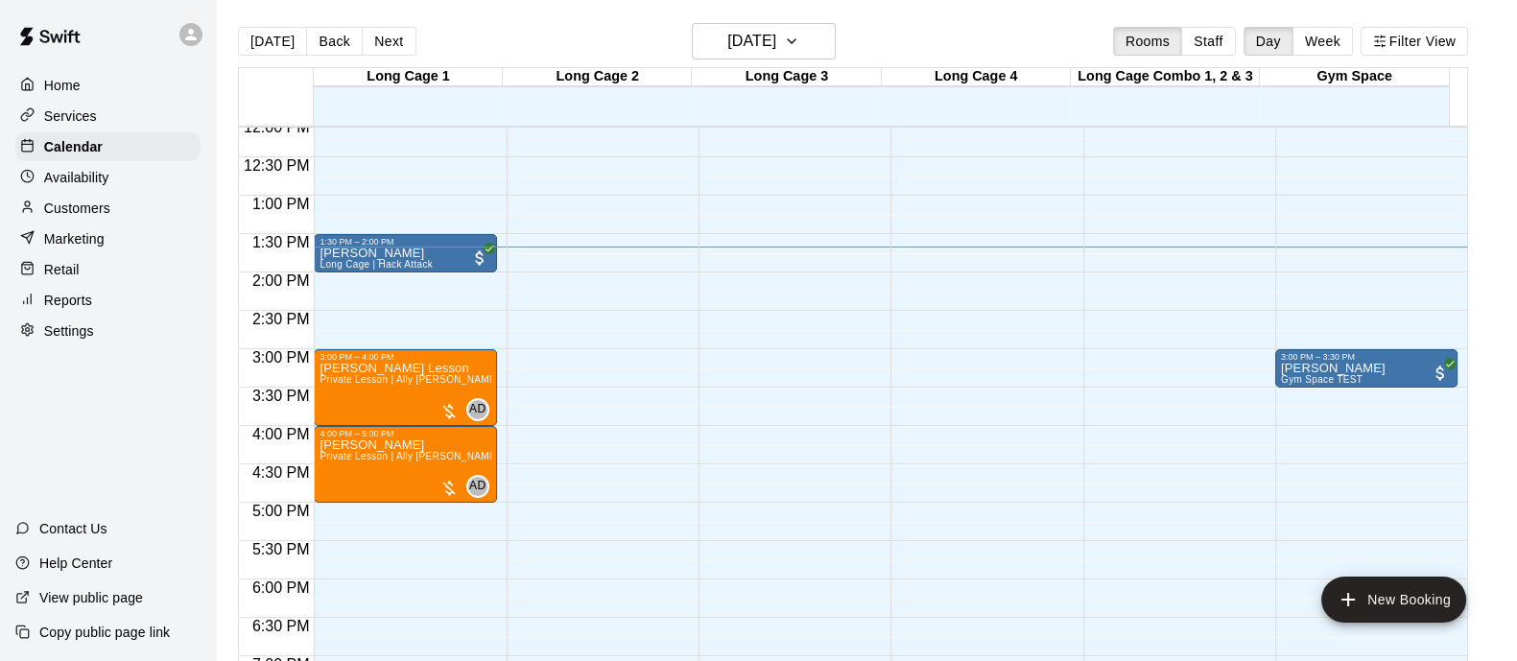
click at [1407, 50] on button "Filter View" at bounding box center [1414, 41] width 107 height 29
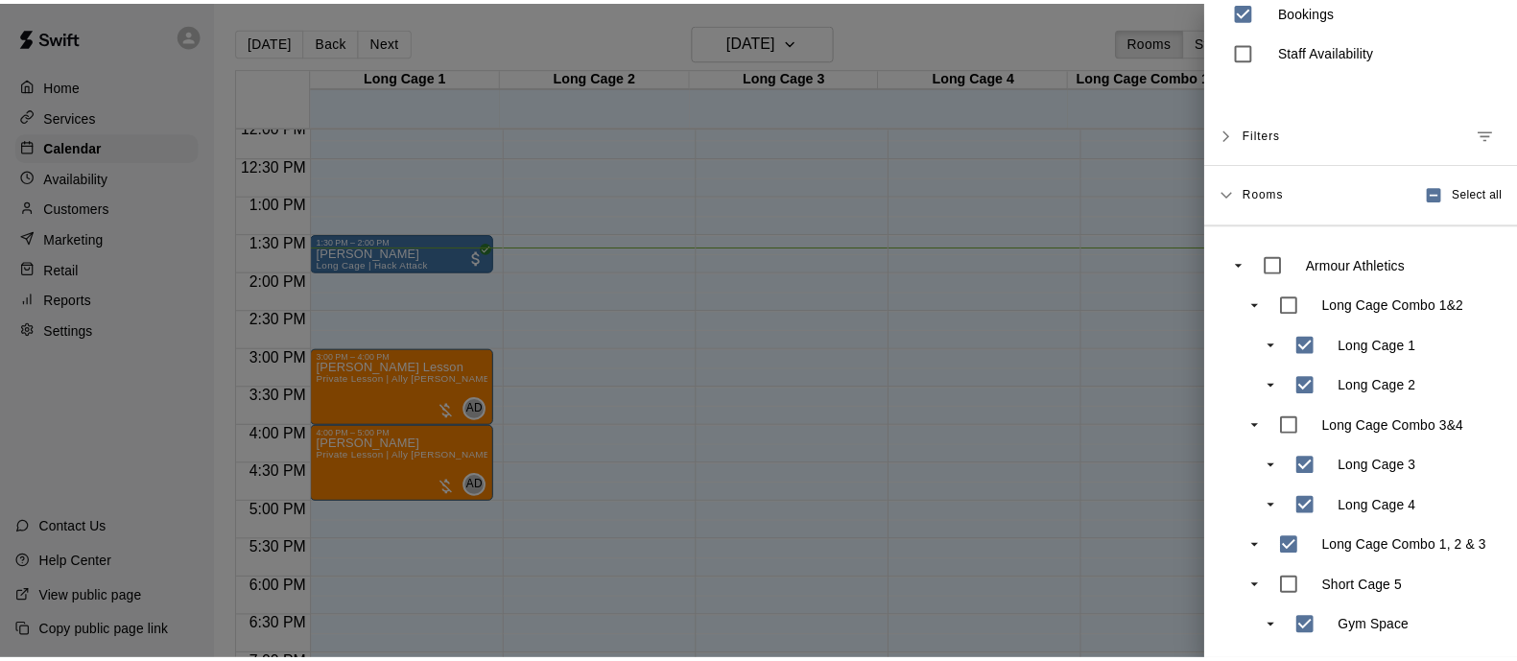
scroll to position [110, 0]
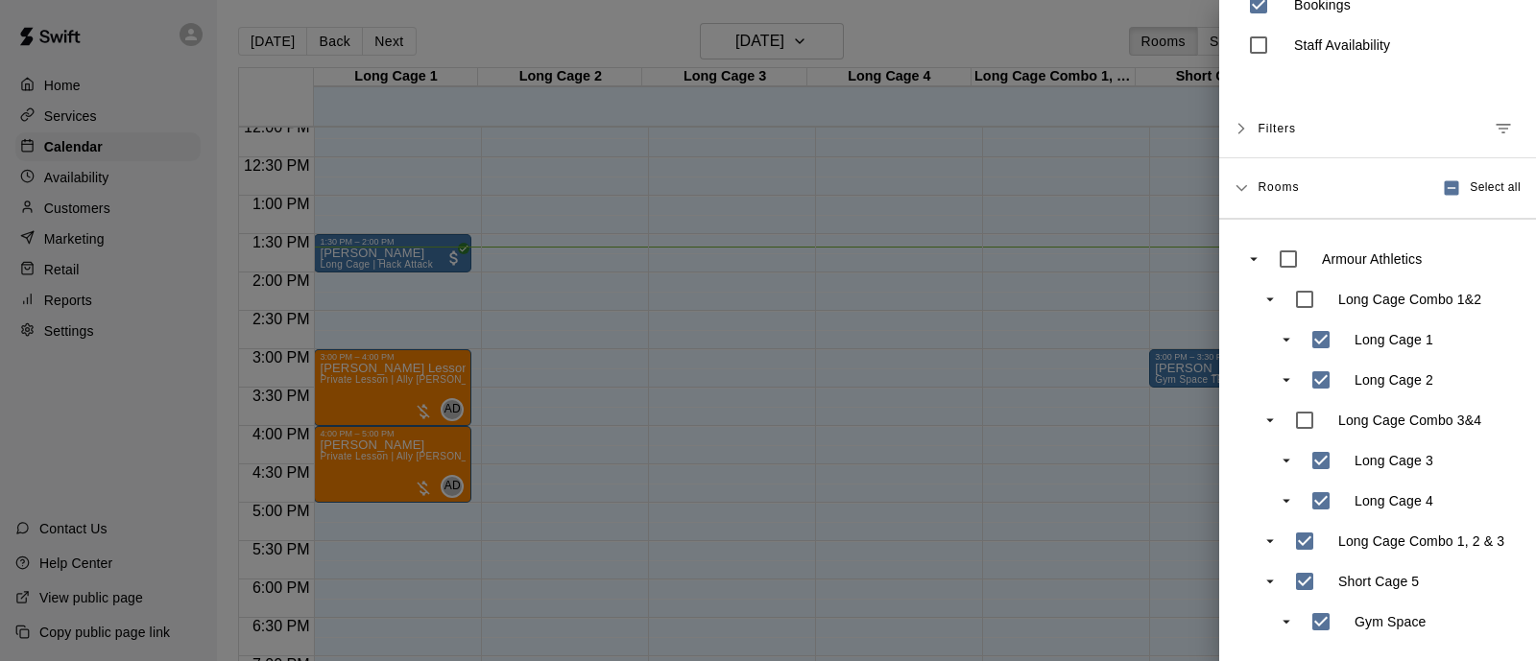
click at [982, 444] on div at bounding box center [768, 330] width 1536 height 661
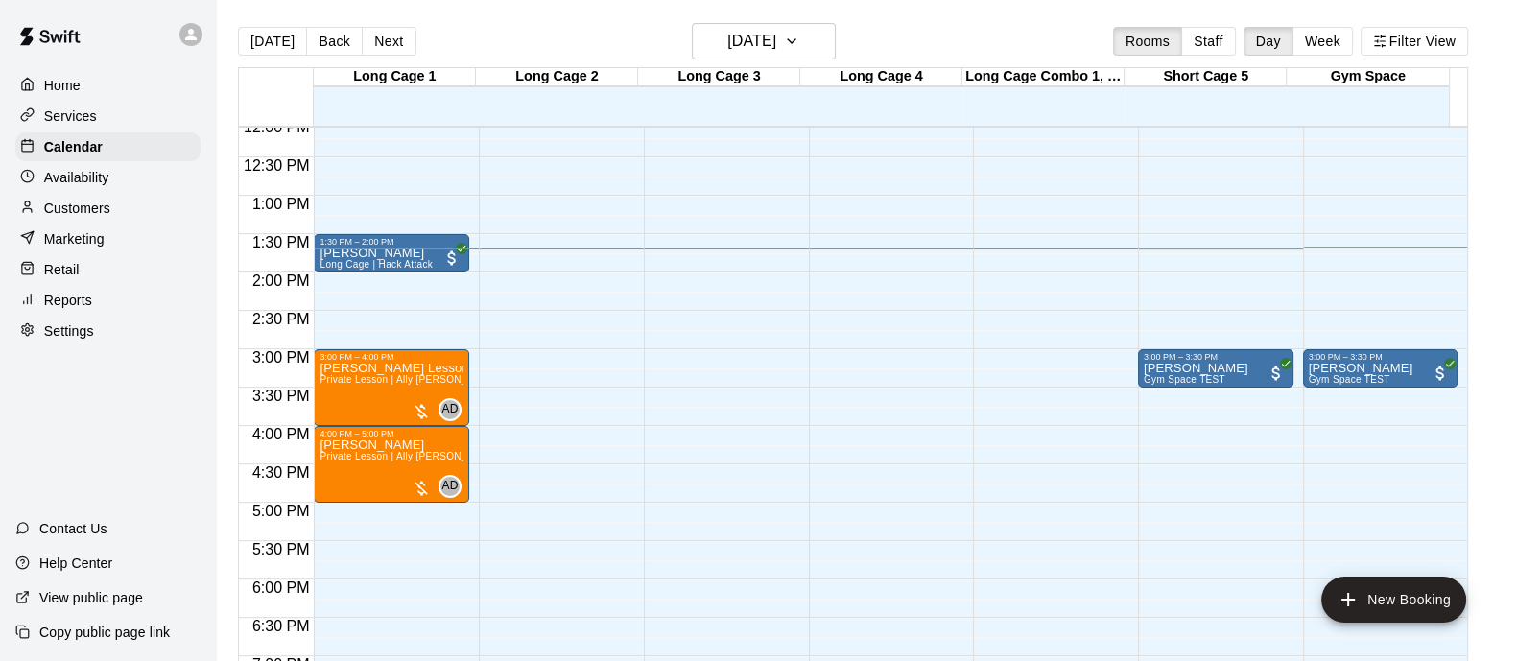
click at [63, 118] on p "Services" at bounding box center [70, 116] width 53 height 19
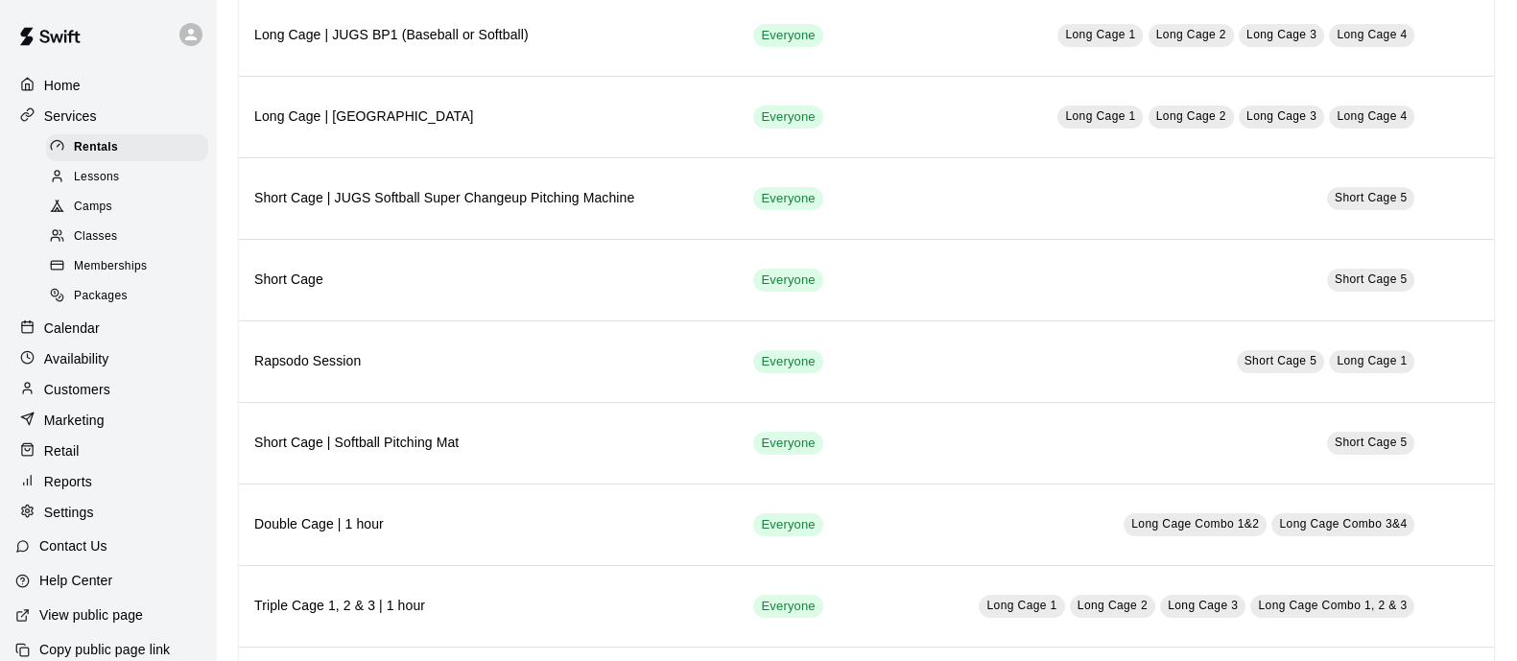
scroll to position [701, 0]
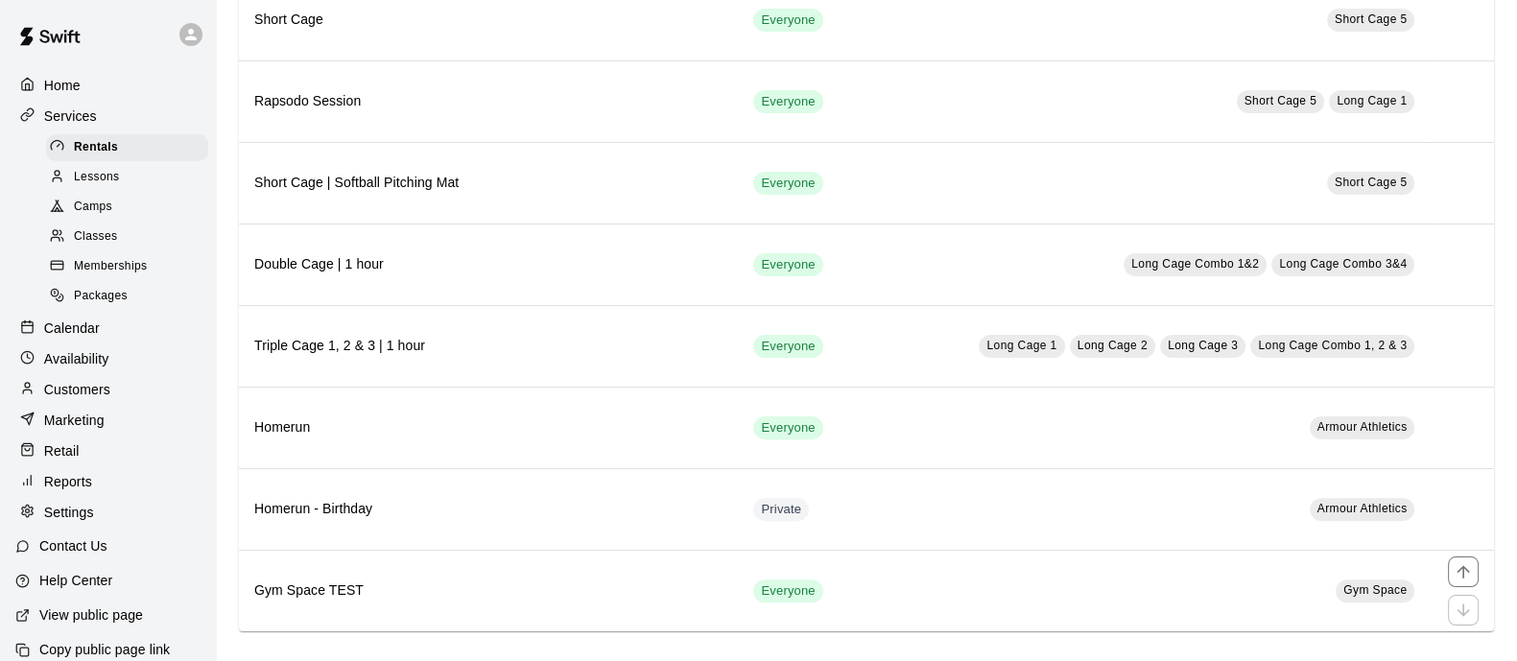
click at [581, 581] on h6 "Gym Space TEST" at bounding box center [488, 591] width 468 height 21
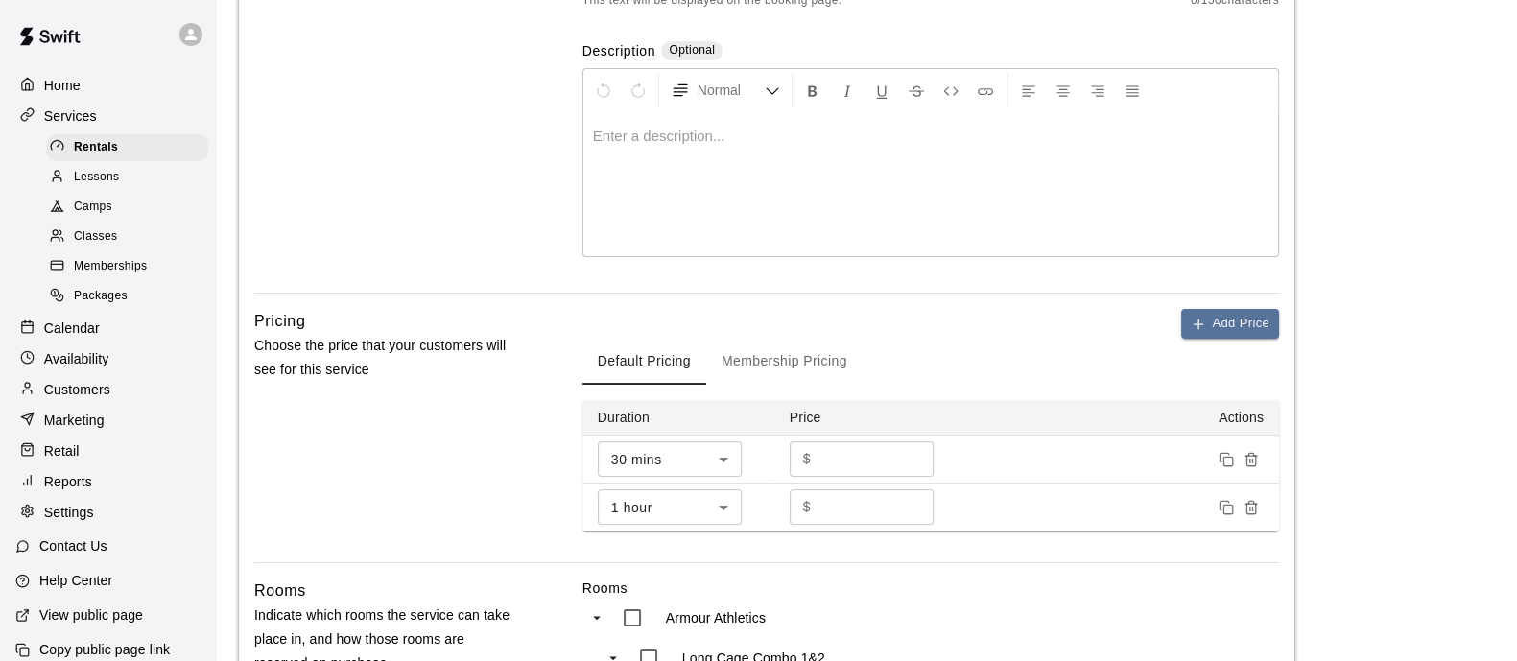
scroll to position [1004, 0]
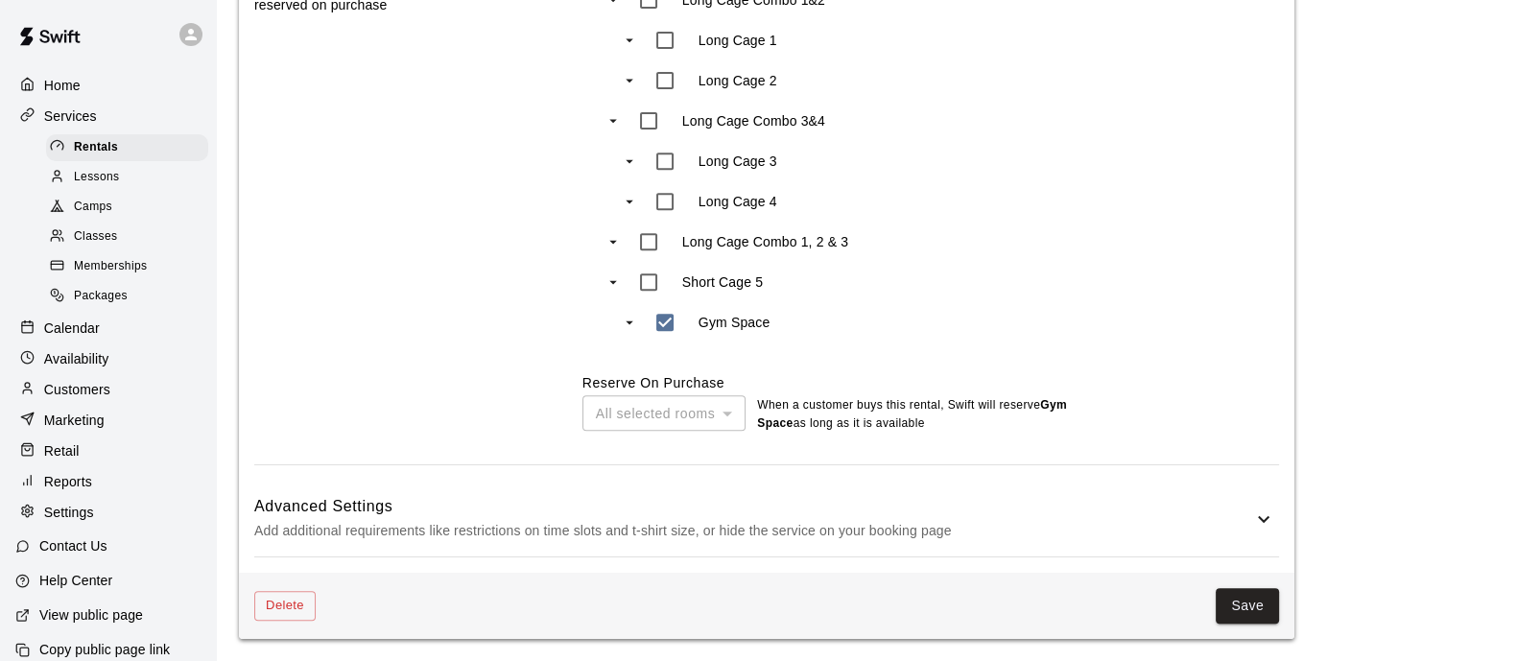
click at [622, 498] on h6 "Advanced Settings" at bounding box center [753, 506] width 998 height 25
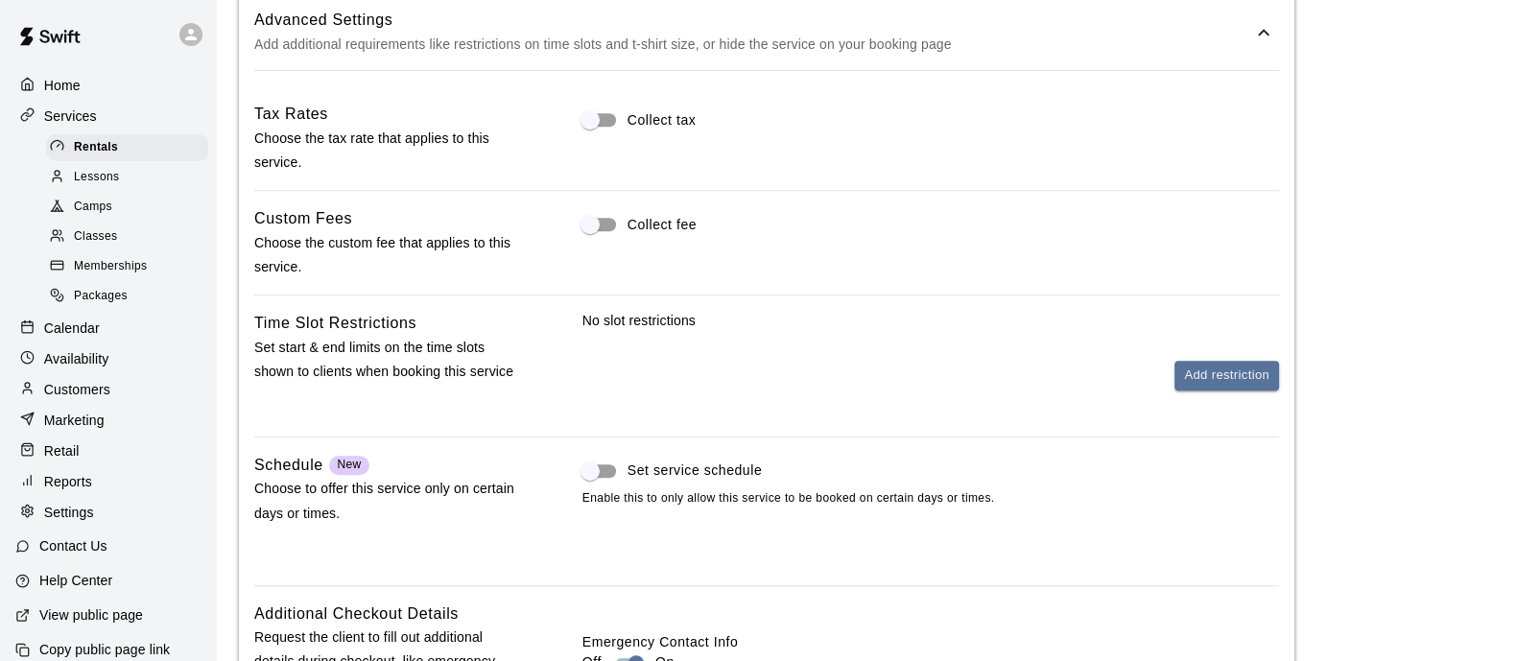
scroll to position [1788, 0]
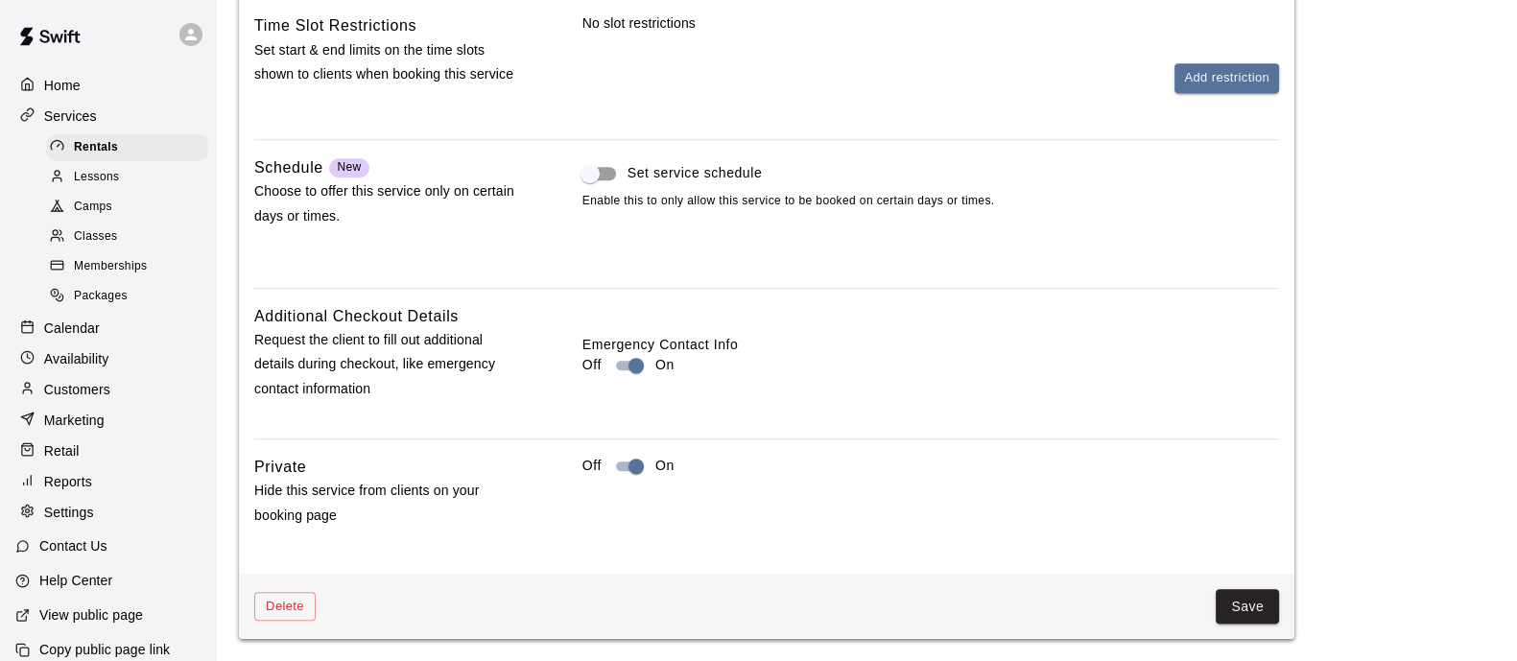
click at [1263, 610] on button "Save" at bounding box center [1247, 607] width 63 height 36
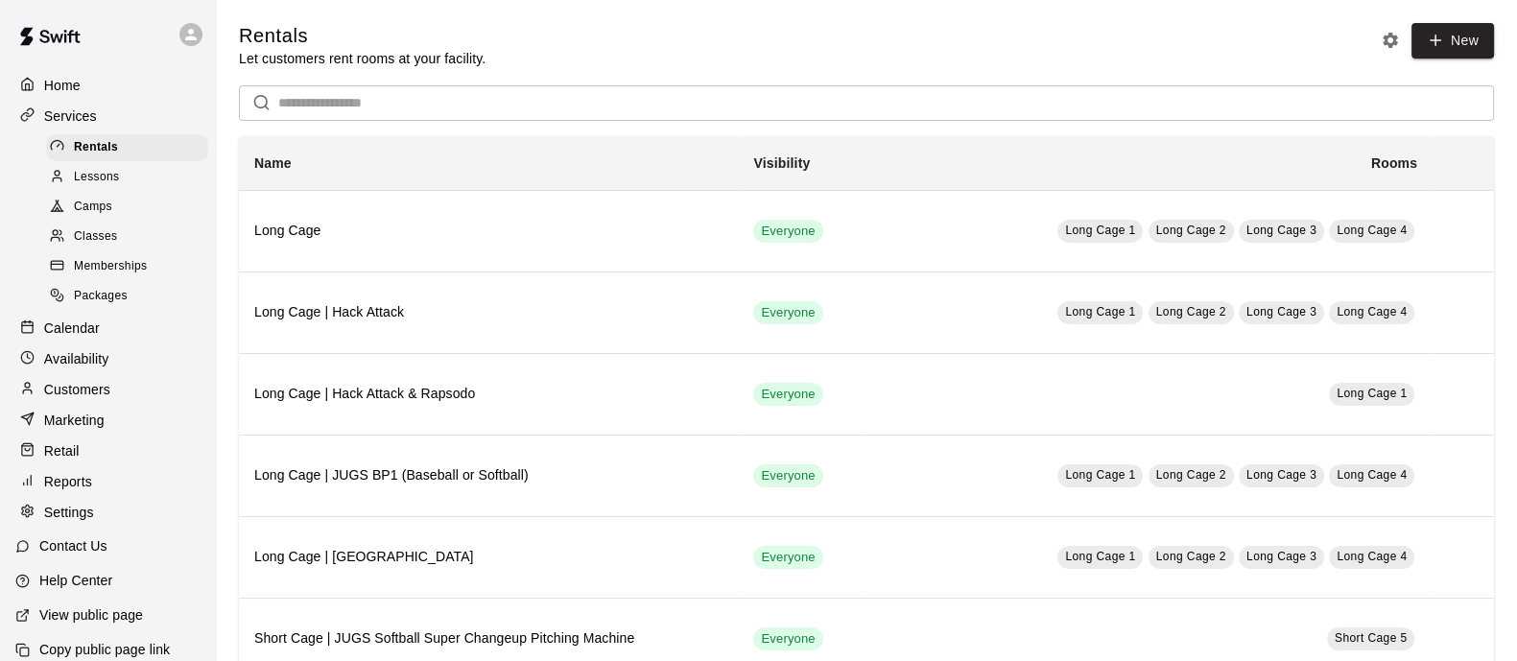
click at [98, 338] on p "Calendar" at bounding box center [72, 328] width 56 height 19
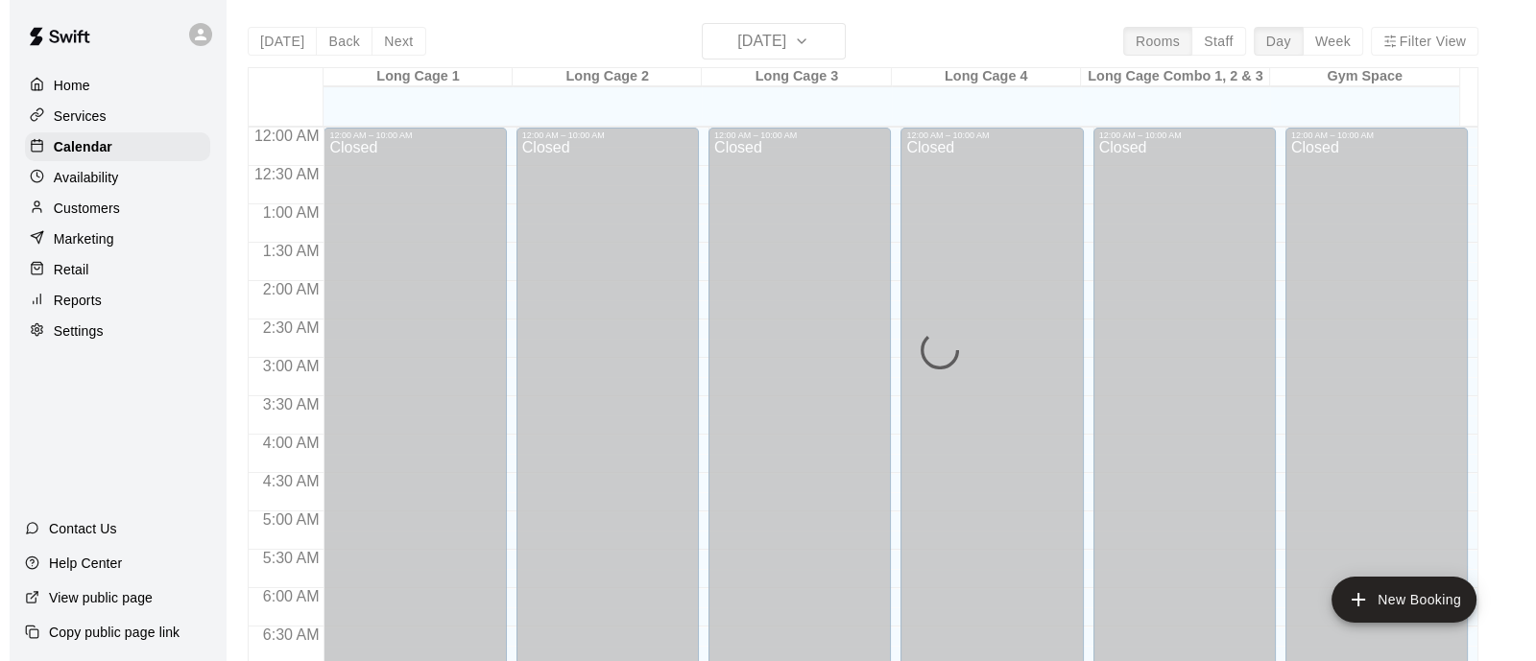
scroll to position [1051, 0]
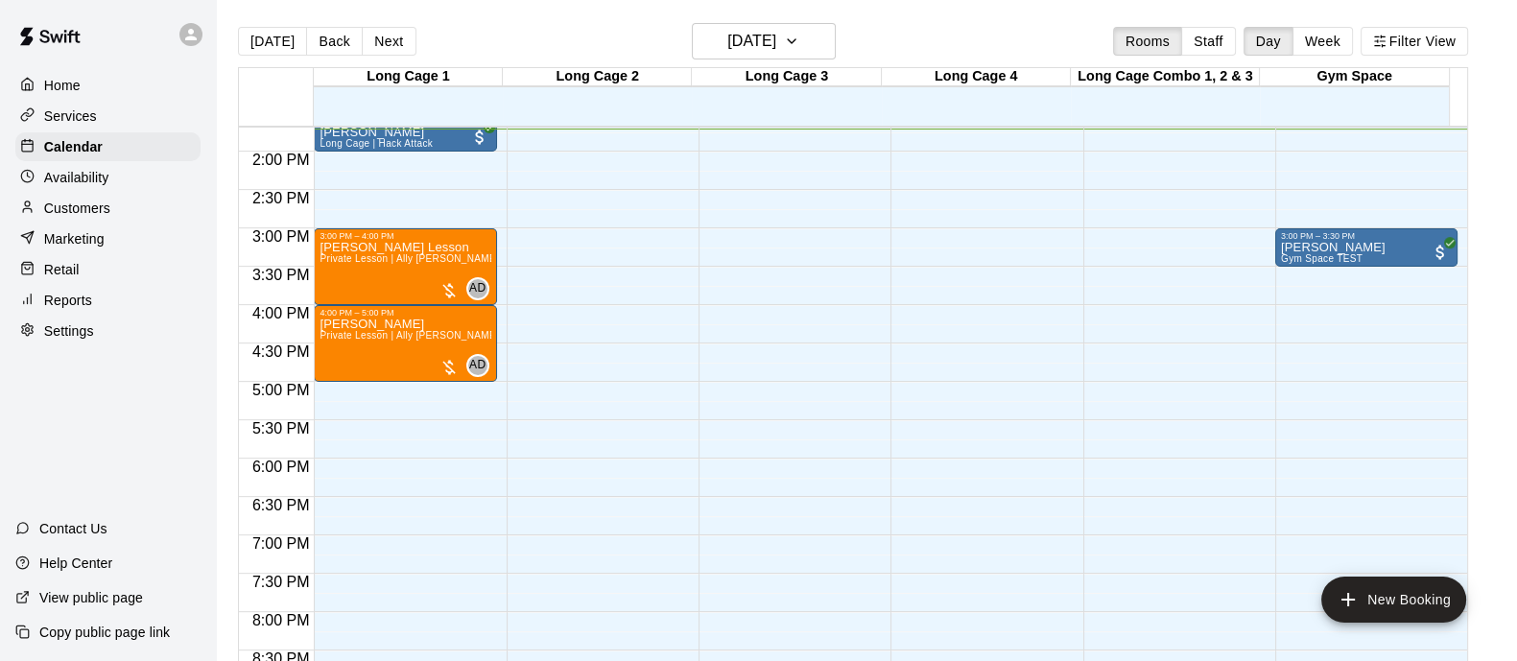
click at [1449, 45] on button "Filter View" at bounding box center [1414, 41] width 107 height 29
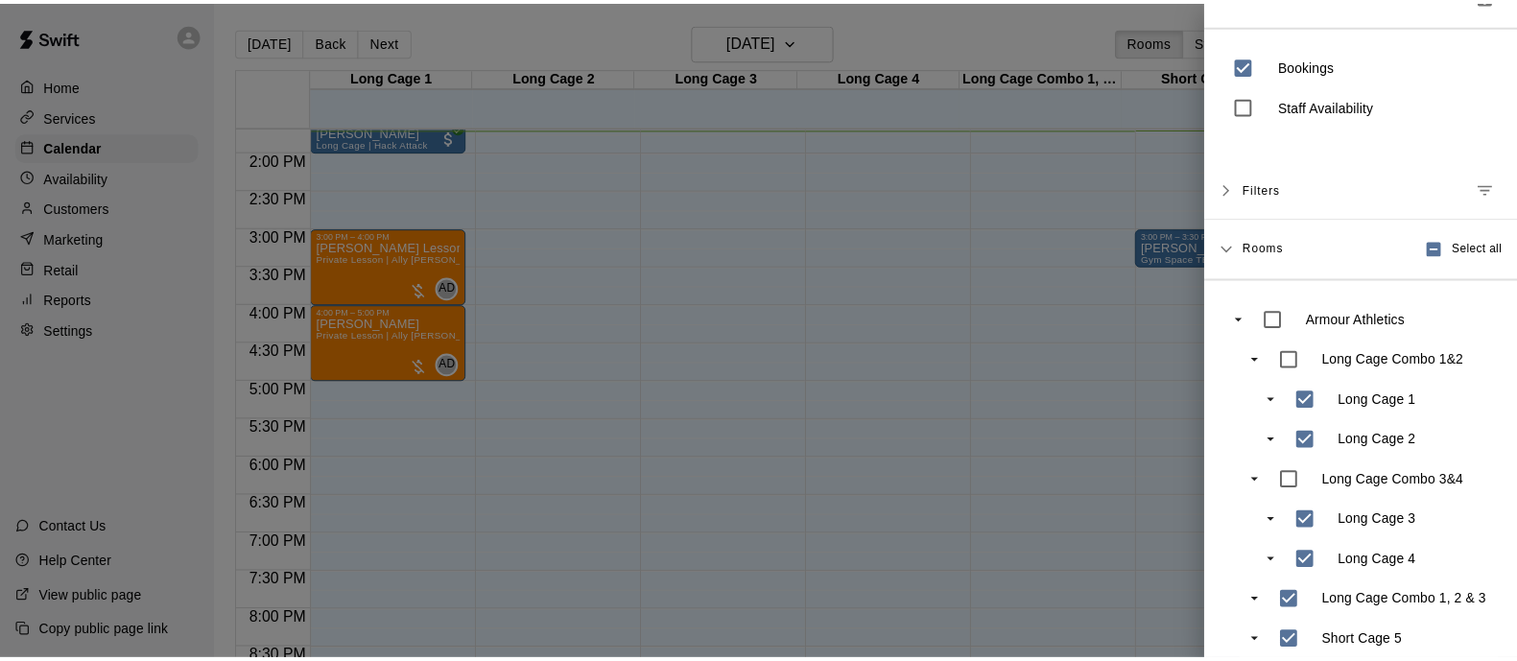
scroll to position [0, 0]
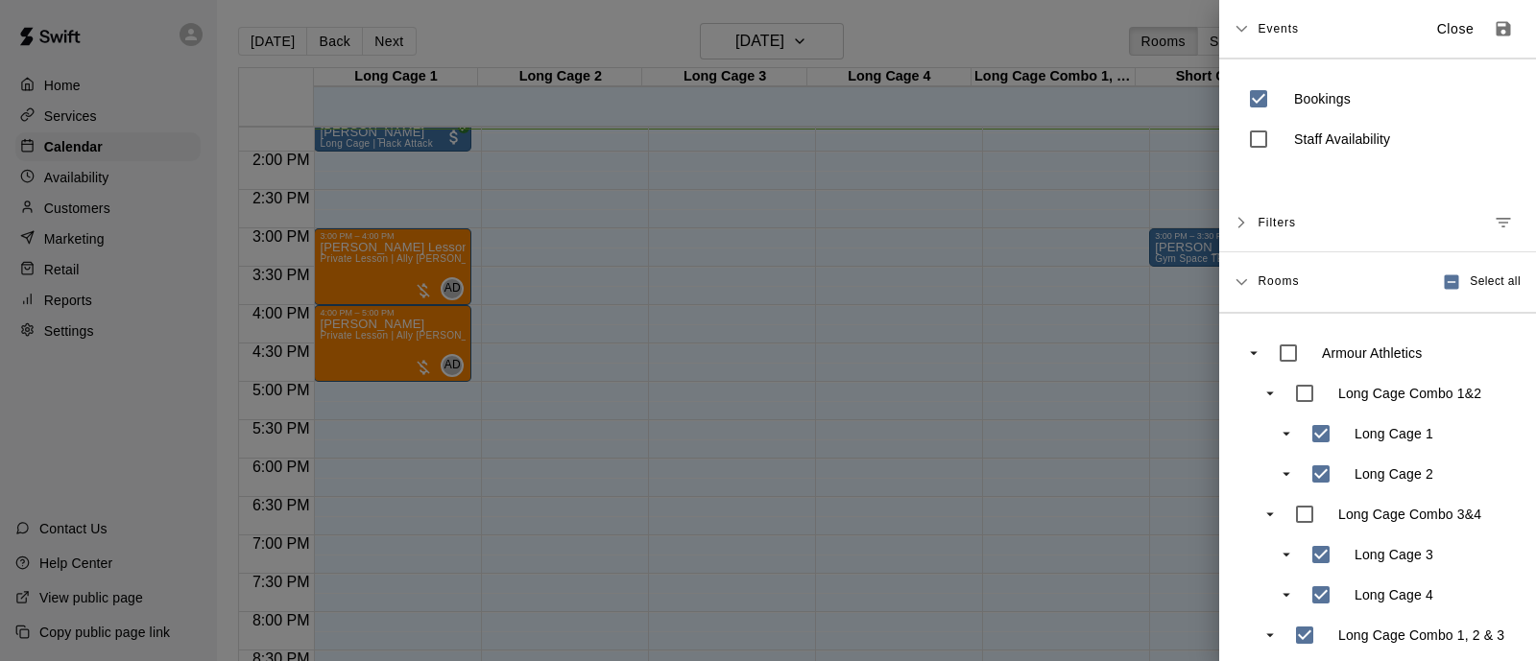
click at [1410, 47] on div "Events Close" at bounding box center [1377, 29] width 317 height 59
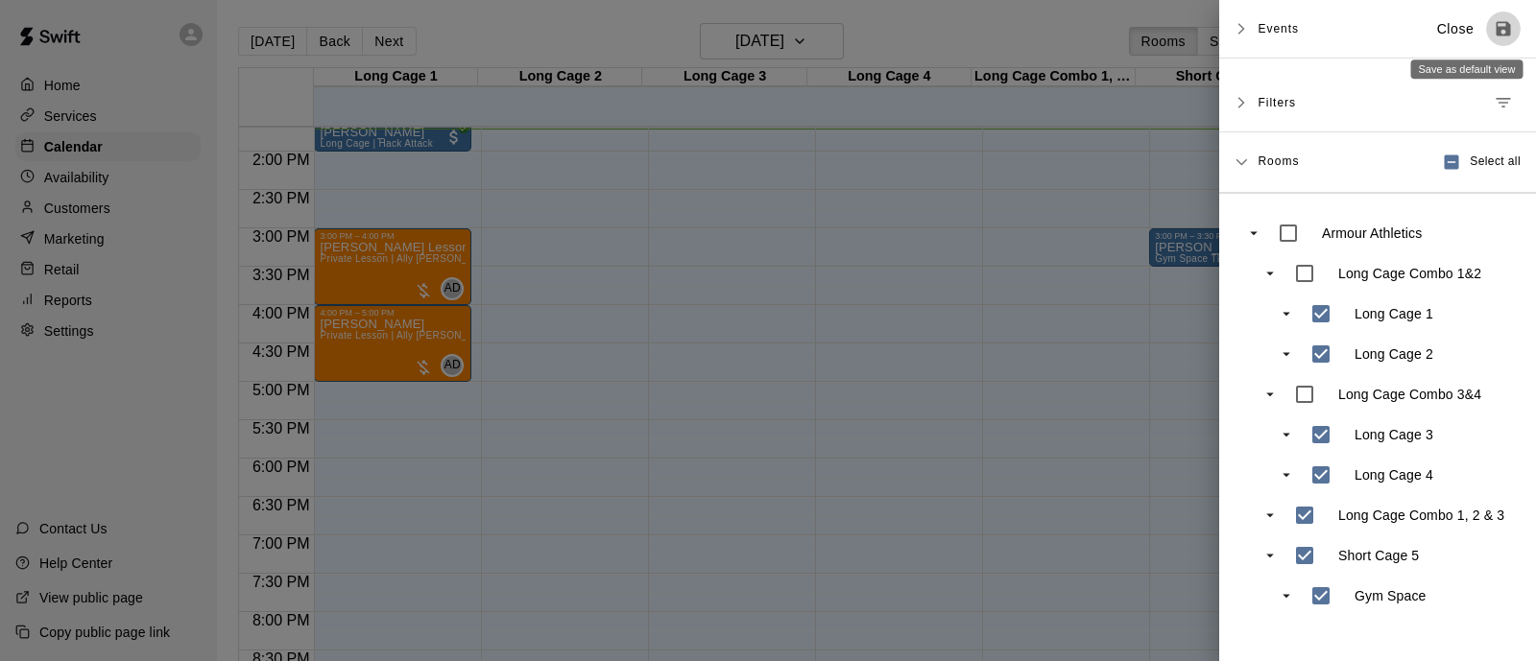
click at [1493, 31] on icon "Save as default view" at bounding box center [1502, 28] width 19 height 19
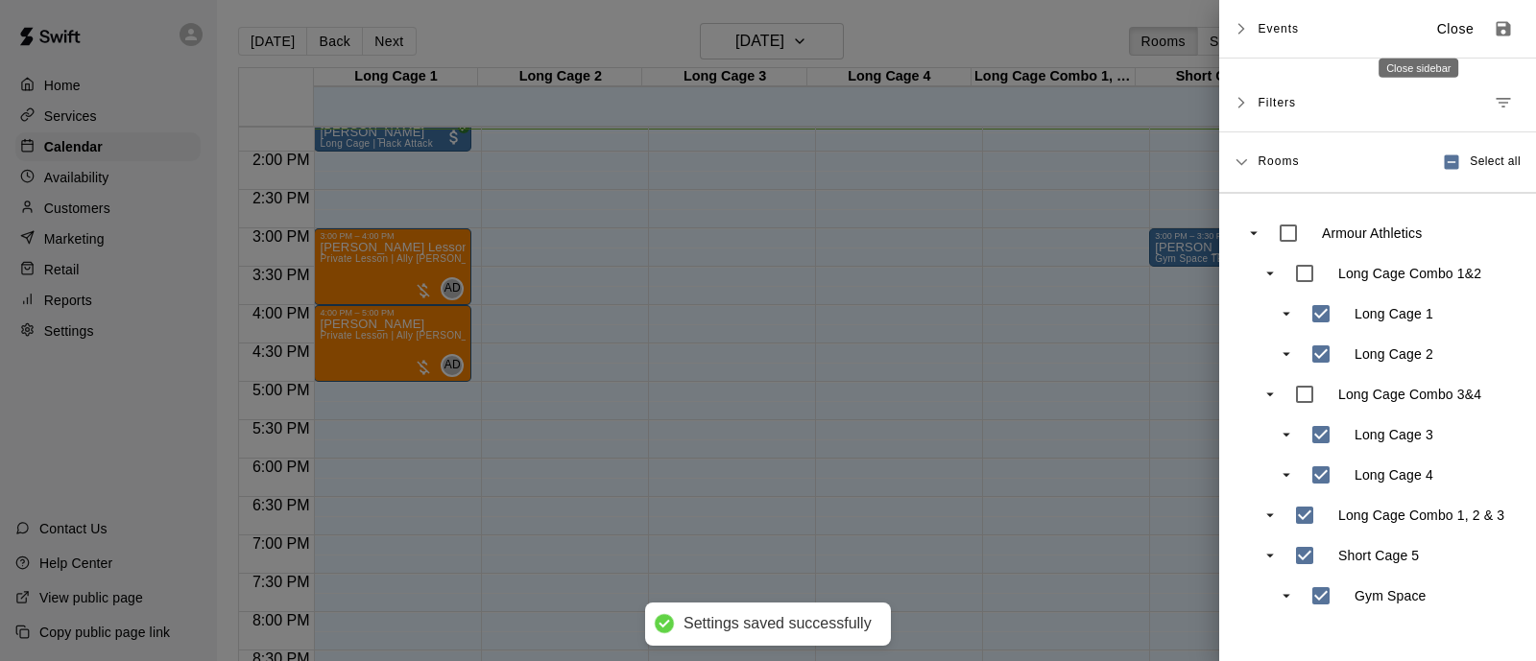
click at [1437, 30] on p "Close" at bounding box center [1455, 29] width 37 height 20
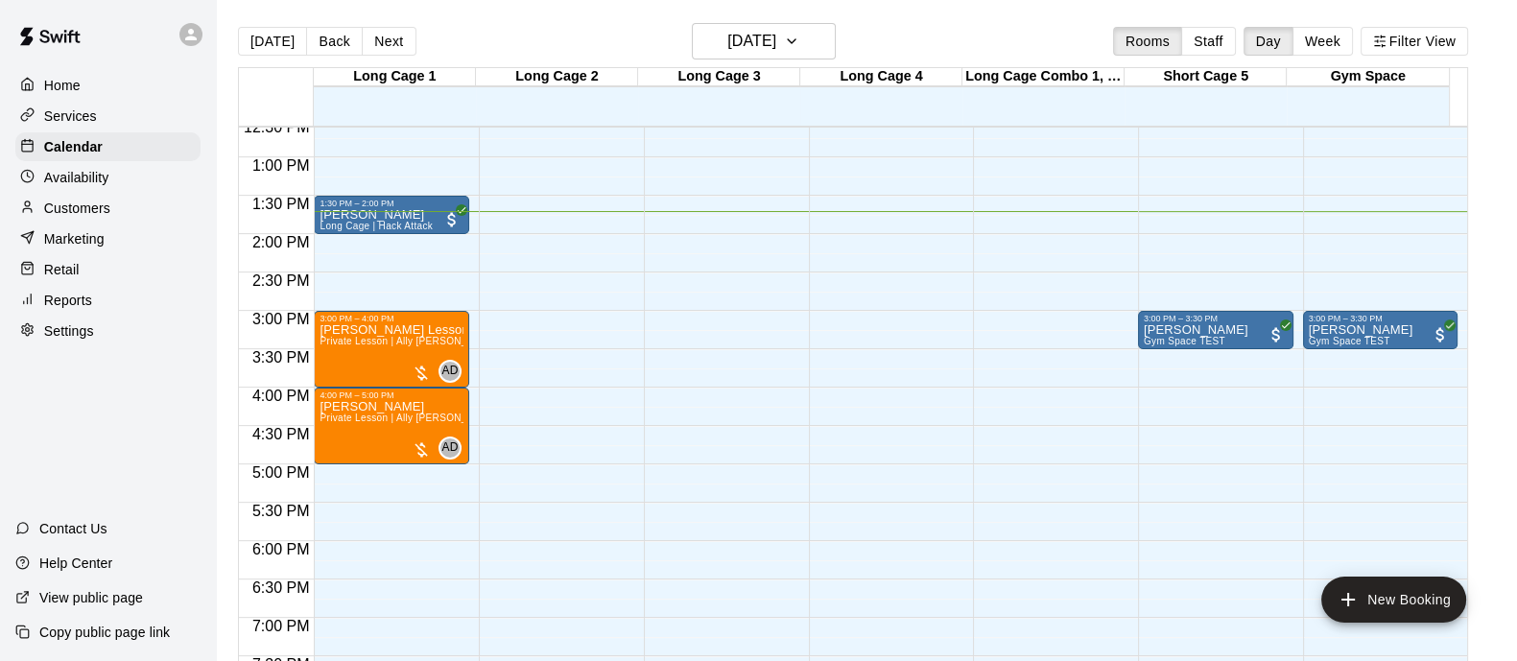
scroll to position [931, 0]
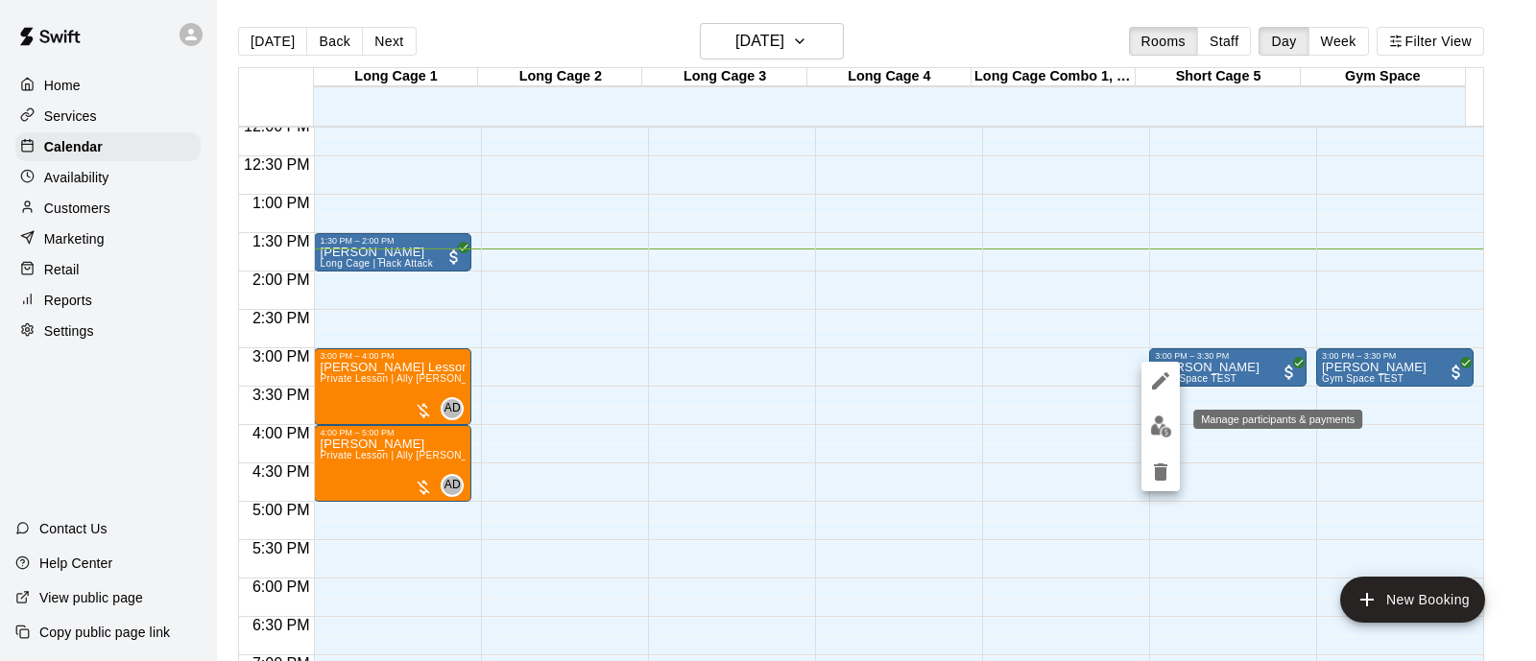
click at [1163, 432] on img "edit" at bounding box center [1161, 427] width 22 height 22
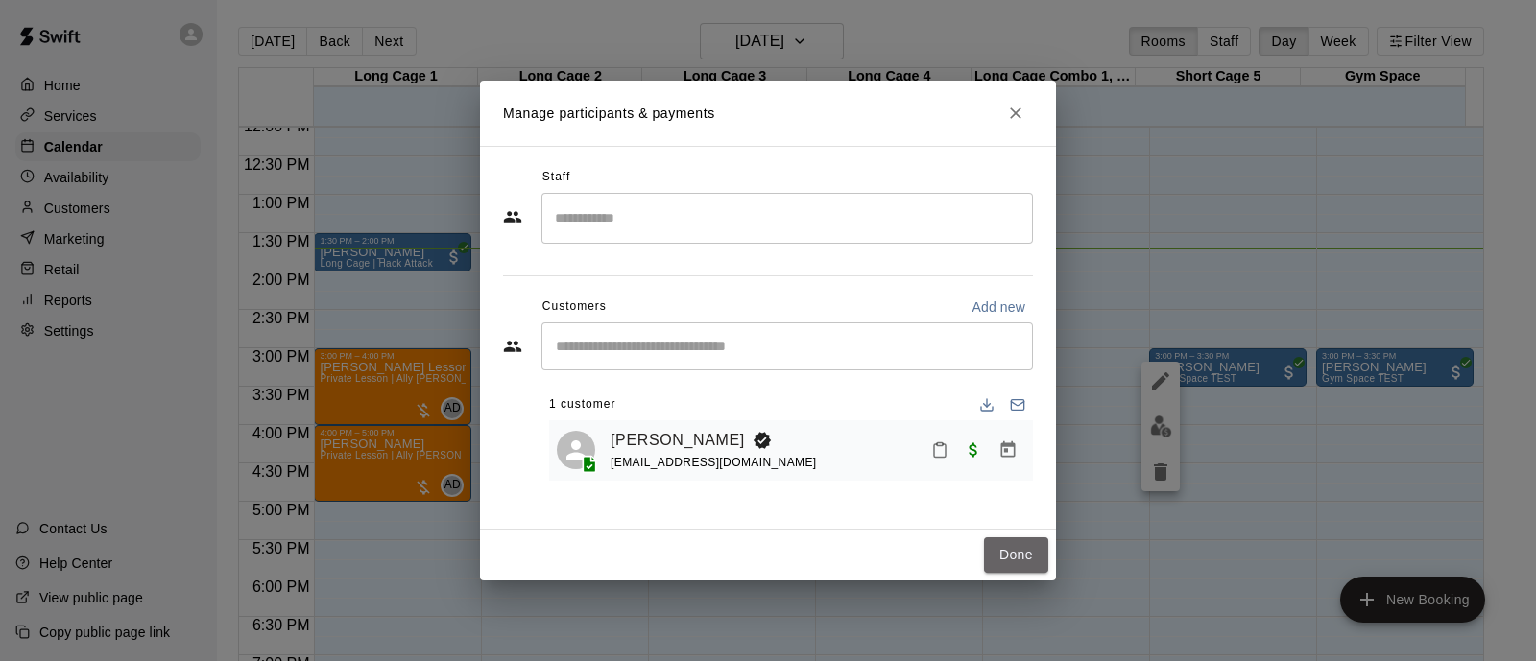
click at [996, 543] on button "Done" at bounding box center [1016, 555] width 64 height 36
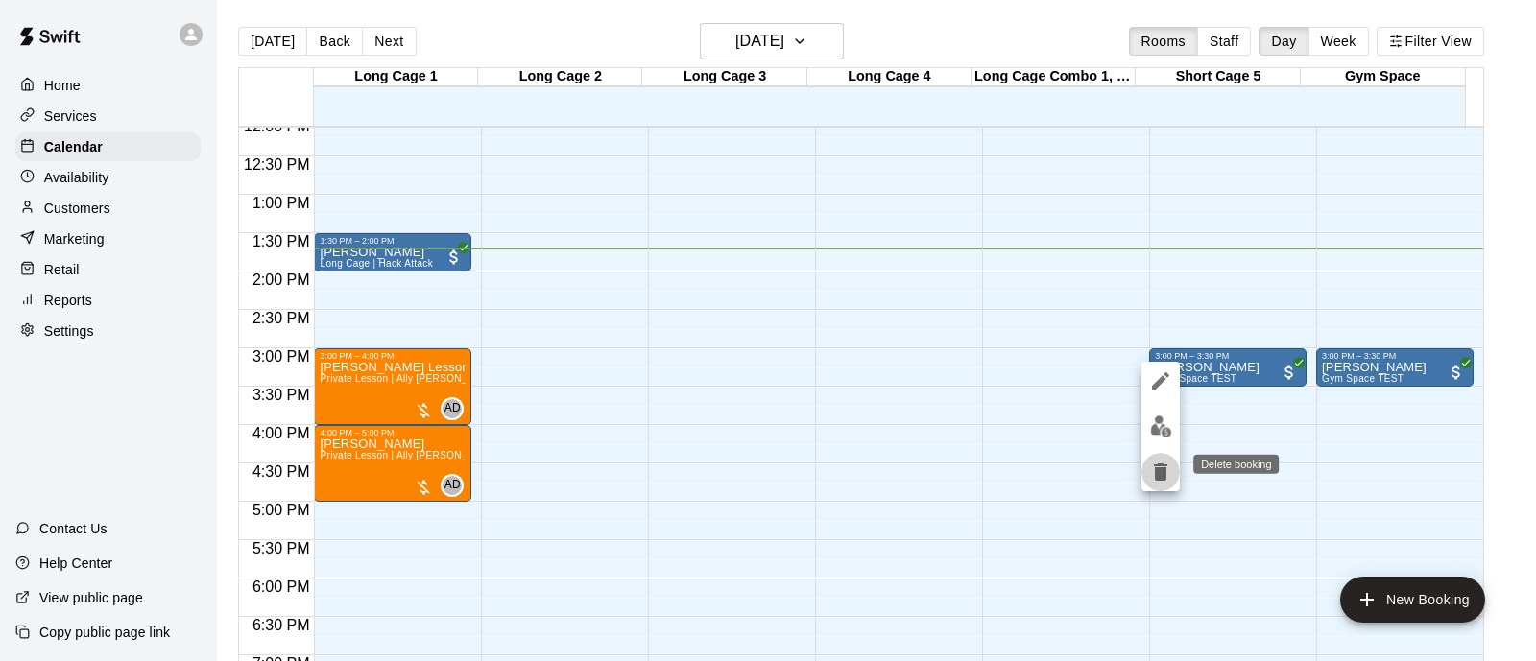
click at [1161, 479] on icon "delete" at bounding box center [1160, 472] width 13 height 17
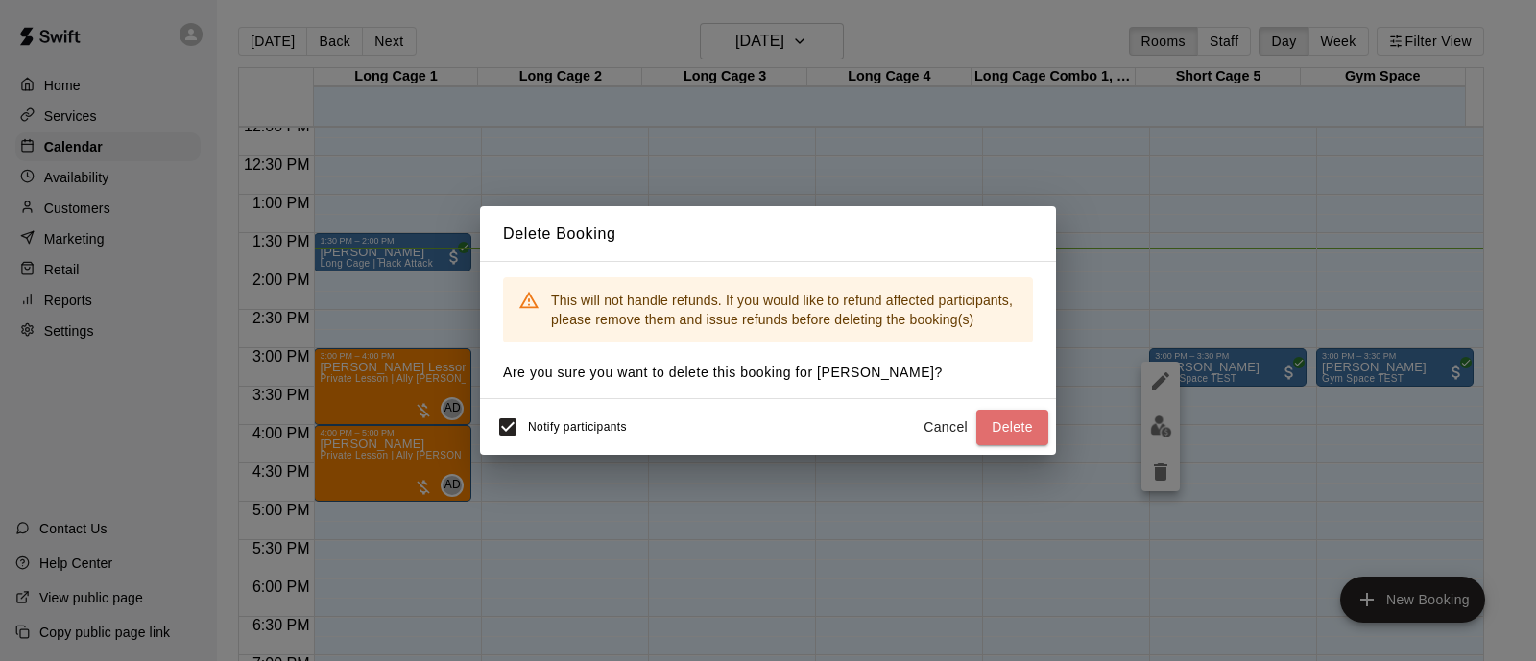
click at [1014, 431] on button "Delete" at bounding box center [1012, 428] width 72 height 36
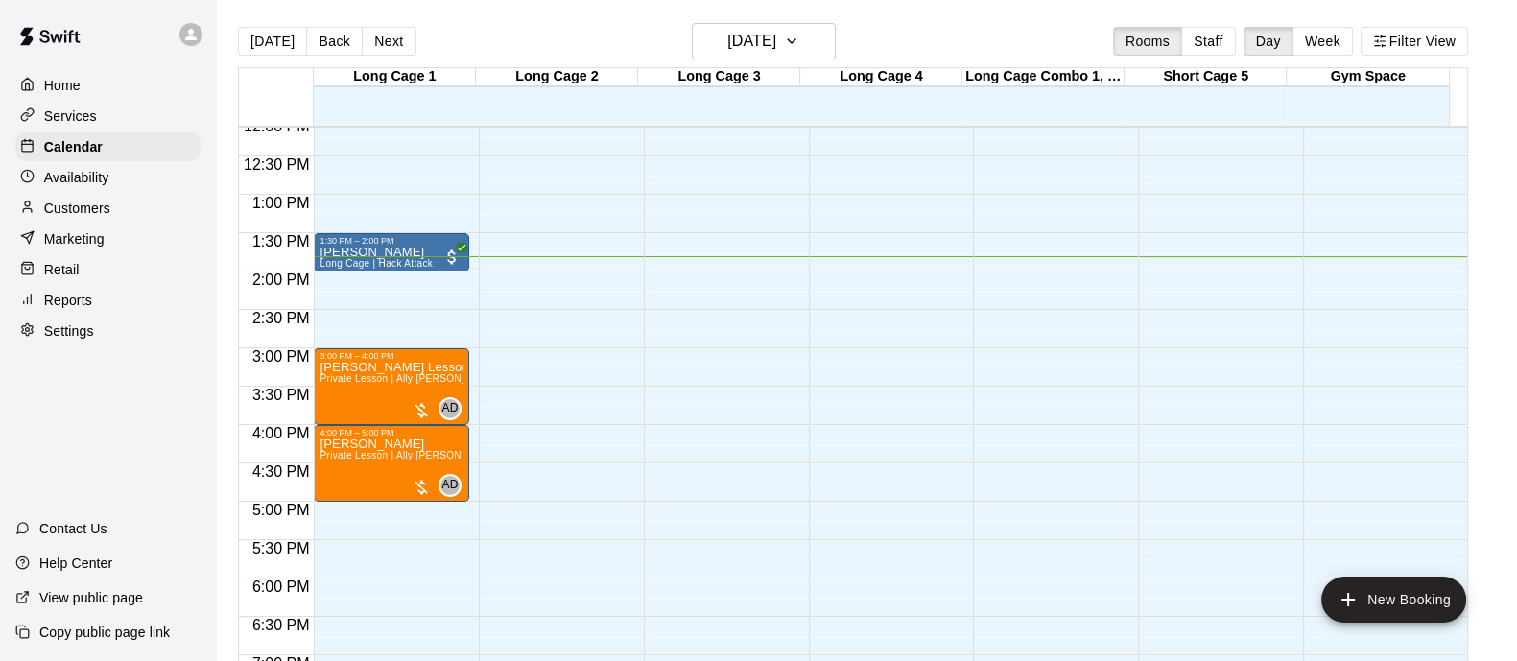
click at [94, 121] on p "Services" at bounding box center [70, 116] width 53 height 19
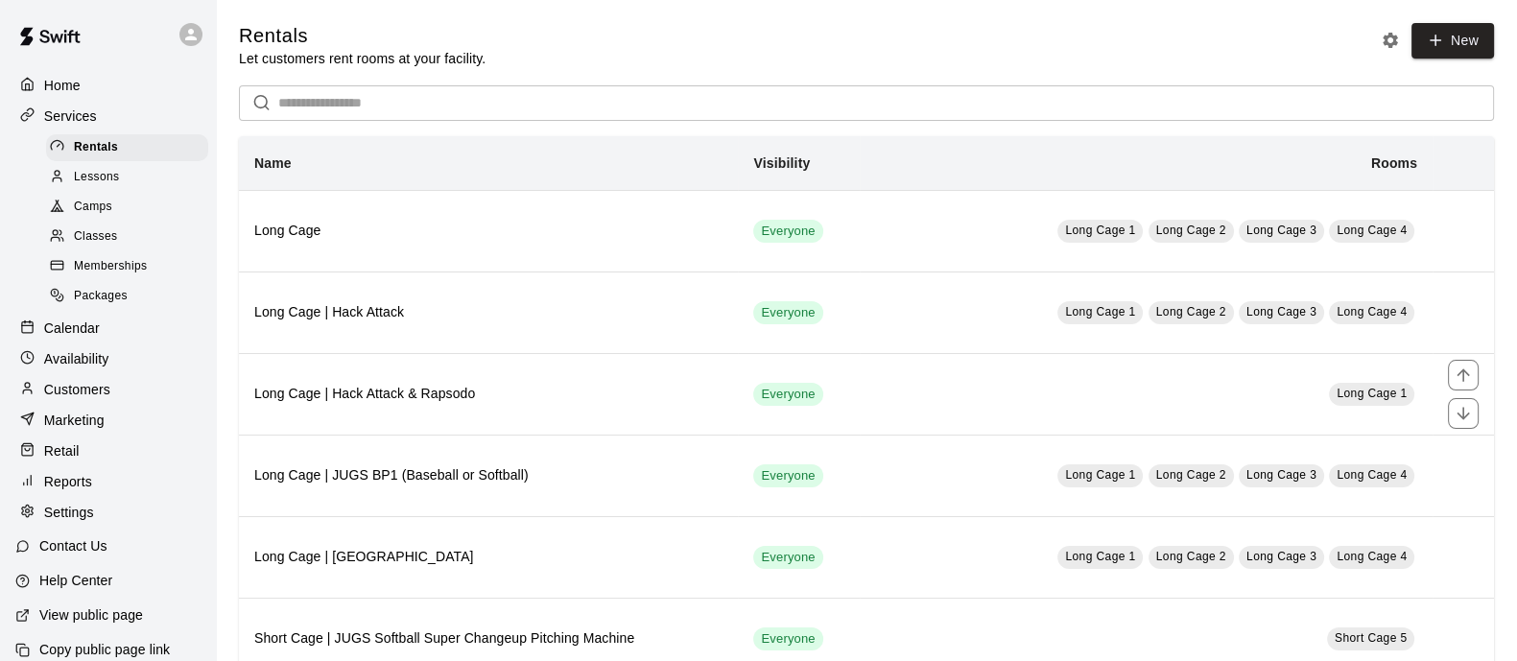
scroll to position [701, 0]
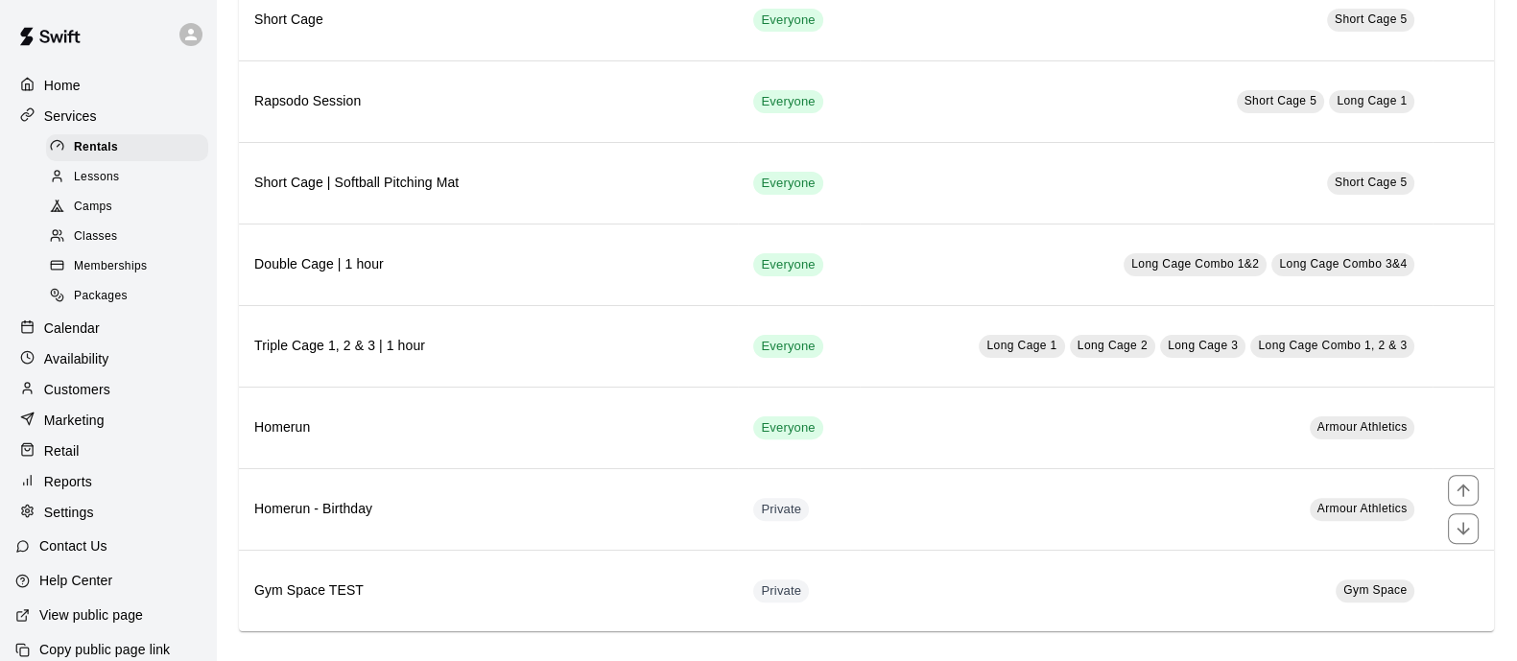
click at [422, 499] on h6 "Homerun - Birthday" at bounding box center [488, 509] width 468 height 21
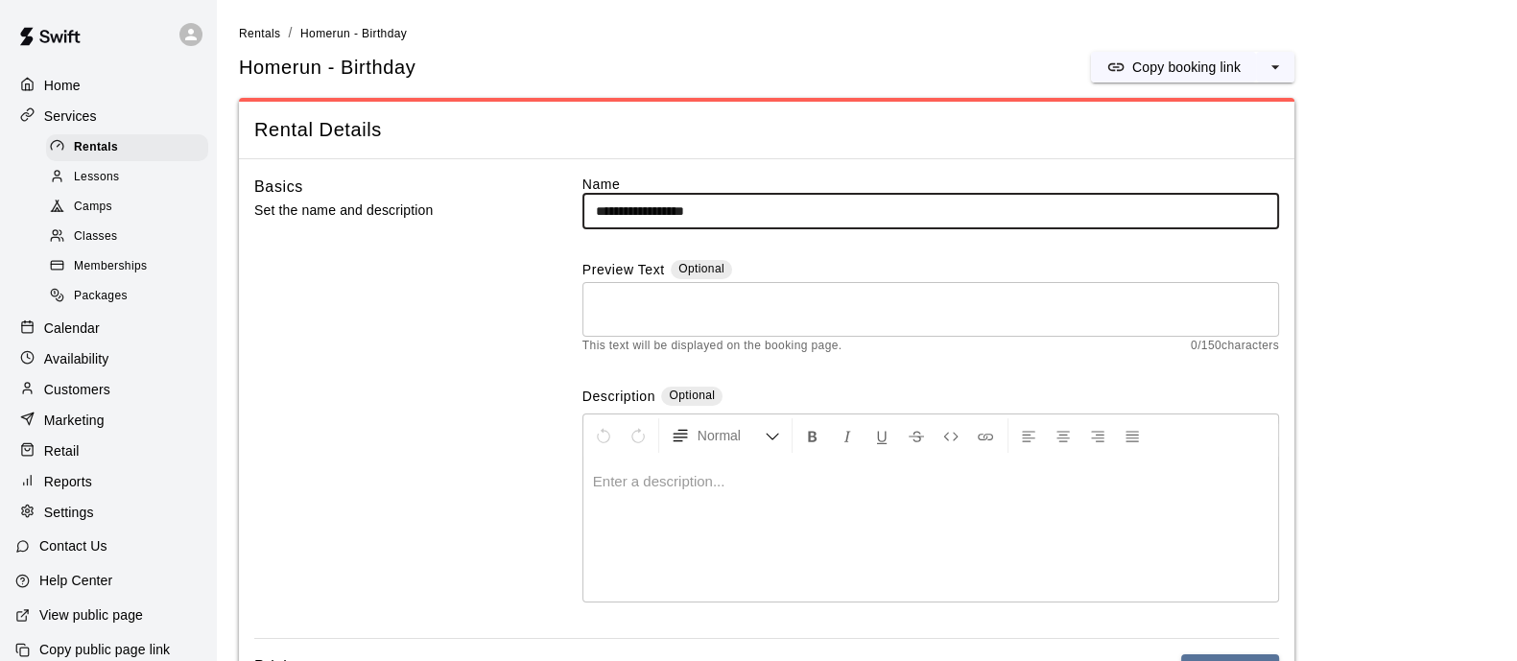
click at [281, 35] on ol "Rentals / [PERSON_NAME] - Birthday" at bounding box center [866, 33] width 1255 height 21
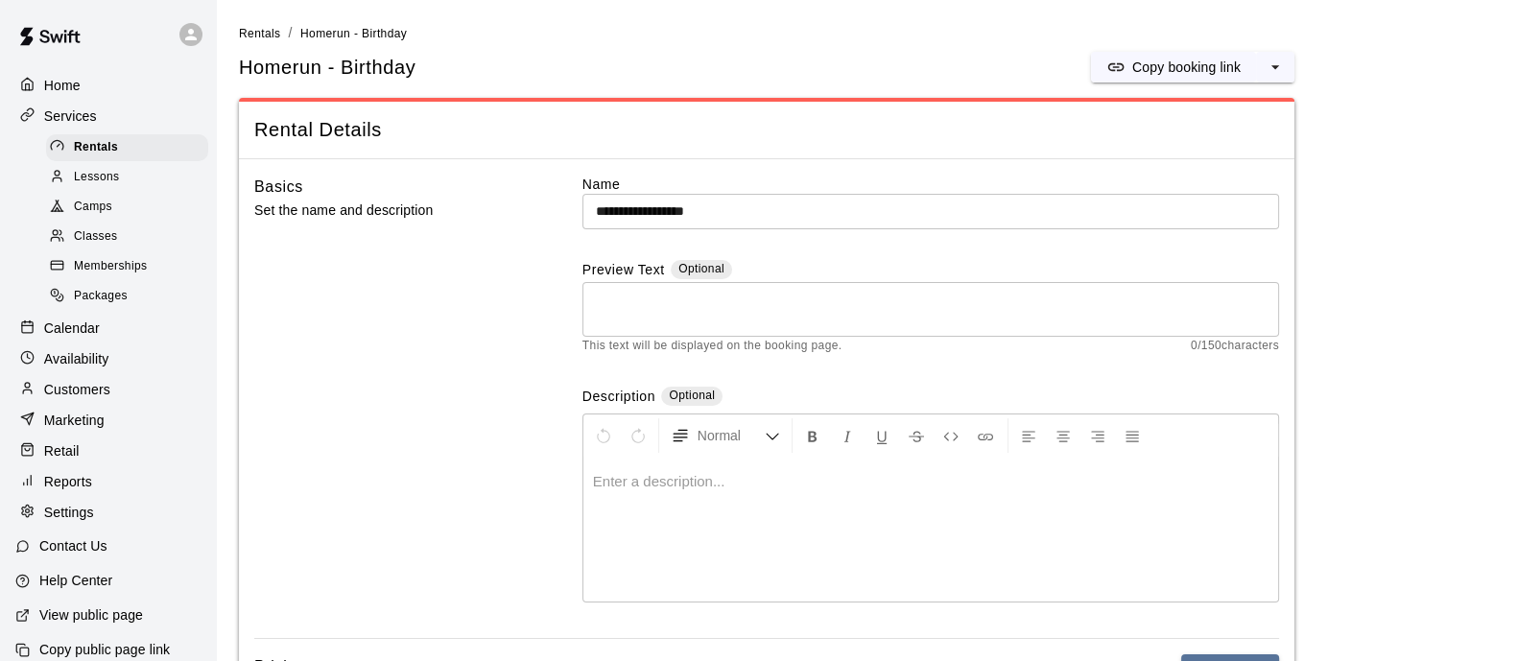
click at [269, 31] on span "Rentals" at bounding box center [260, 33] width 42 height 13
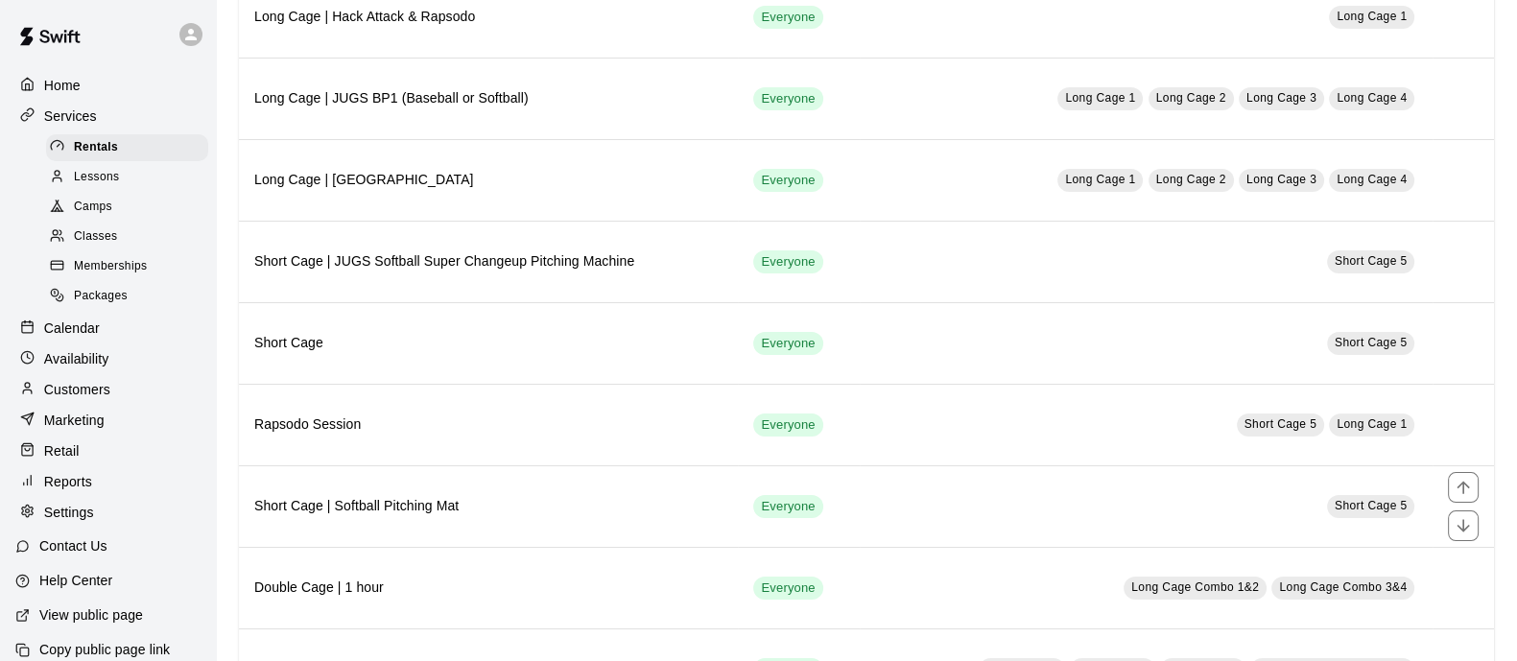
scroll to position [341, 0]
